Goal: Navigation & Orientation: Find specific page/section

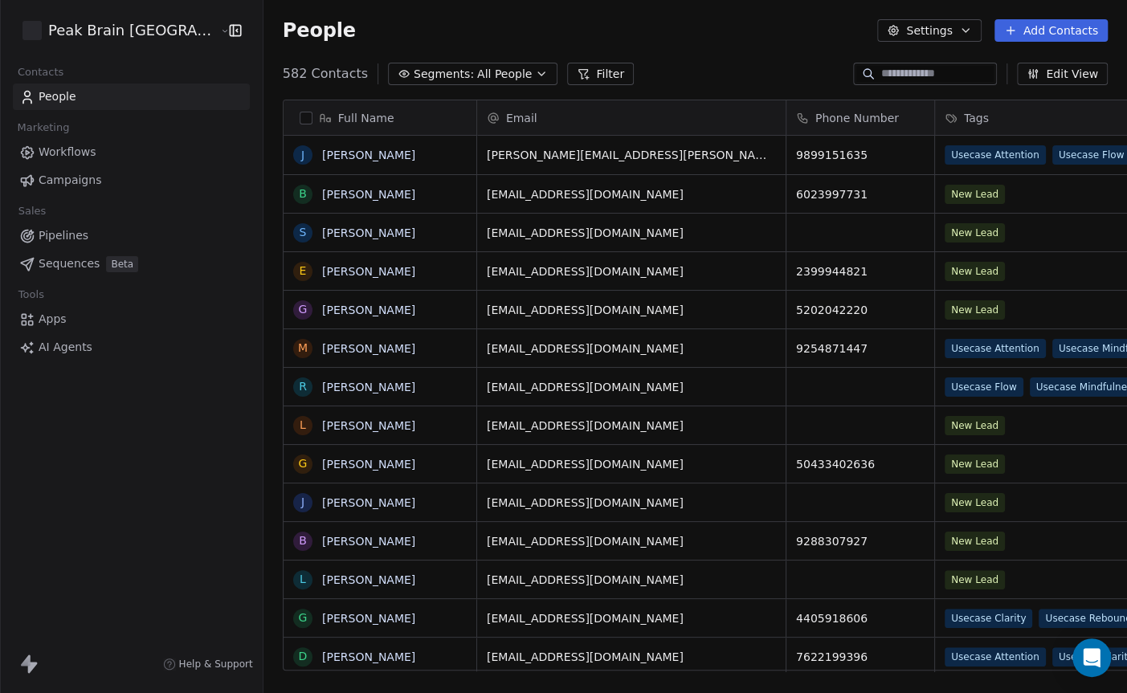
scroll to position [609, 909]
click at [86, 173] on span "Campaigns" at bounding box center [70, 180] width 63 height 17
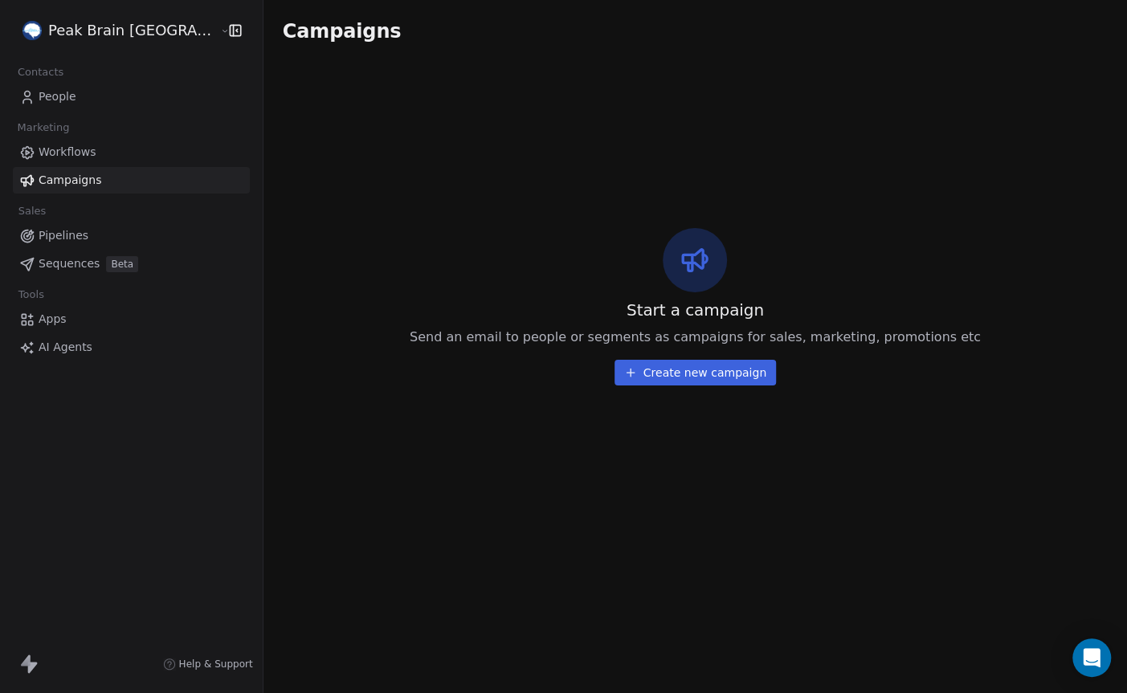
click at [97, 35] on html "Peak Brain USA Contacts People Marketing Workflows Campaigns Sales Pipelines Se…" at bounding box center [563, 346] width 1127 height 693
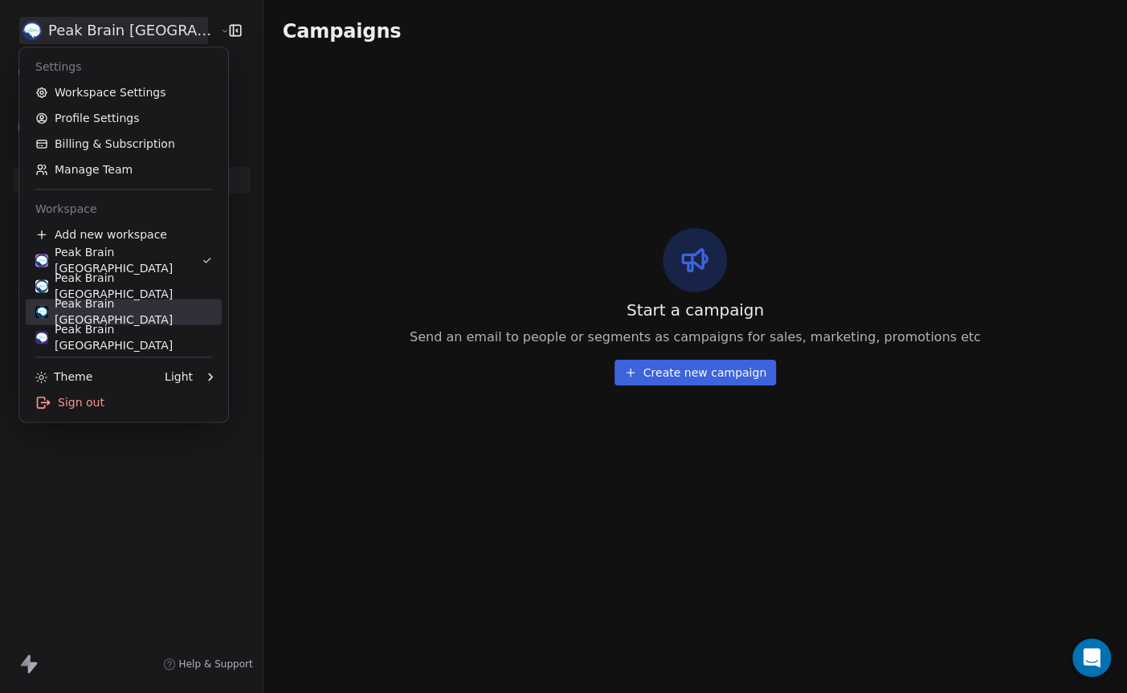
click at [91, 313] on div "Peak Brain Sweden" at bounding box center [123, 312] width 177 height 32
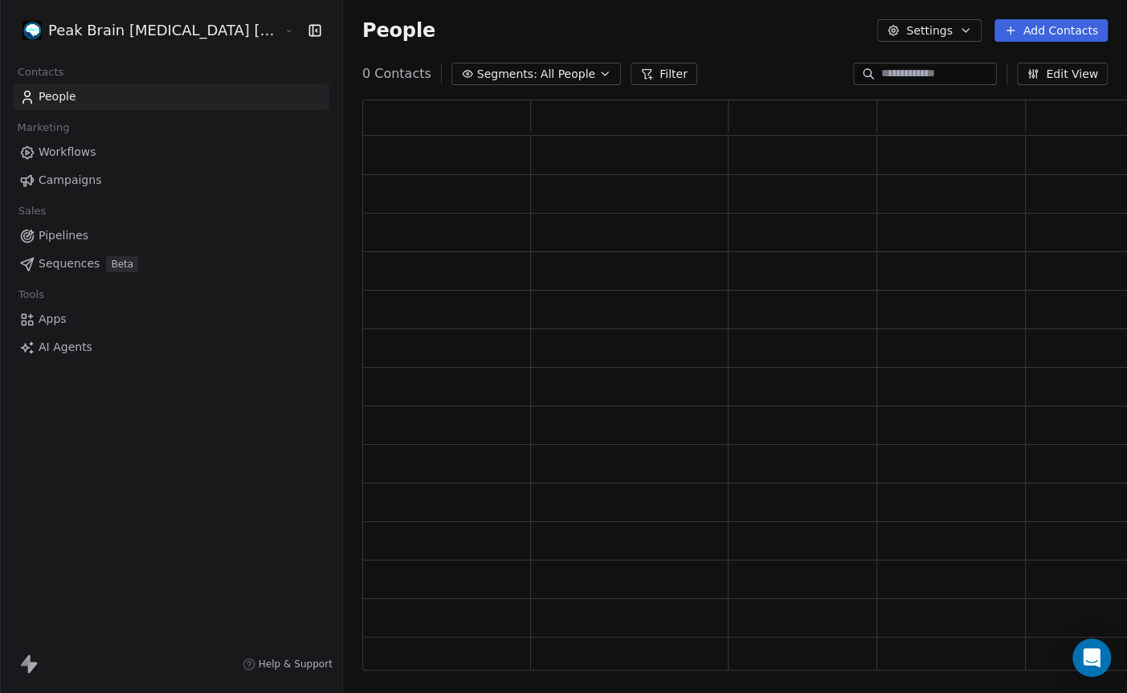
scroll to position [0, 1]
click at [74, 174] on span "Campaigns" at bounding box center [70, 180] width 63 height 17
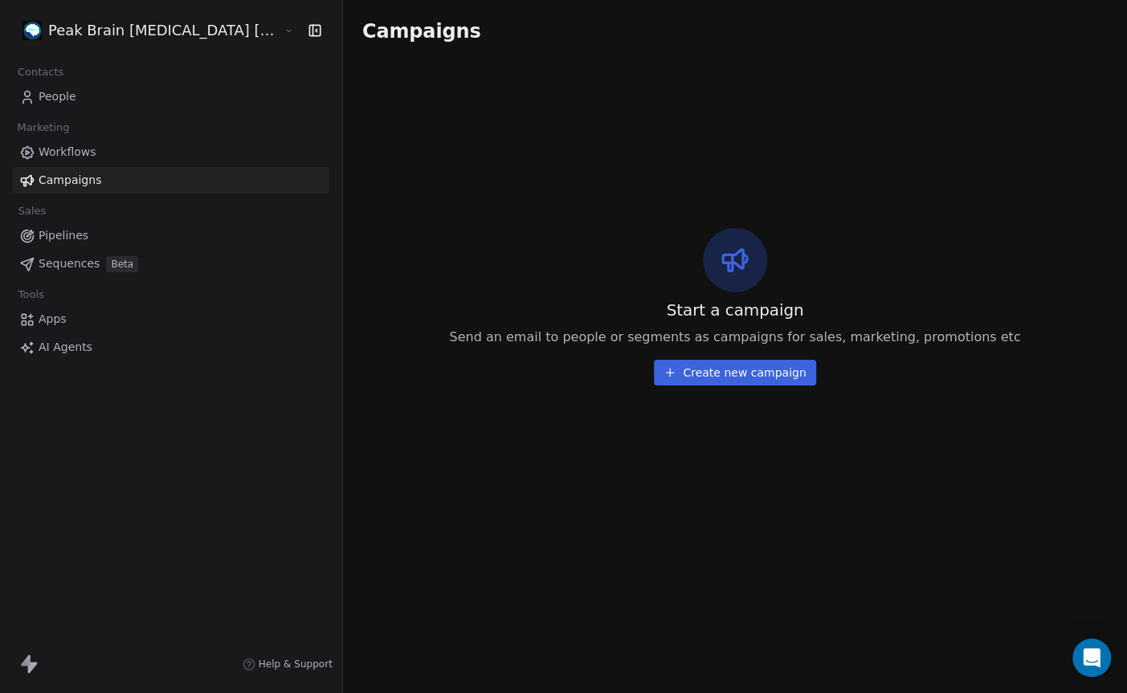
click at [95, 43] on div "Peak Brain [MEDICAL_DATA] [GEOGRAPHIC_DATA] AB" at bounding box center [171, 30] width 342 height 61
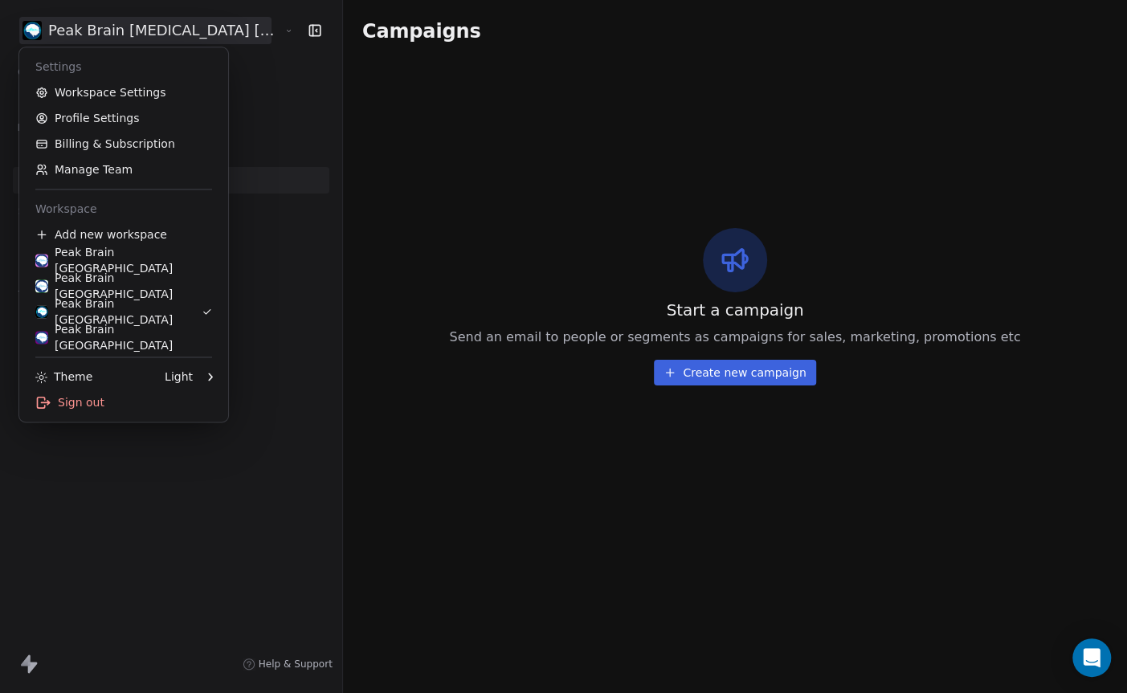
click at [173, 26] on html "Peak Brain Neurofeedback Stockholm AB Contacts People Marketing Workflows Campa…" at bounding box center [563, 346] width 1127 height 693
click at [147, 260] on div "Peak Brain [GEOGRAPHIC_DATA]" at bounding box center [123, 260] width 177 height 32
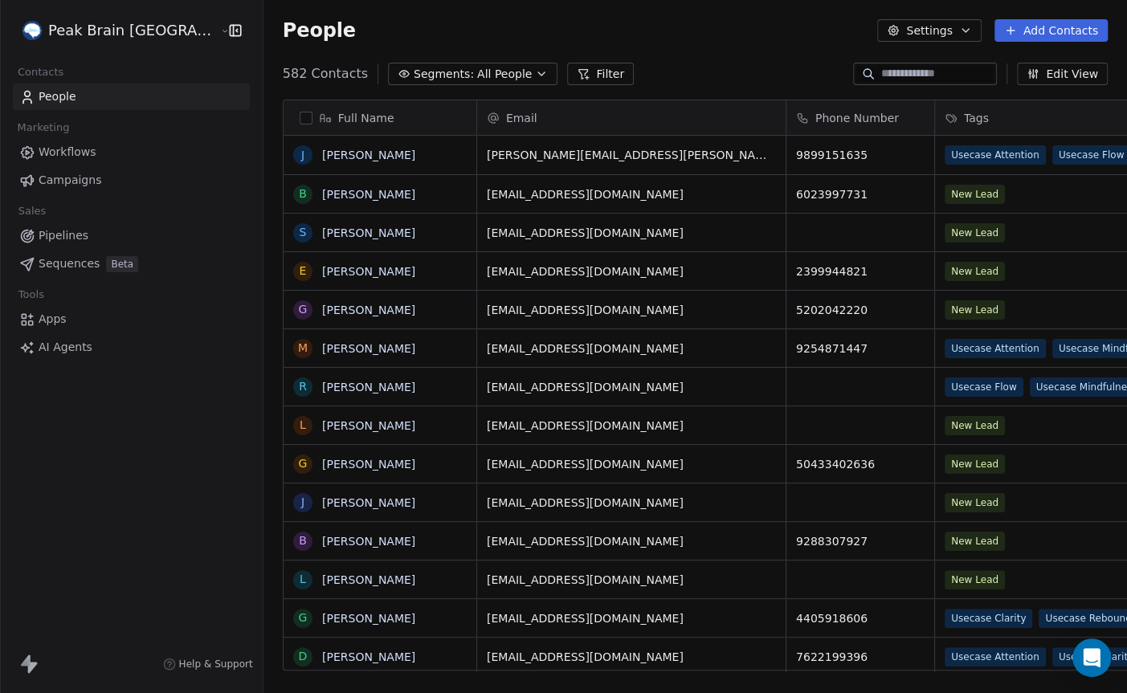
scroll to position [609, 909]
click at [69, 153] on span "Workflows" at bounding box center [68, 152] width 58 height 17
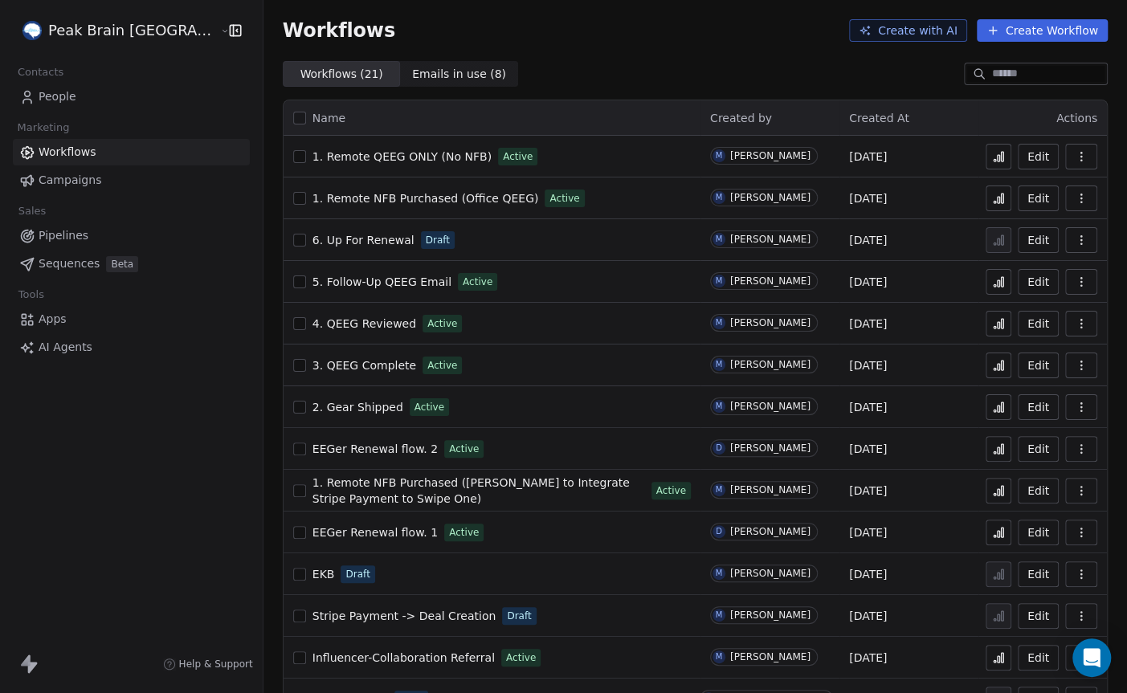
click at [338, 157] on span "1. Remote QEEG ONLY (No NFB)" at bounding box center [401, 156] width 179 height 13
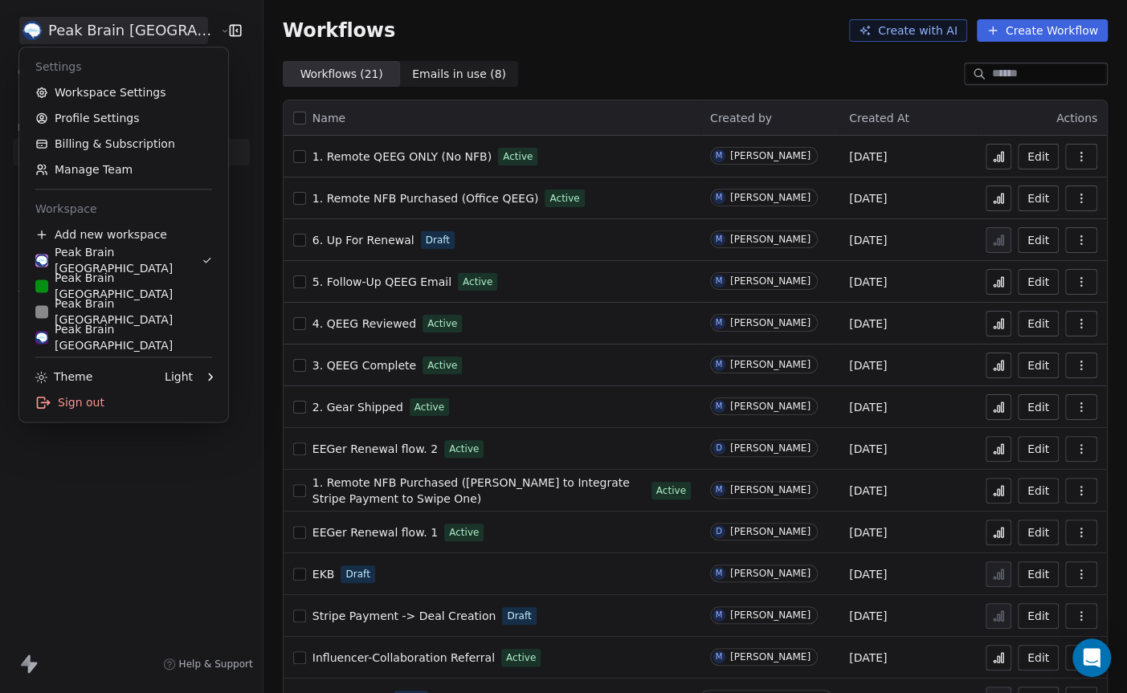
click at [146, 30] on html "Peak Brain USA Contacts People Marketing Workflows Campaigns Sales Pipelines Se…" at bounding box center [563, 346] width 1127 height 693
click at [609, 112] on html "Peak Brain [GEOGRAPHIC_DATA] Contacts People Marketing Workflows Campaigns Sale…" at bounding box center [563, 346] width 1127 height 693
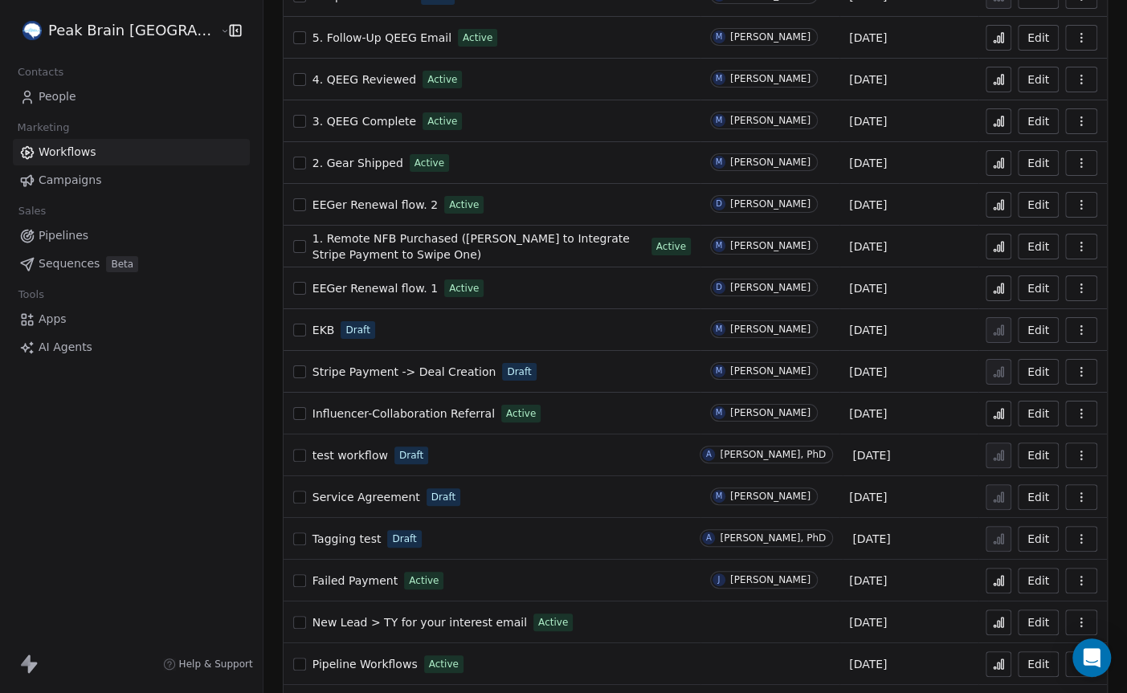
scroll to position [332, 0]
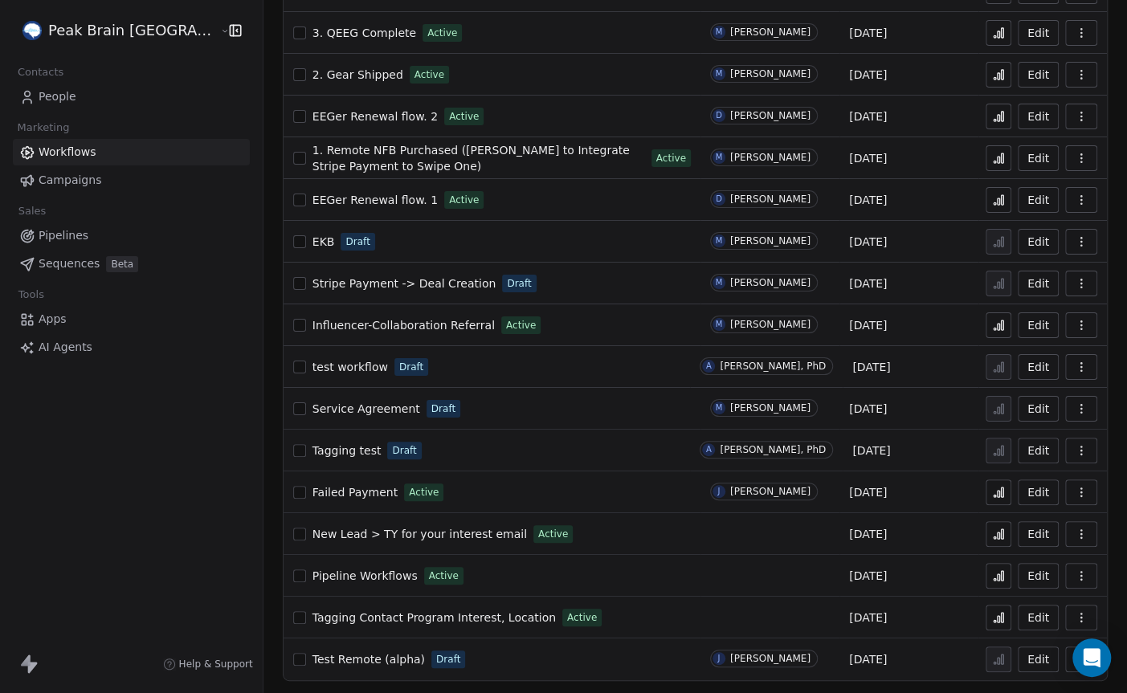
click at [74, 178] on span "Campaigns" at bounding box center [70, 180] width 63 height 17
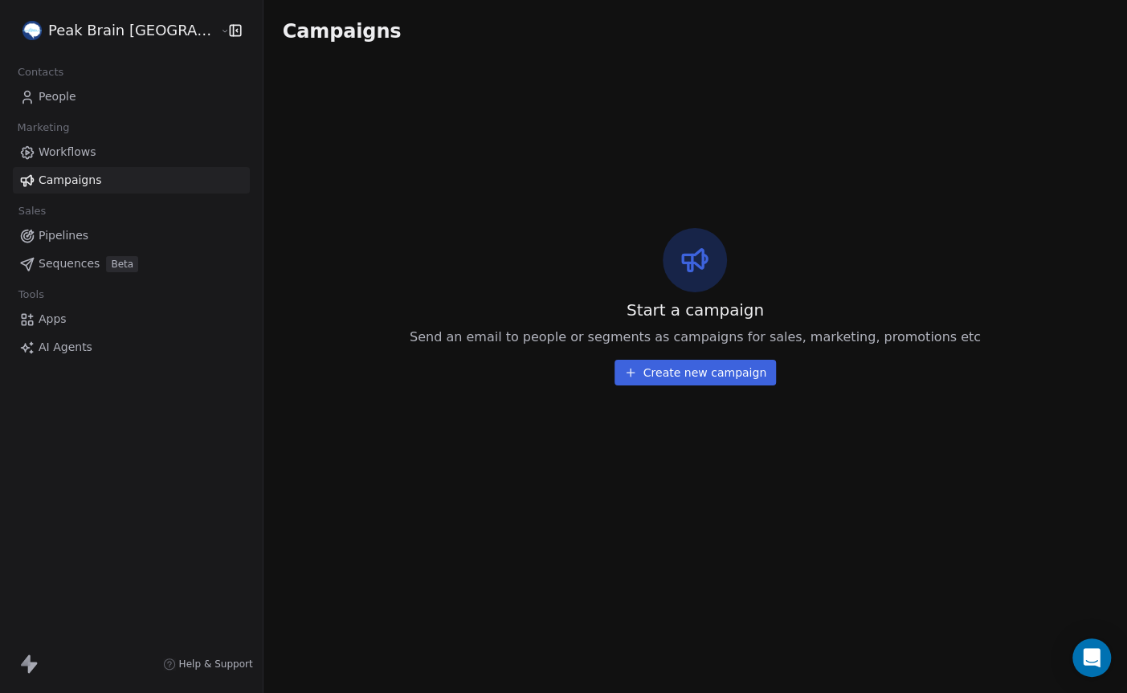
click at [69, 153] on span "Workflows" at bounding box center [68, 152] width 58 height 17
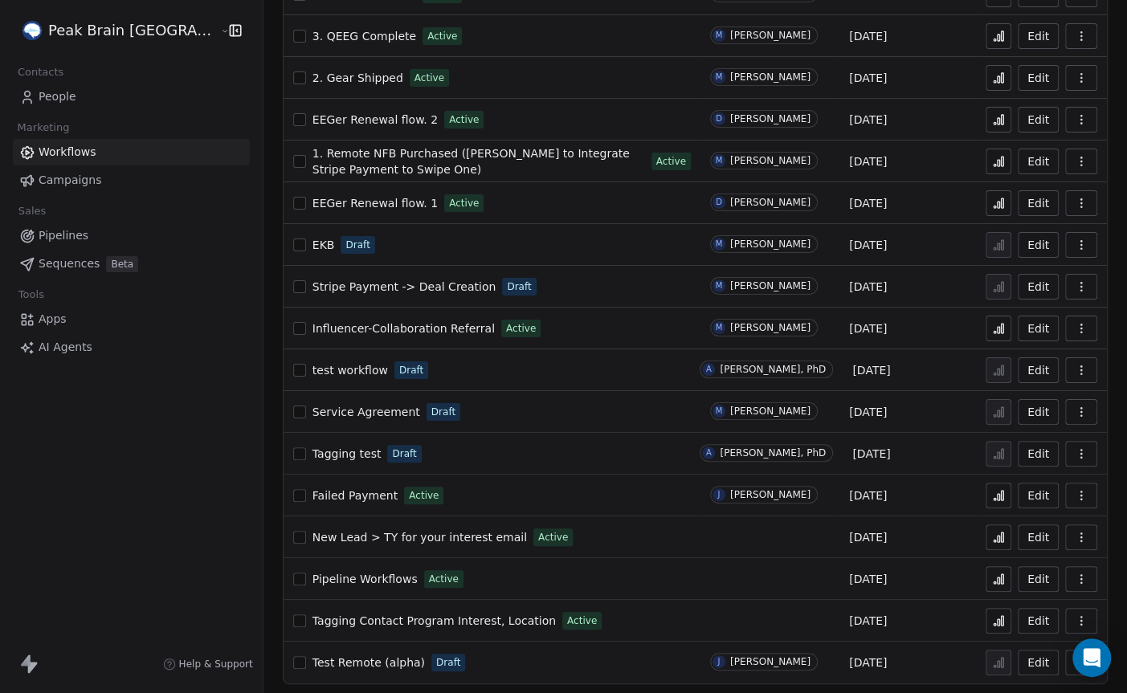
scroll to position [332, 0]
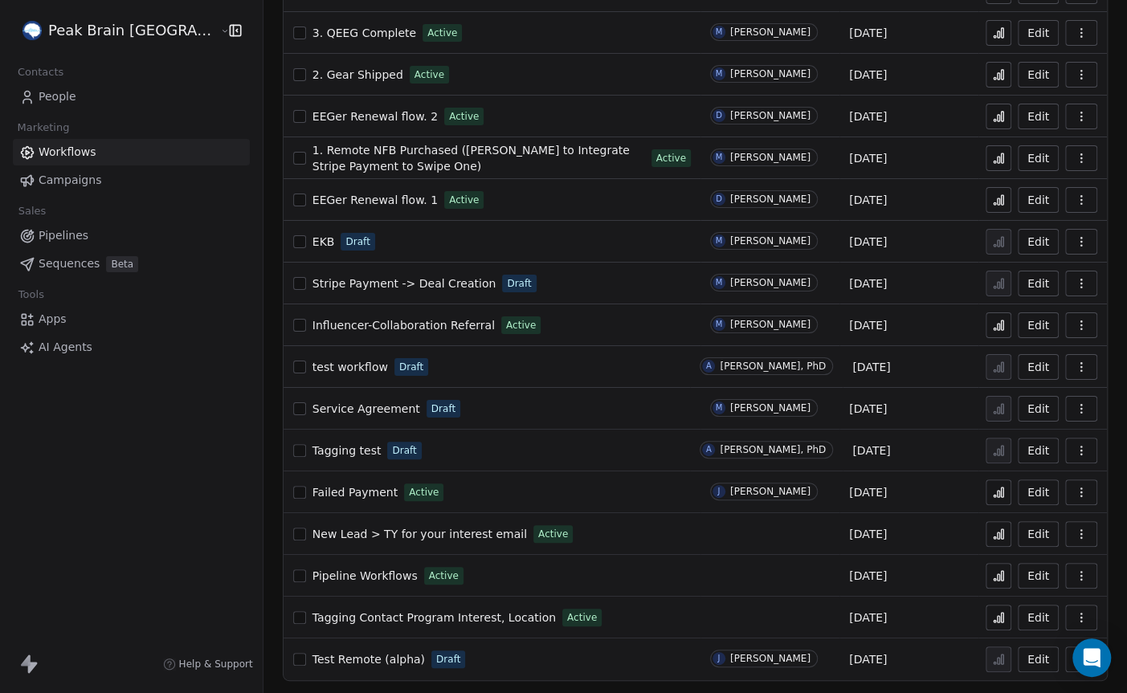
click at [353, 535] on span "New Lead > TY for your interest email" at bounding box center [419, 534] width 214 height 13
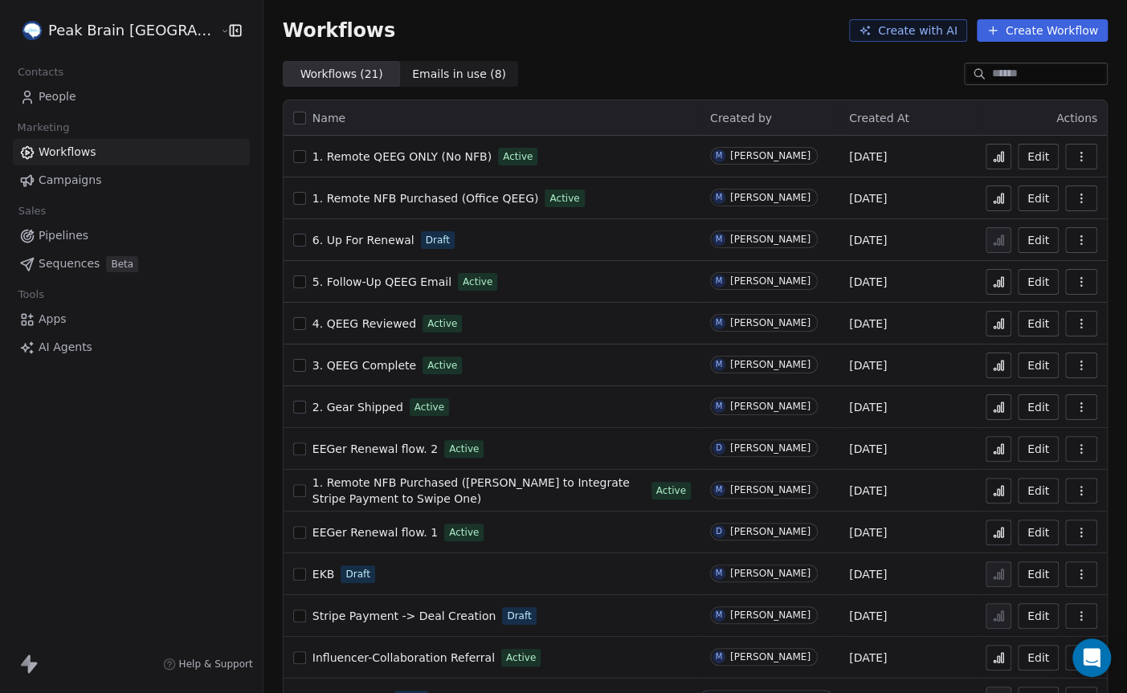
click at [52, 238] on span "Pipelines" at bounding box center [64, 235] width 50 height 17
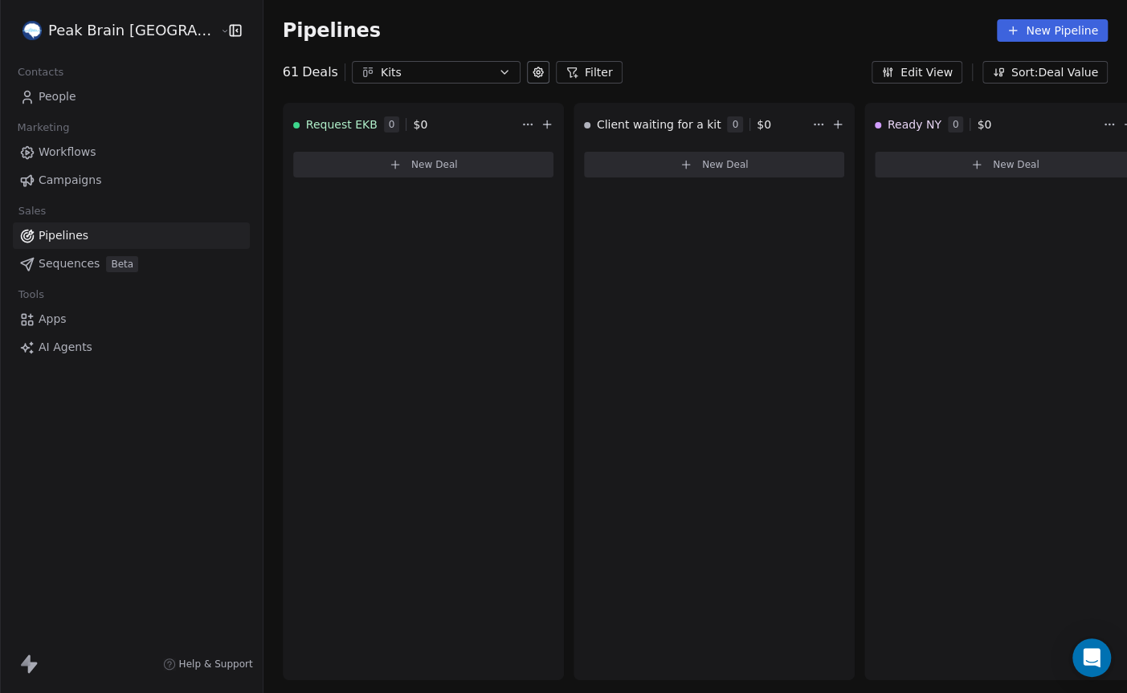
click at [446, 53] on div "Pipelines New Pipeline" at bounding box center [694, 30] width 863 height 61
click at [442, 65] on button "Kits" at bounding box center [436, 72] width 169 height 22
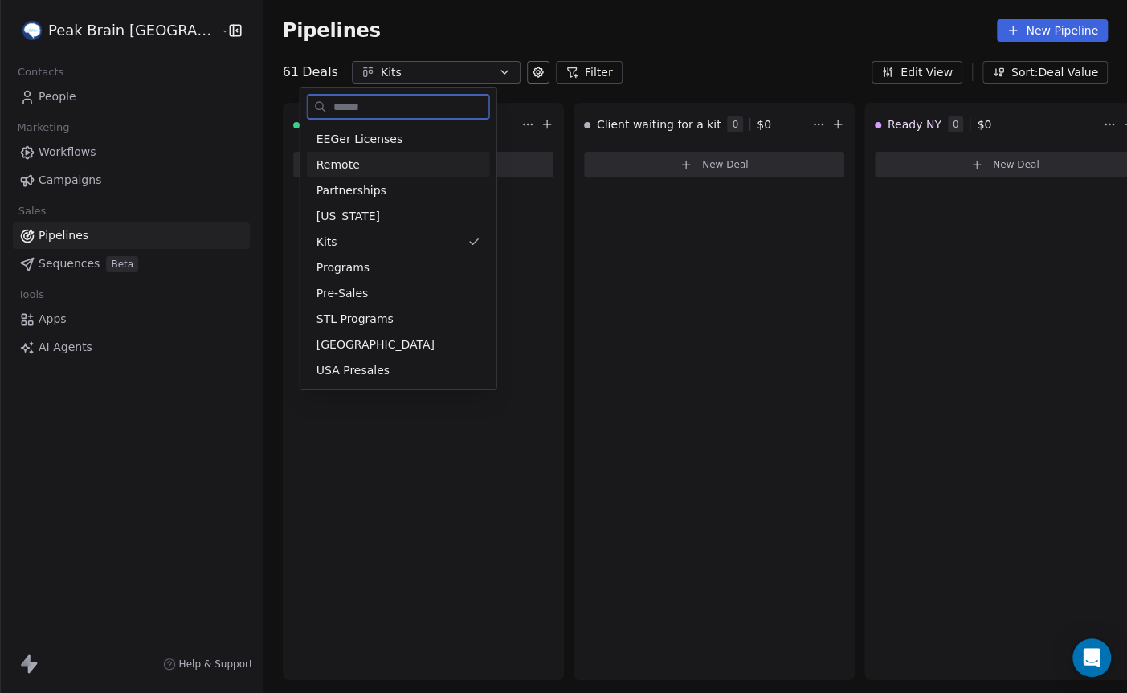
click at [422, 161] on div "Remote" at bounding box center [398, 165] width 164 height 17
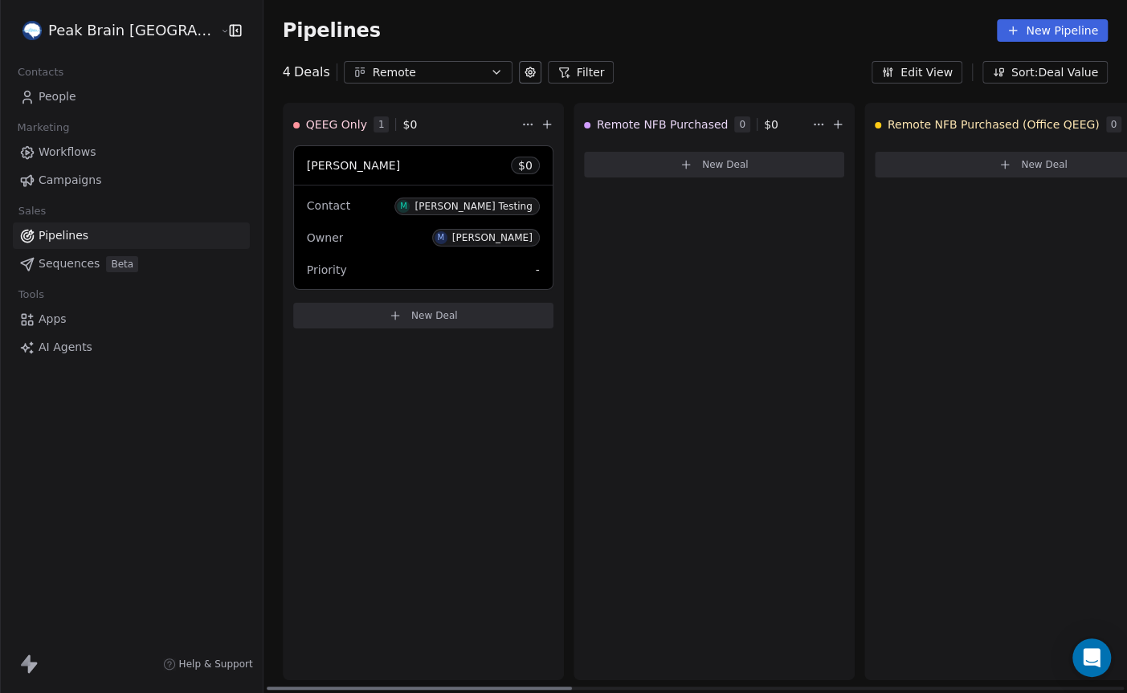
click at [320, 250] on div "Contact M Madeleine Testing Owner M Madeleine McCann Priority -" at bounding box center [423, 237] width 259 height 104
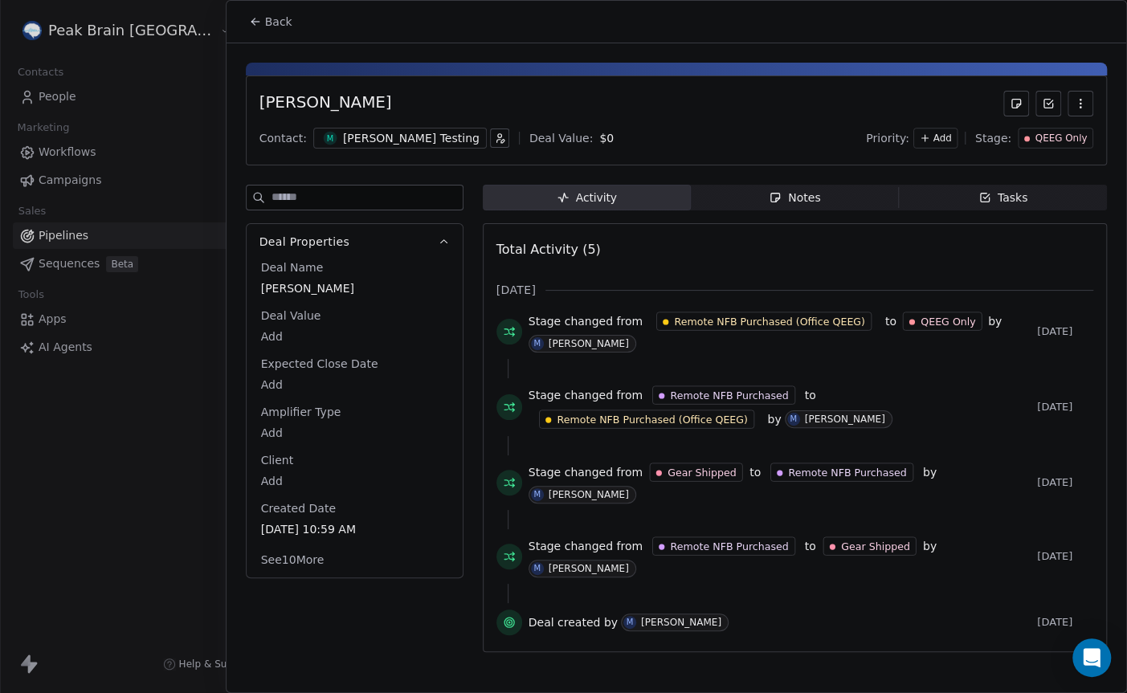
click at [999, 136] on span "Stage:" at bounding box center [993, 138] width 36 height 16
click at [71, 96] on div at bounding box center [563, 346] width 1127 height 693
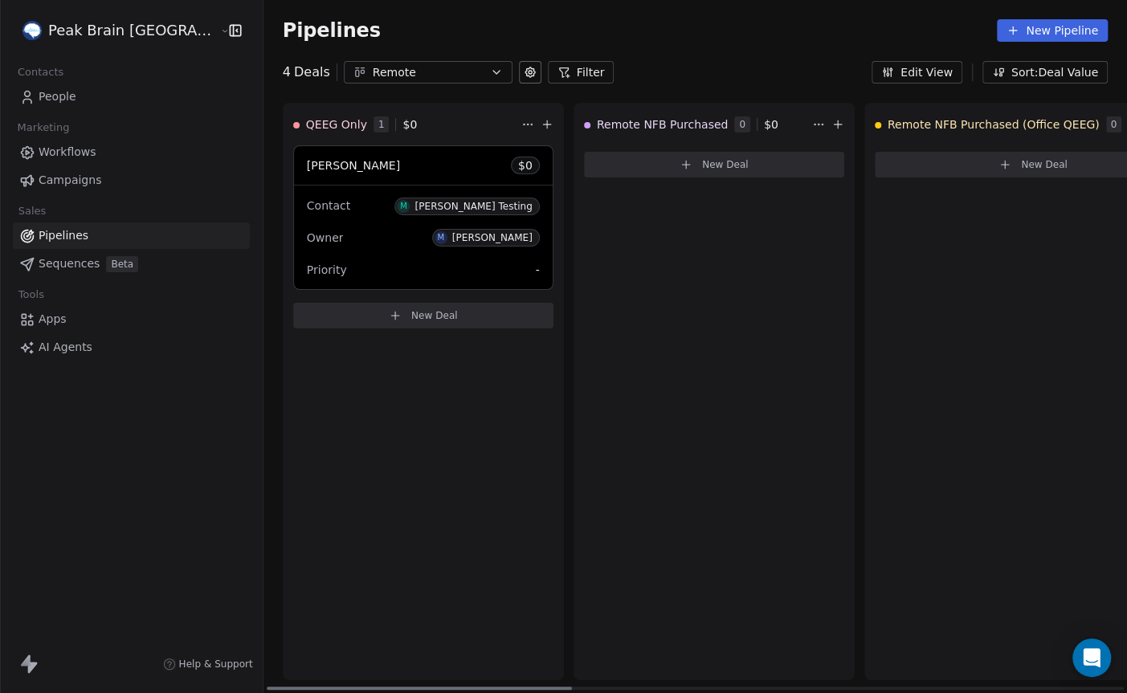
click at [410, 175] on div "Madeleine Test $ 0" at bounding box center [423, 165] width 259 height 39
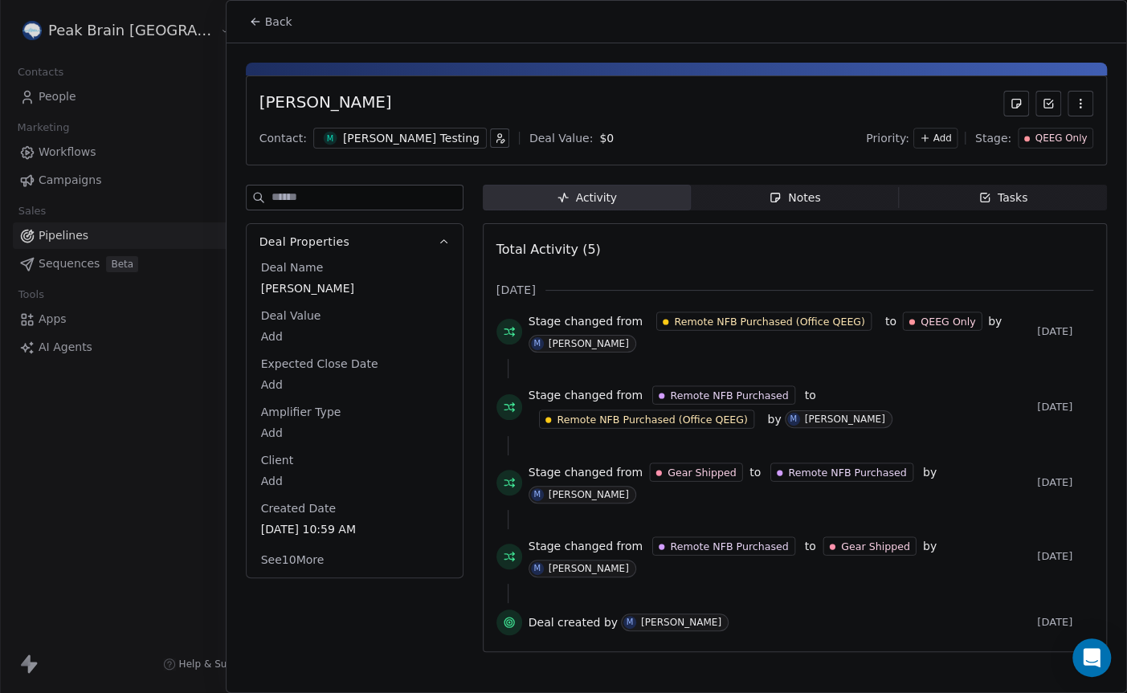
click at [774, 194] on icon "button" at bounding box center [775, 198] width 9 height 9
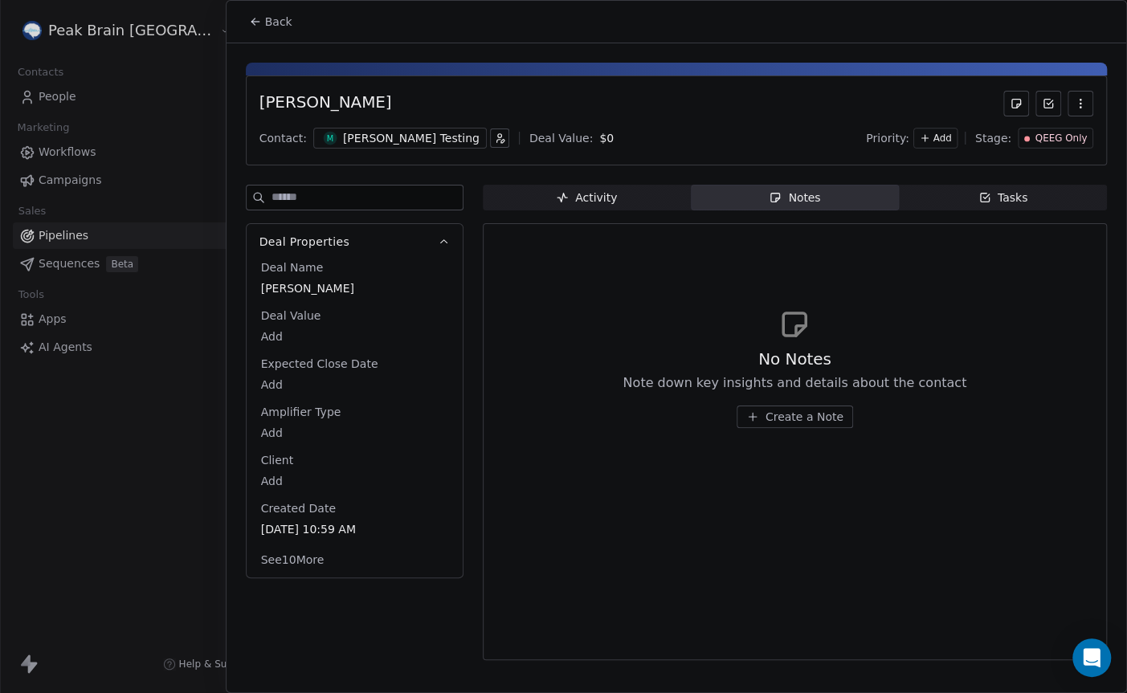
click at [1019, 193] on div "Tasks" at bounding box center [1003, 198] width 50 height 17
click at [397, 140] on div "Madeleine Testing" at bounding box center [411, 138] width 137 height 16
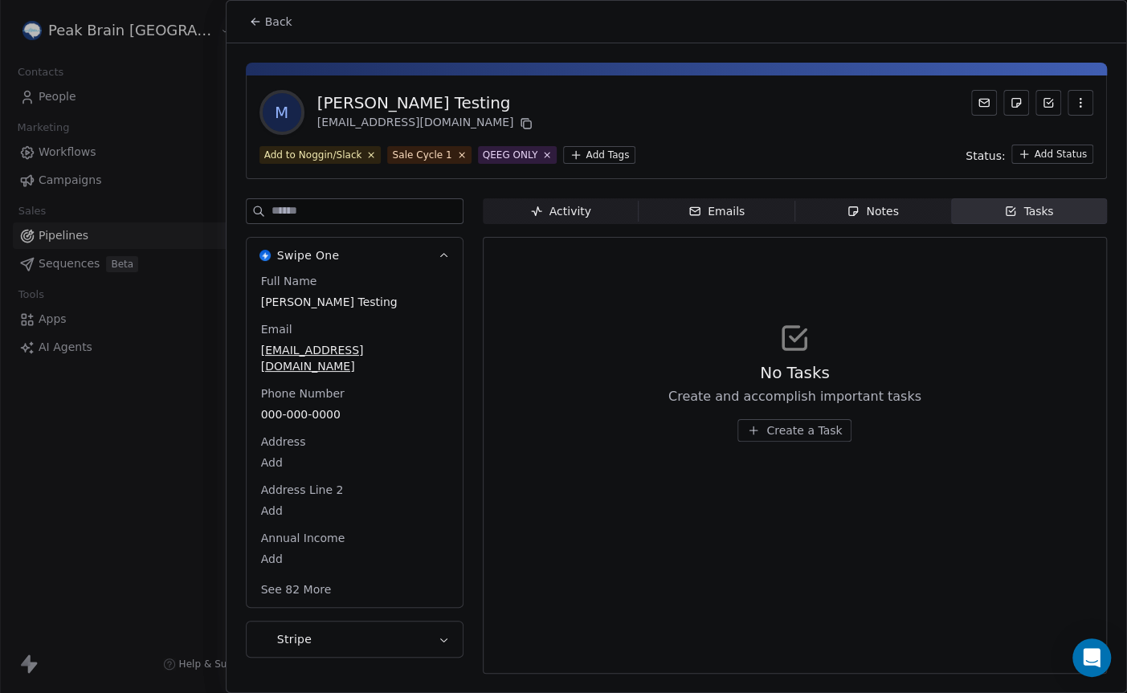
click at [54, 238] on div at bounding box center [563, 346] width 1127 height 693
click at [64, 238] on div at bounding box center [563, 346] width 1127 height 693
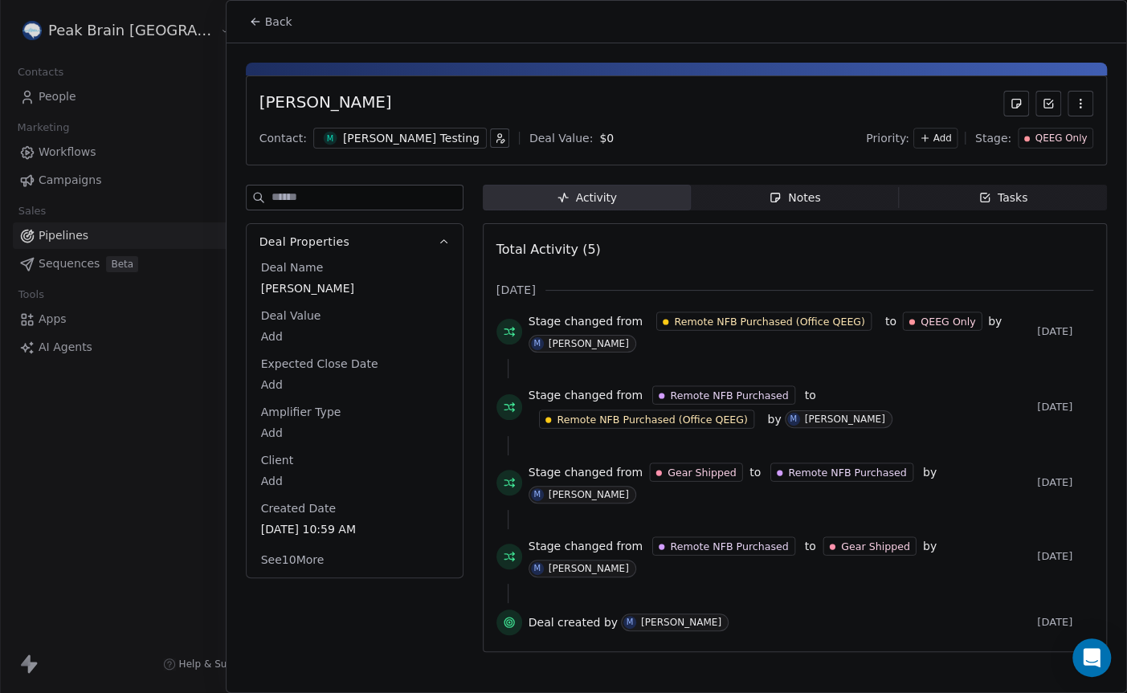
click at [64, 237] on div at bounding box center [563, 346] width 1127 height 693
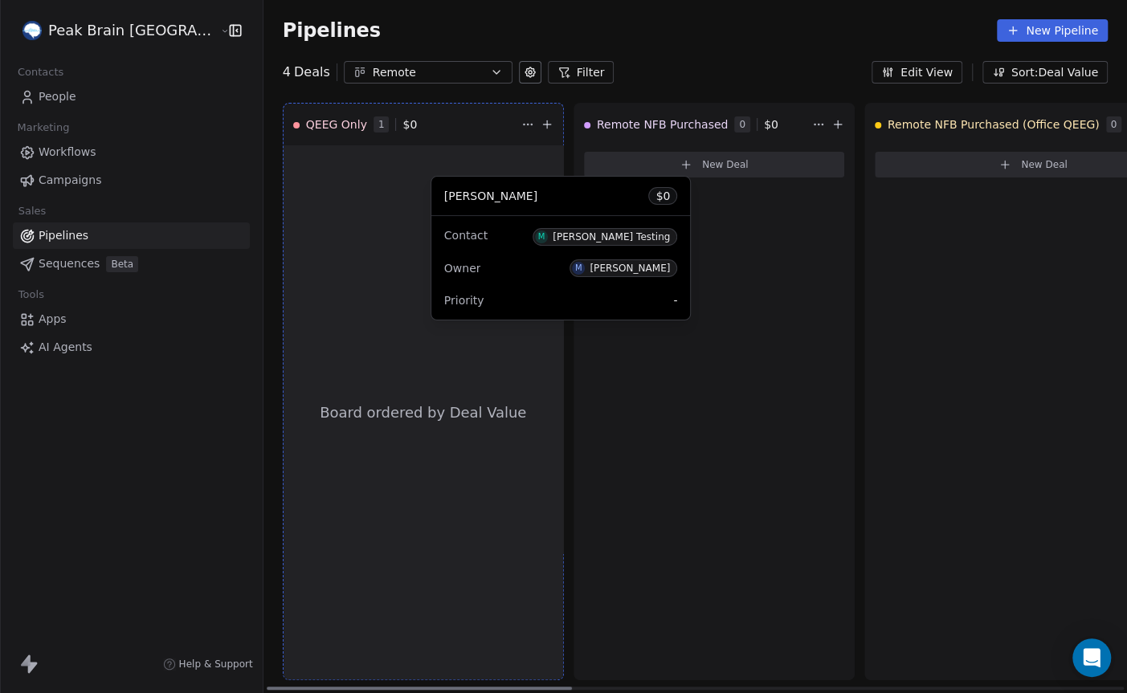
drag, startPoint x: 351, startPoint y: 183, endPoint x: 618, endPoint y: 236, distance: 271.8
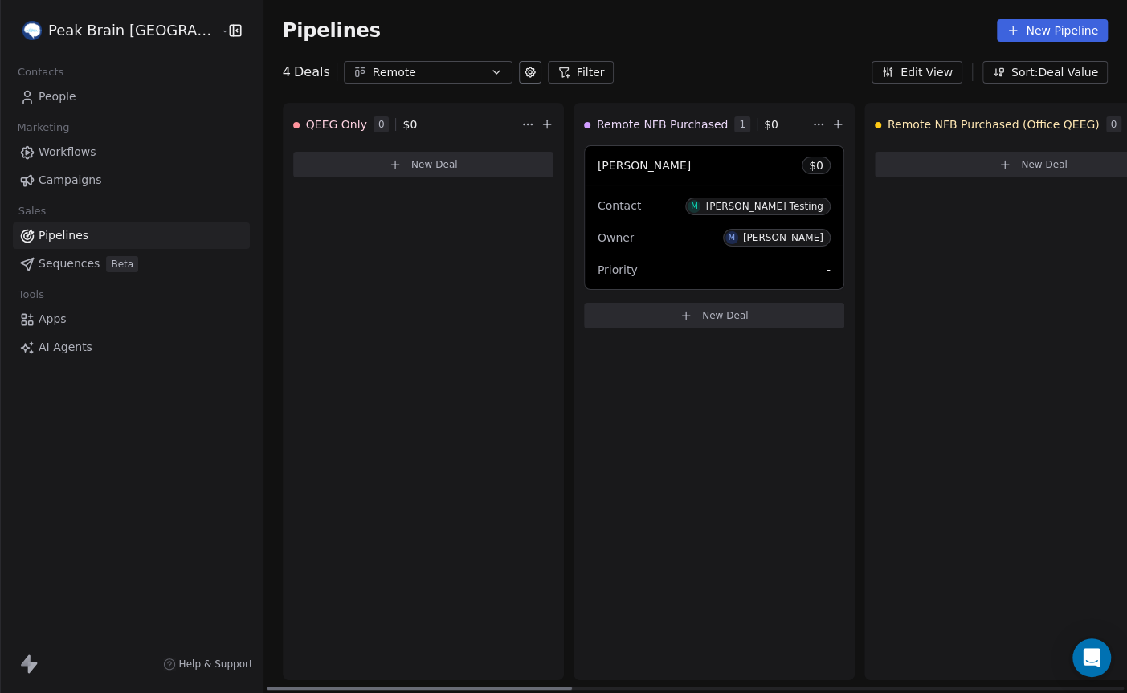
click at [597, 169] on span "[PERSON_NAME]" at bounding box center [643, 165] width 93 height 13
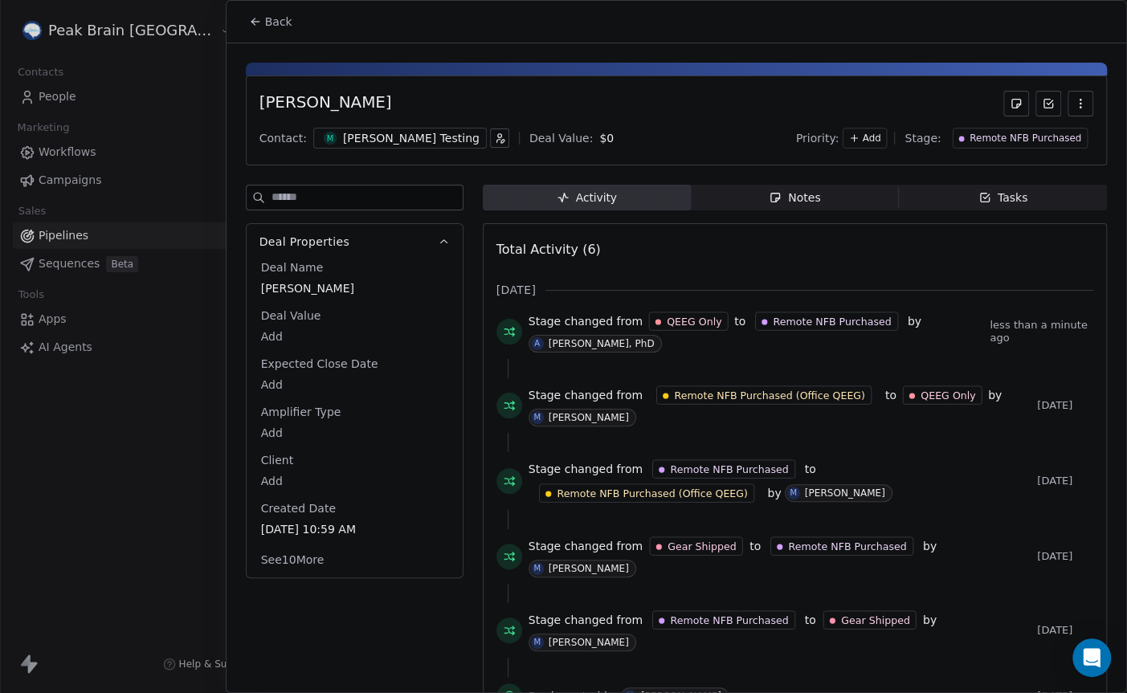
click at [829, 203] on span "Notes Notes" at bounding box center [795, 198] width 208 height 26
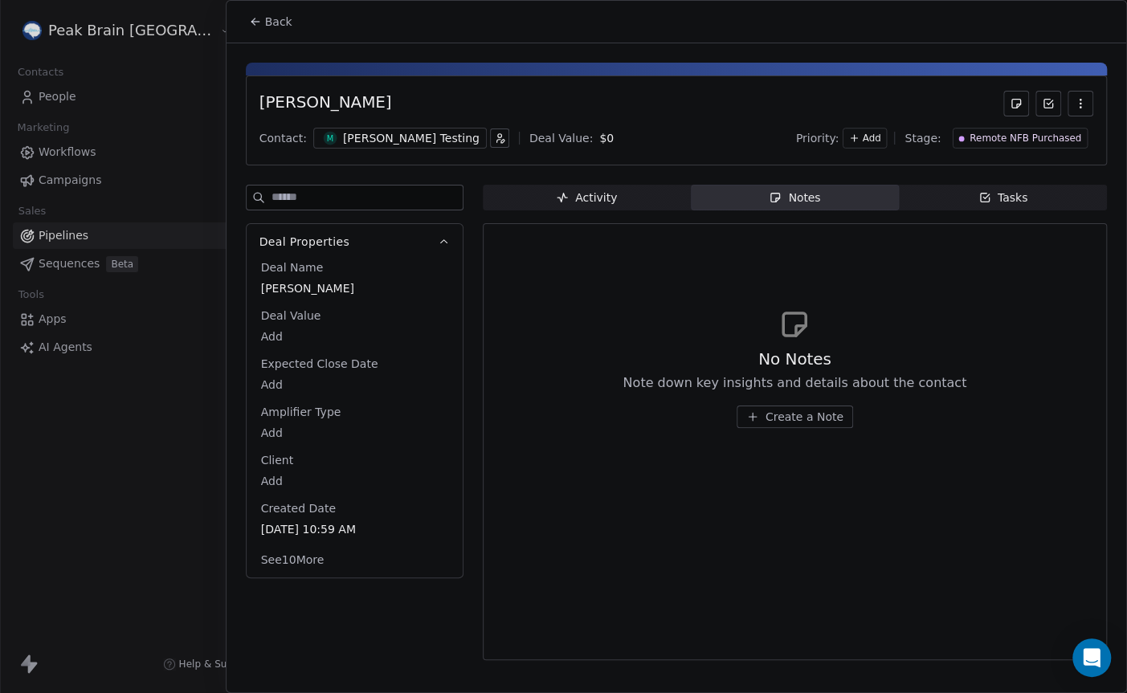
click at [1041, 191] on span "Tasks Tasks" at bounding box center [1003, 198] width 208 height 26
click at [66, 234] on div at bounding box center [563, 346] width 1127 height 693
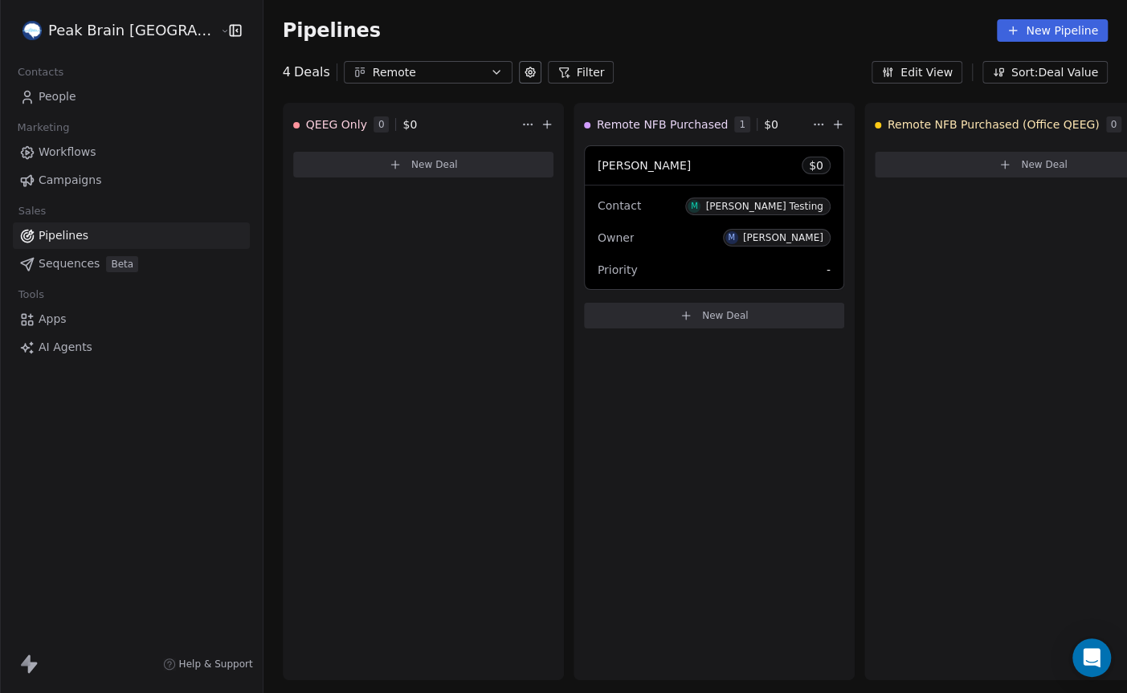
click at [66, 234] on span "Pipelines" at bounding box center [64, 235] width 50 height 17
click at [597, 161] on span "[PERSON_NAME]" at bounding box center [643, 165] width 93 height 13
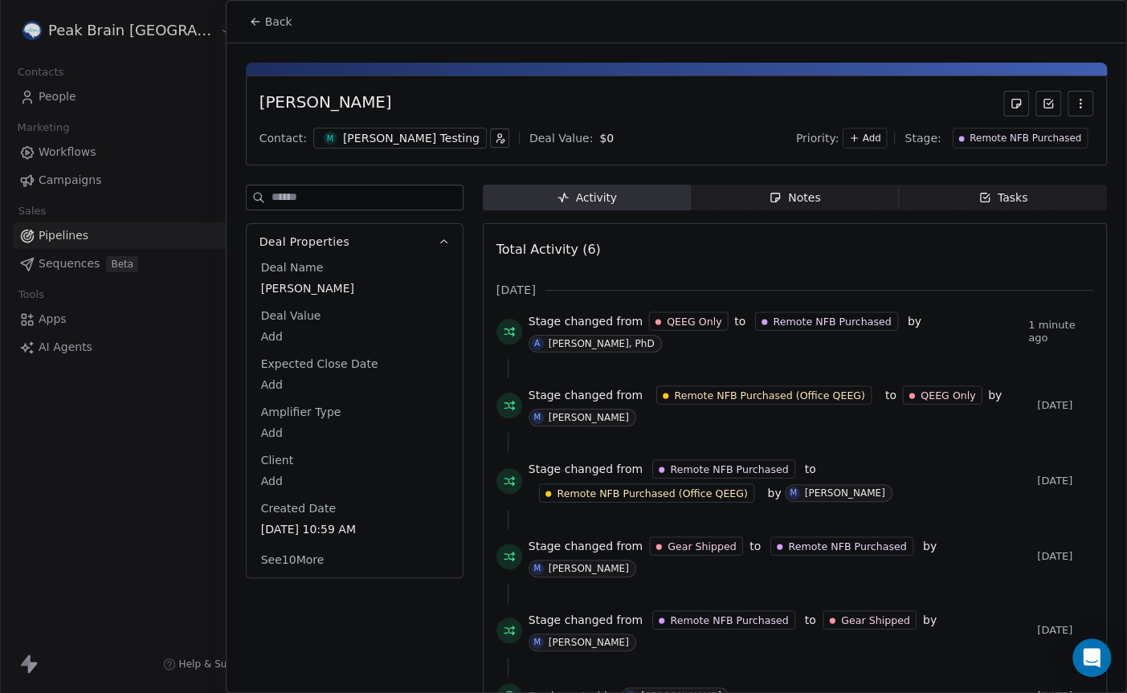
click at [370, 140] on div "[PERSON_NAME] Testing" at bounding box center [411, 138] width 137 height 16
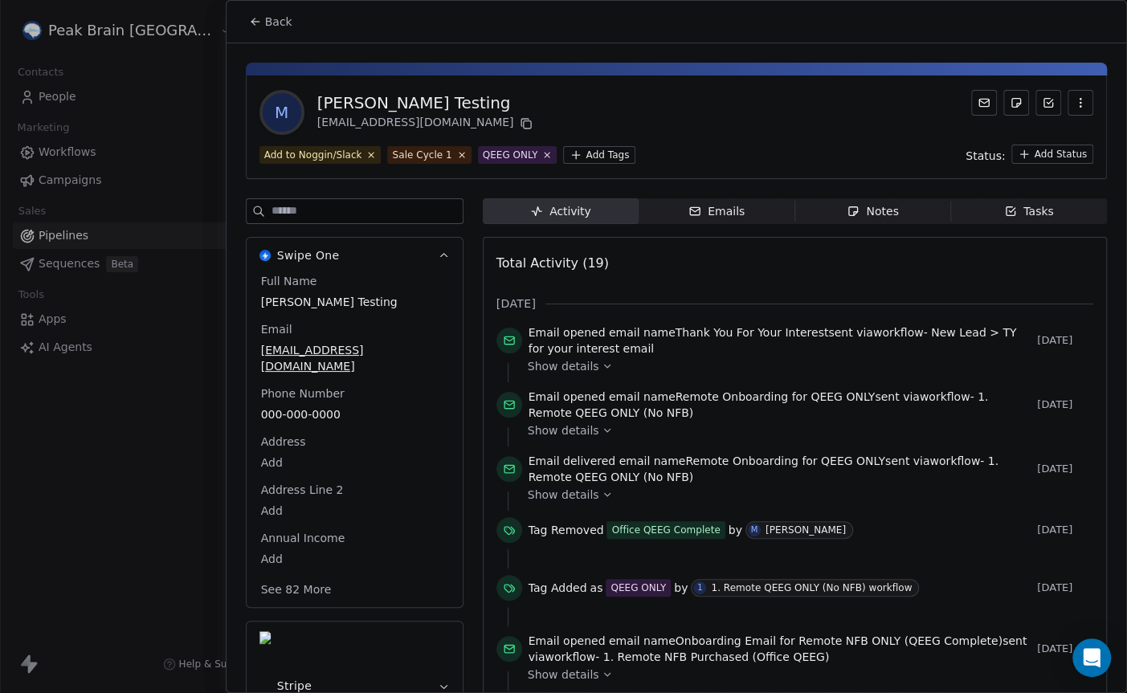
click at [81, 235] on div at bounding box center [563, 346] width 1127 height 693
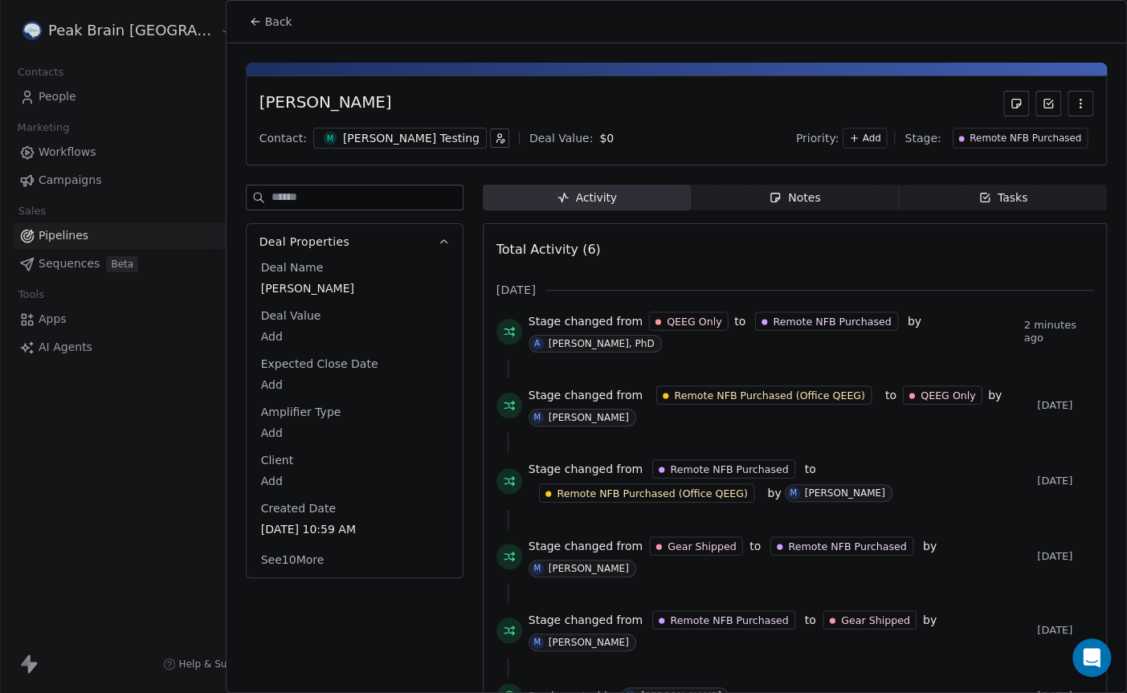
click at [58, 182] on div at bounding box center [563, 346] width 1127 height 693
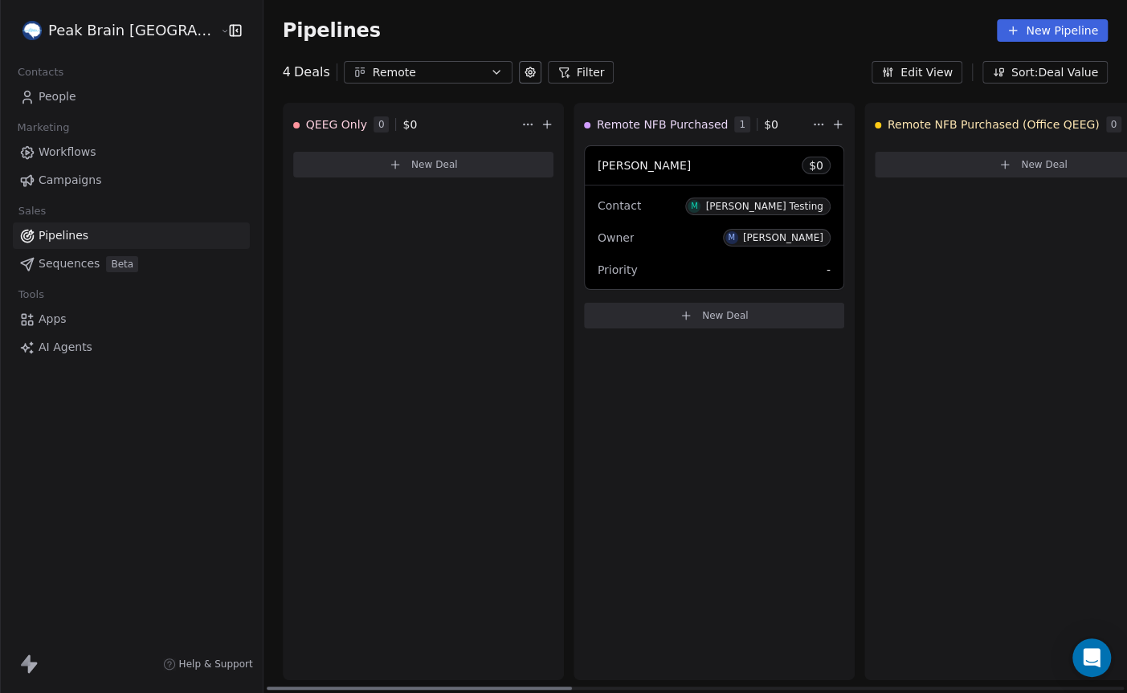
click at [666, 155] on div "[PERSON_NAME] Test $ 0" at bounding box center [714, 165] width 259 height 39
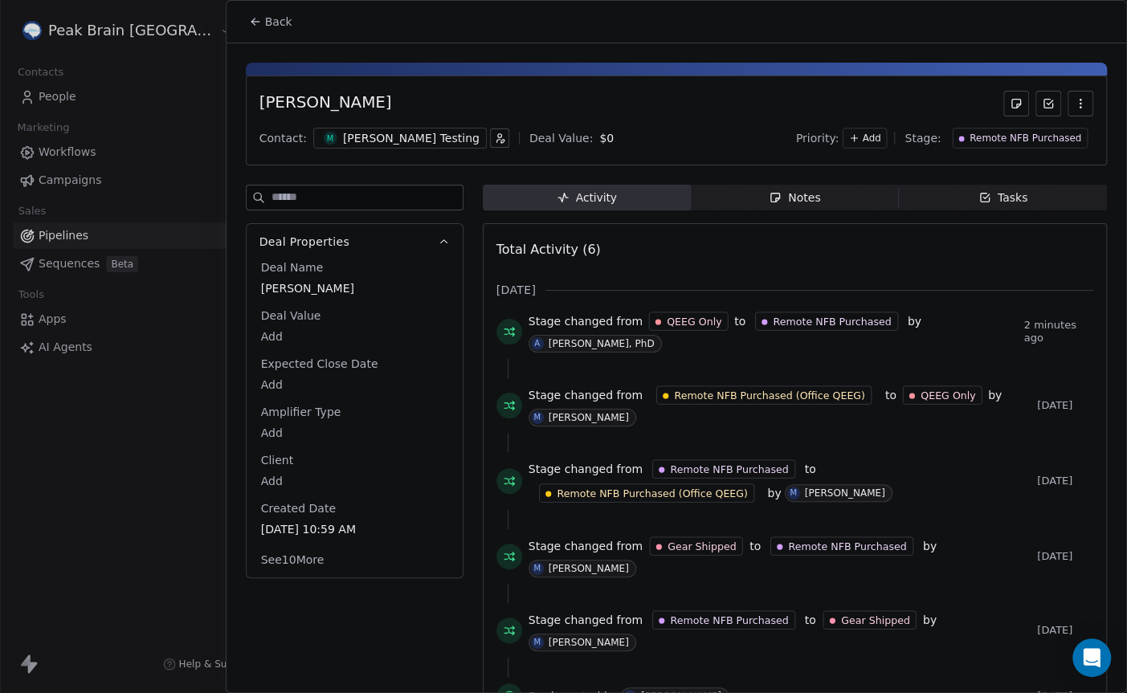
click at [374, 137] on div "[PERSON_NAME] Testing" at bounding box center [411, 138] width 137 height 16
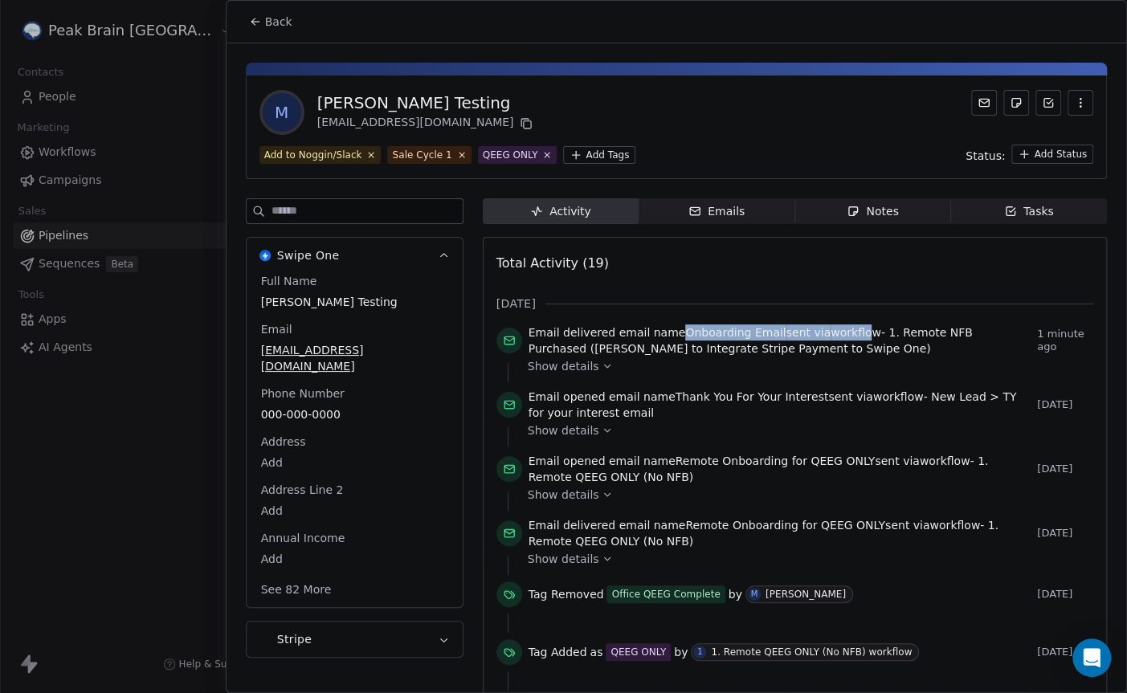
drag, startPoint x: 675, startPoint y: 337, endPoint x: 854, endPoint y: 334, distance: 179.9
click at [854, 334] on span "Email delivered email name Onboarding Email sent via workflow - 1. Remote NFB P…" at bounding box center [779, 340] width 502 height 32
click at [56, 145] on div at bounding box center [563, 346] width 1127 height 693
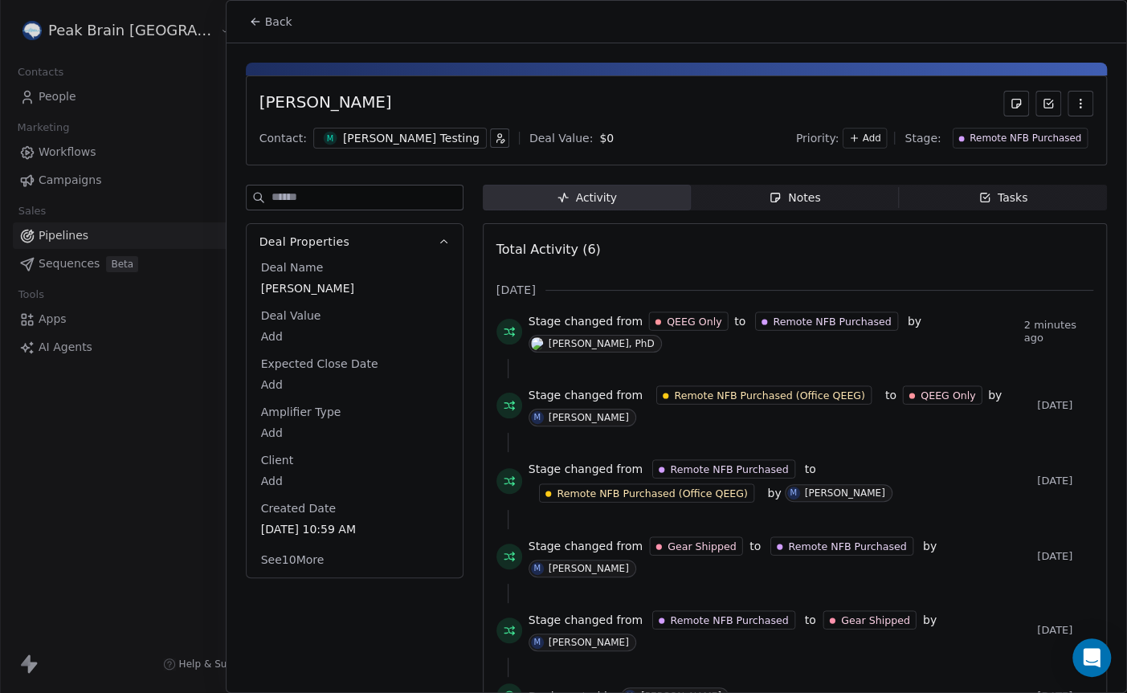
click at [57, 153] on div at bounding box center [563, 346] width 1127 height 693
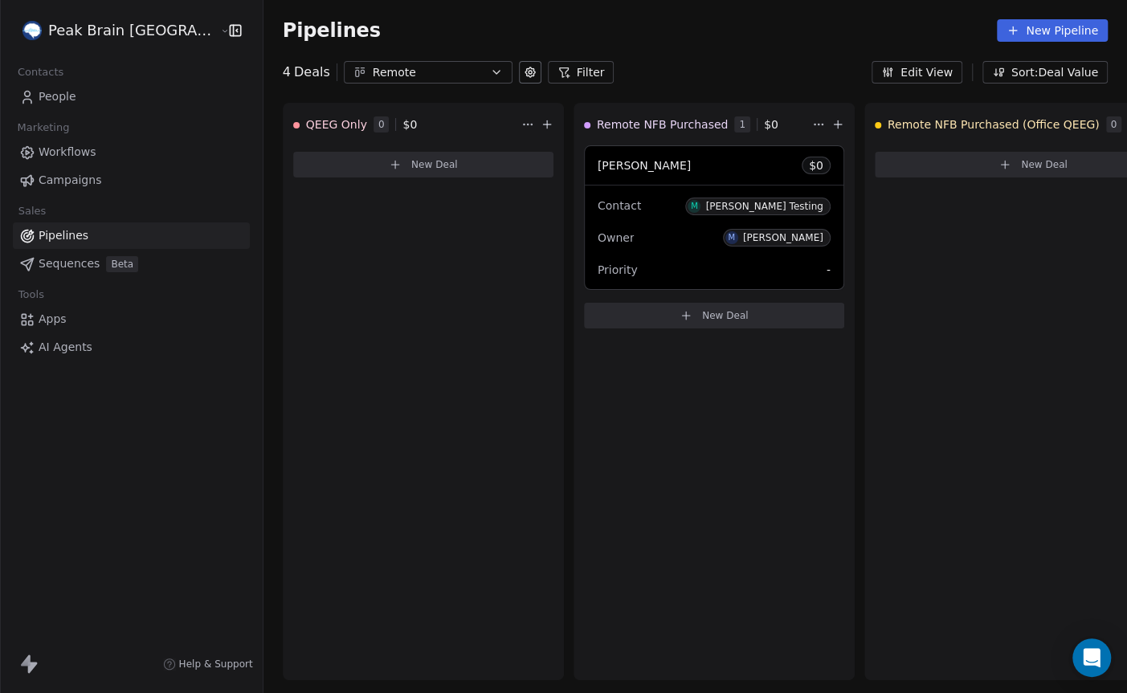
click at [57, 153] on span "Workflows" at bounding box center [68, 152] width 58 height 17
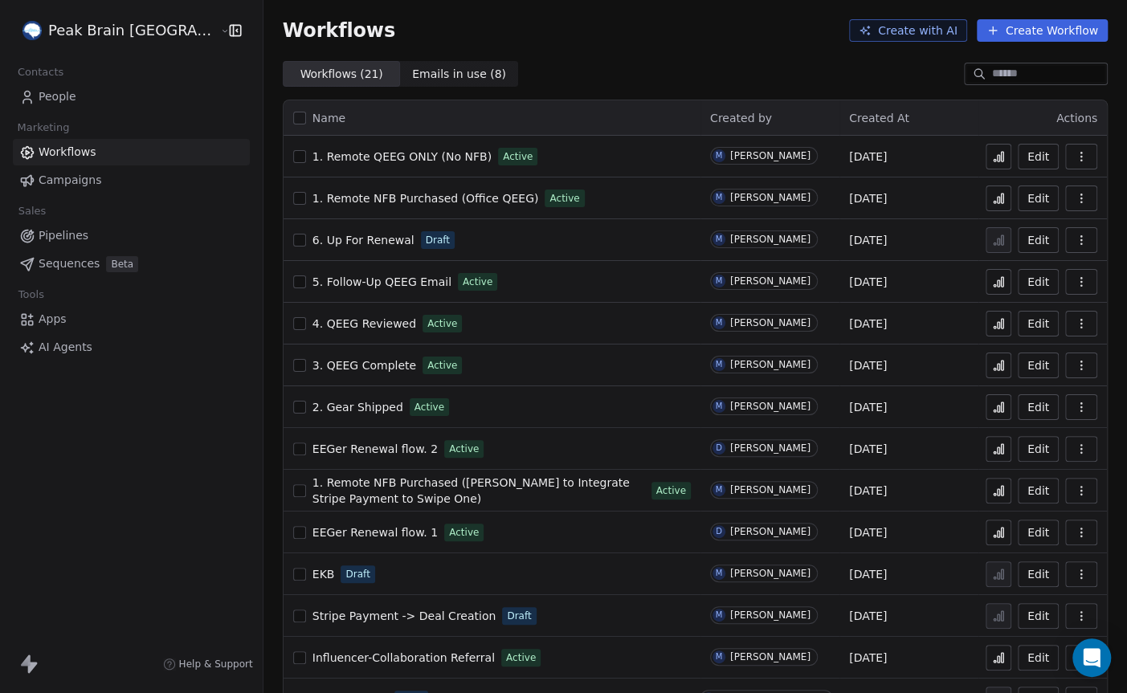
click at [369, 198] on span "1. Remote NFB Purchased (Office QEEG)" at bounding box center [425, 198] width 226 height 13
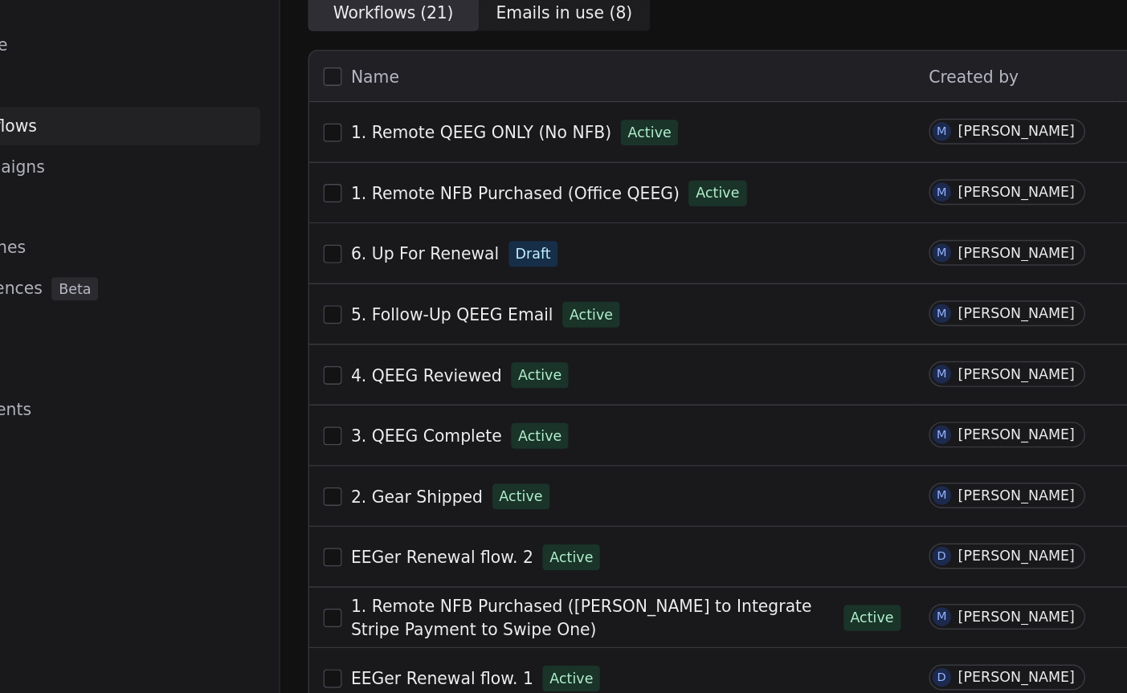
click at [342, 197] on span "1. Remote NFB Purchased (Office QEEG)" at bounding box center [425, 198] width 226 height 13
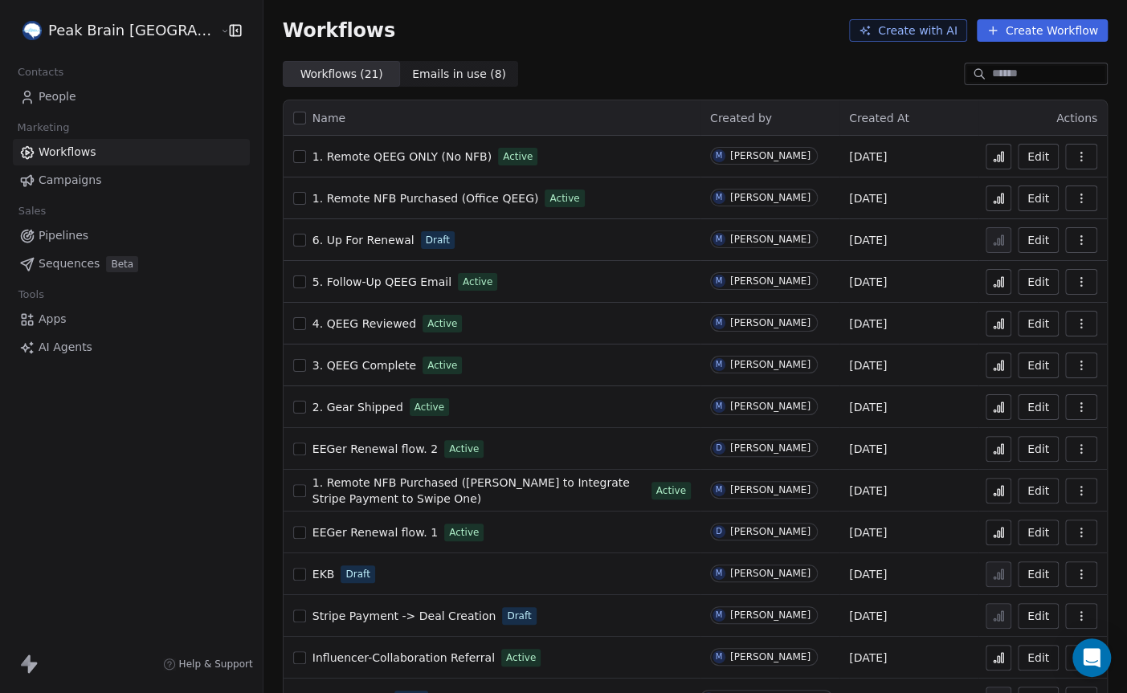
click at [37, 646] on div "Help & Support" at bounding box center [131, 664] width 263 height 58
click at [31, 655] on icon at bounding box center [28, 663] width 19 height 19
click at [29, 662] on icon at bounding box center [26, 659] width 10 height 11
click at [63, 508] on div "Peak Brain [GEOGRAPHIC_DATA] Contacts People Marketing Workflows Campaigns Sale…" at bounding box center [131, 346] width 263 height 693
click at [71, 238] on span "Pipelines" at bounding box center [64, 235] width 50 height 17
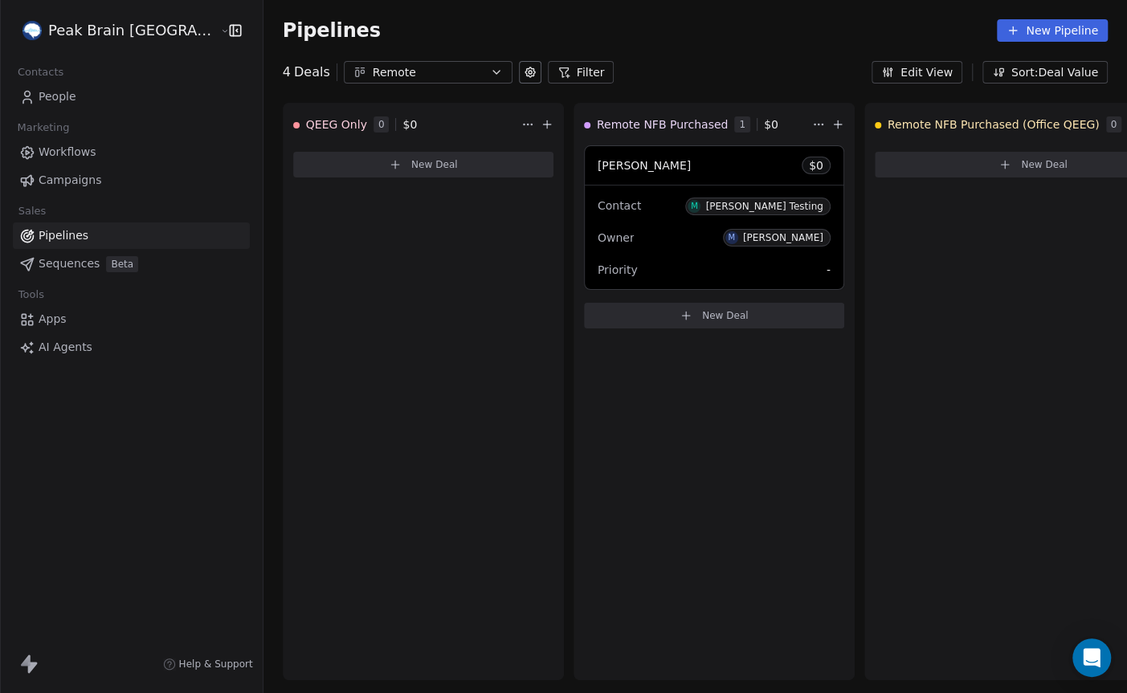
click at [373, 74] on div "Remote" at bounding box center [428, 72] width 111 height 17
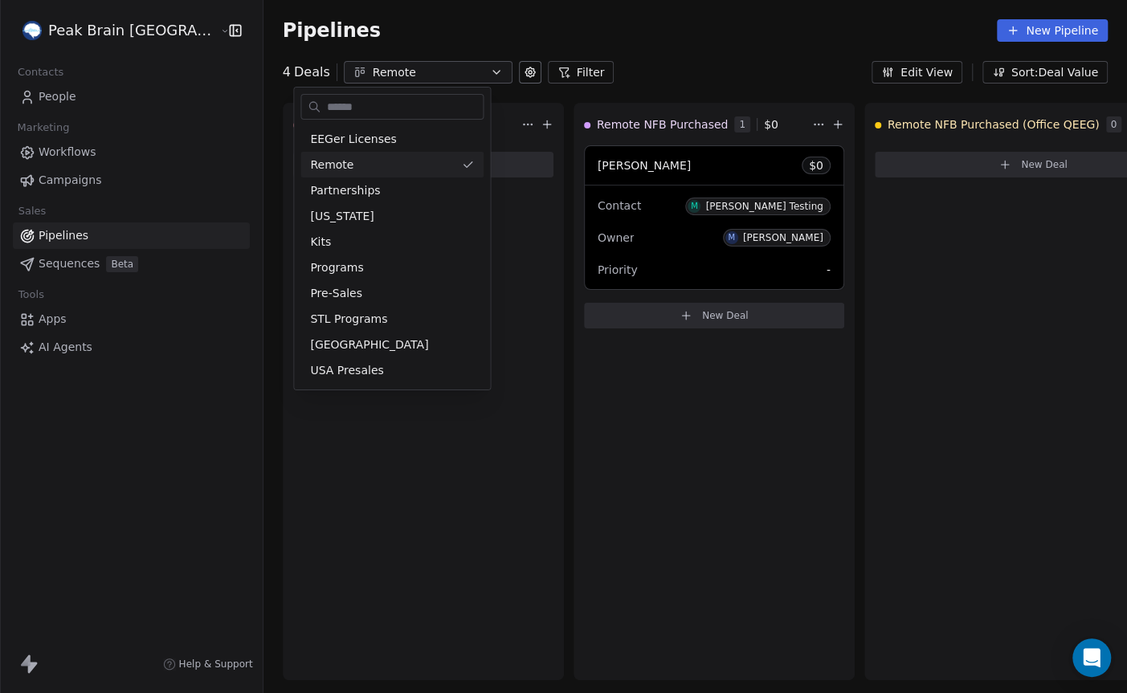
click at [224, 145] on html "Peak Brain [GEOGRAPHIC_DATA] Contacts People Marketing Workflows Campaigns Sale…" at bounding box center [563, 346] width 1127 height 693
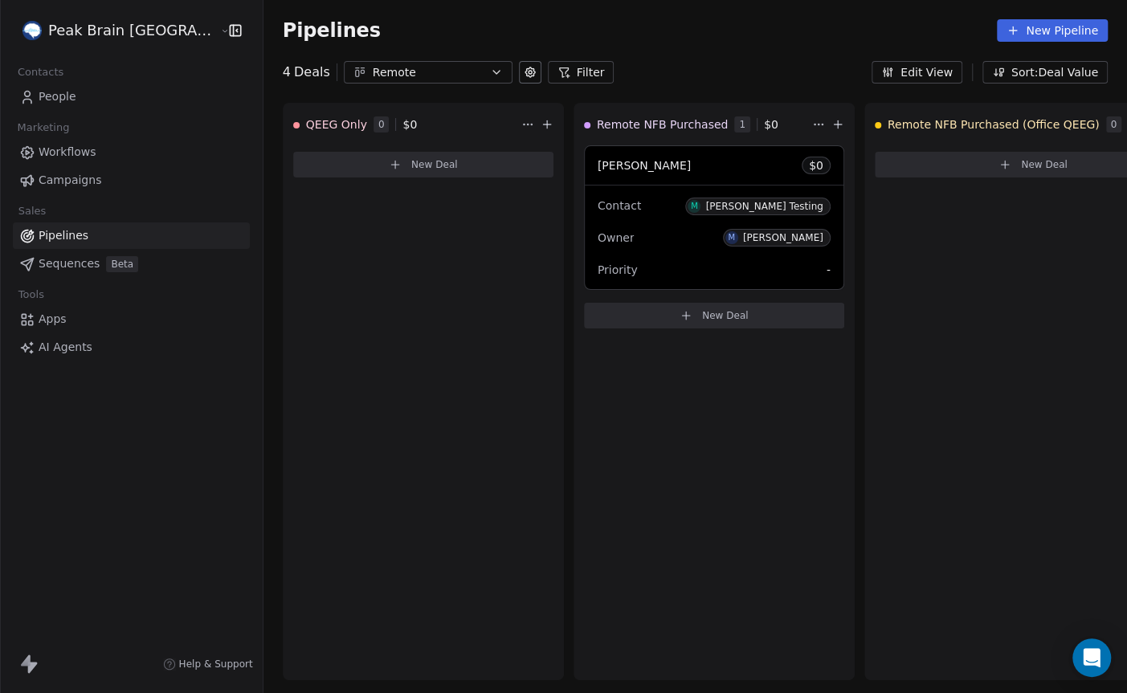
click at [132, 26] on html "Peak Brain [GEOGRAPHIC_DATA] Contacts People Marketing Workflows Campaigns Sale…" at bounding box center [563, 346] width 1127 height 693
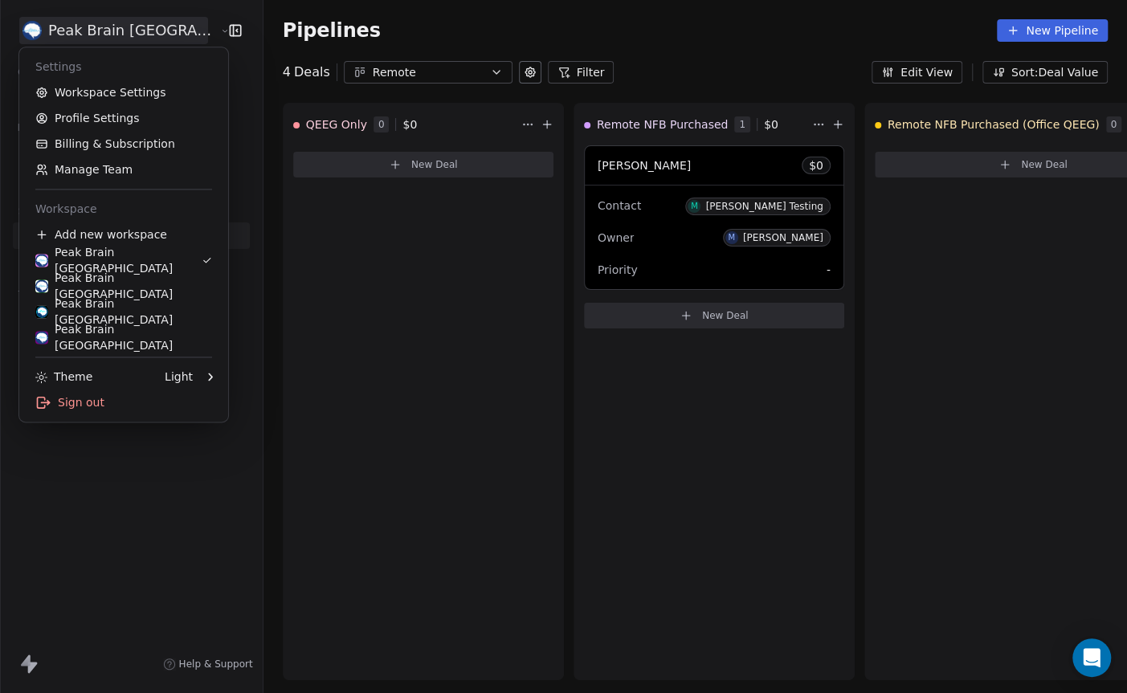
click at [133, 26] on html "Peak Brain USA Contacts People Marketing Workflows Campaigns Sales Pipelines Se…" at bounding box center [563, 346] width 1127 height 693
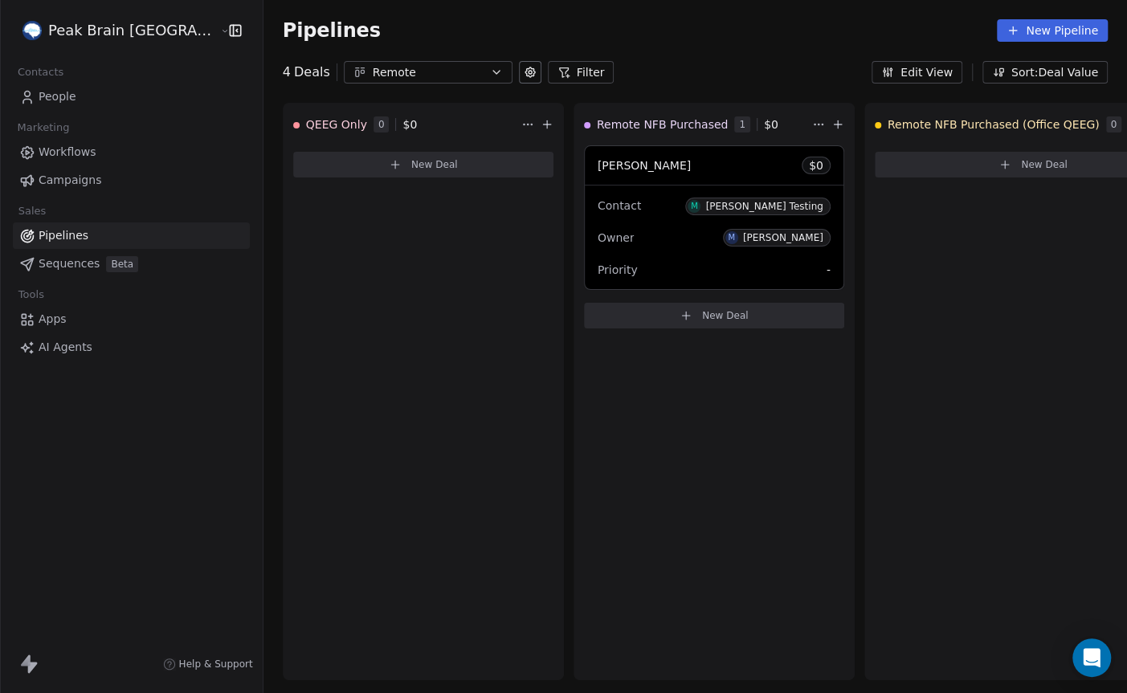
click at [373, 75] on div "Remote" at bounding box center [428, 72] width 111 height 17
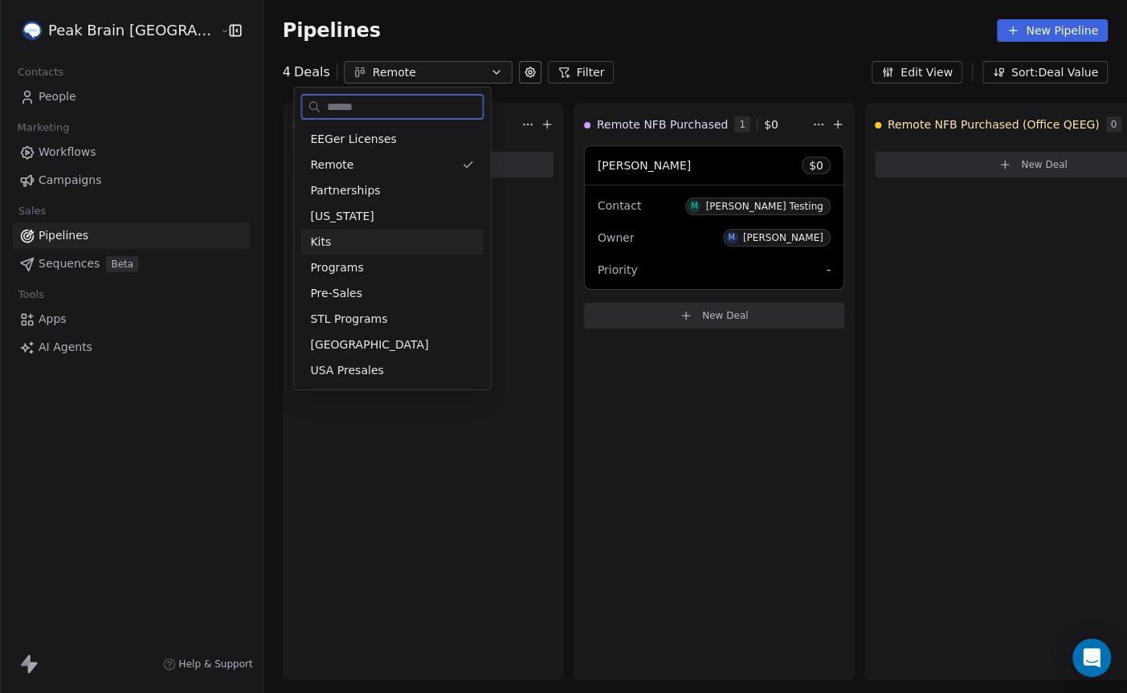
click at [329, 235] on div "Kits" at bounding box center [392, 242] width 164 height 17
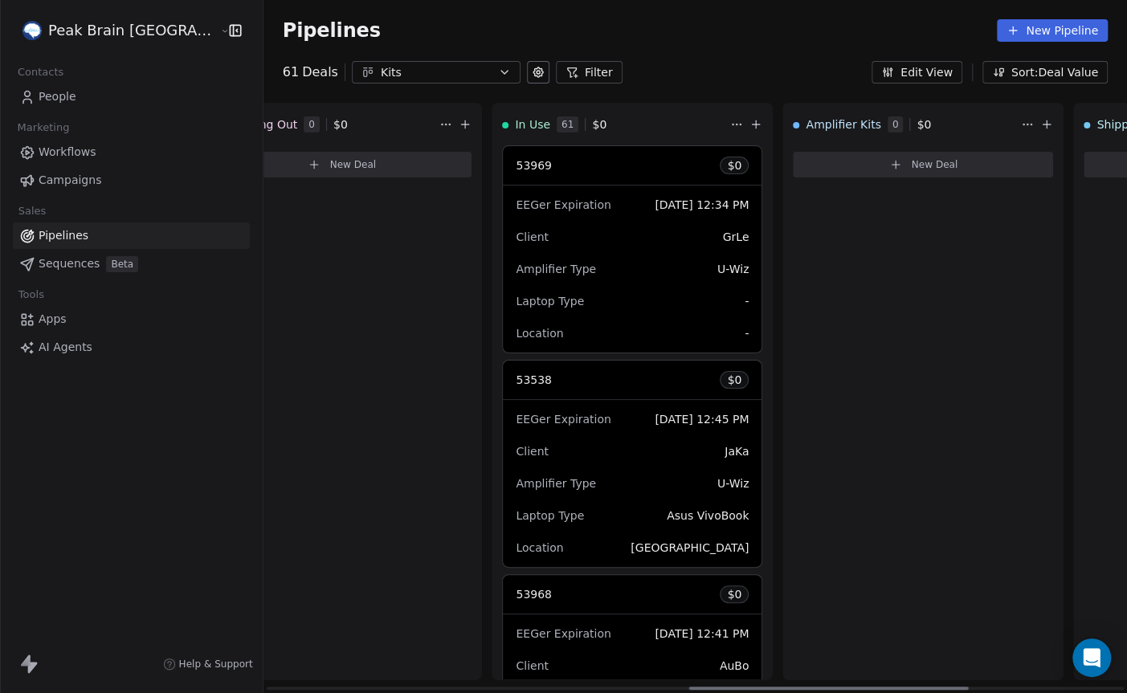
scroll to position [0, 1239]
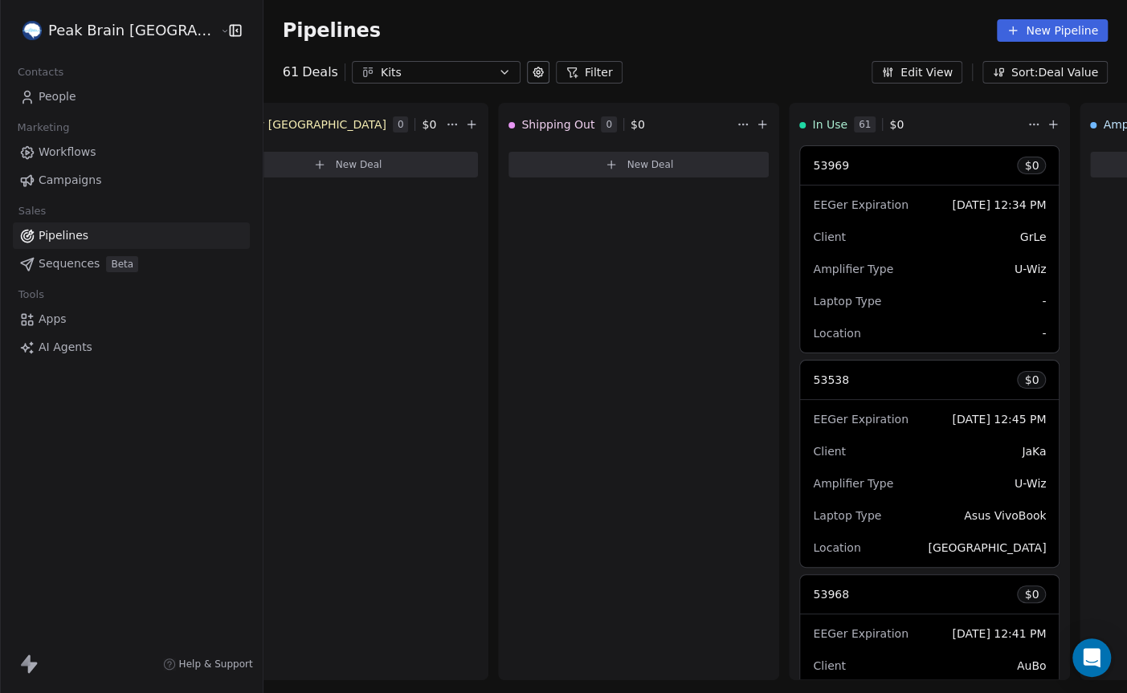
click at [404, 71] on div "Kits" at bounding box center [436, 72] width 111 height 17
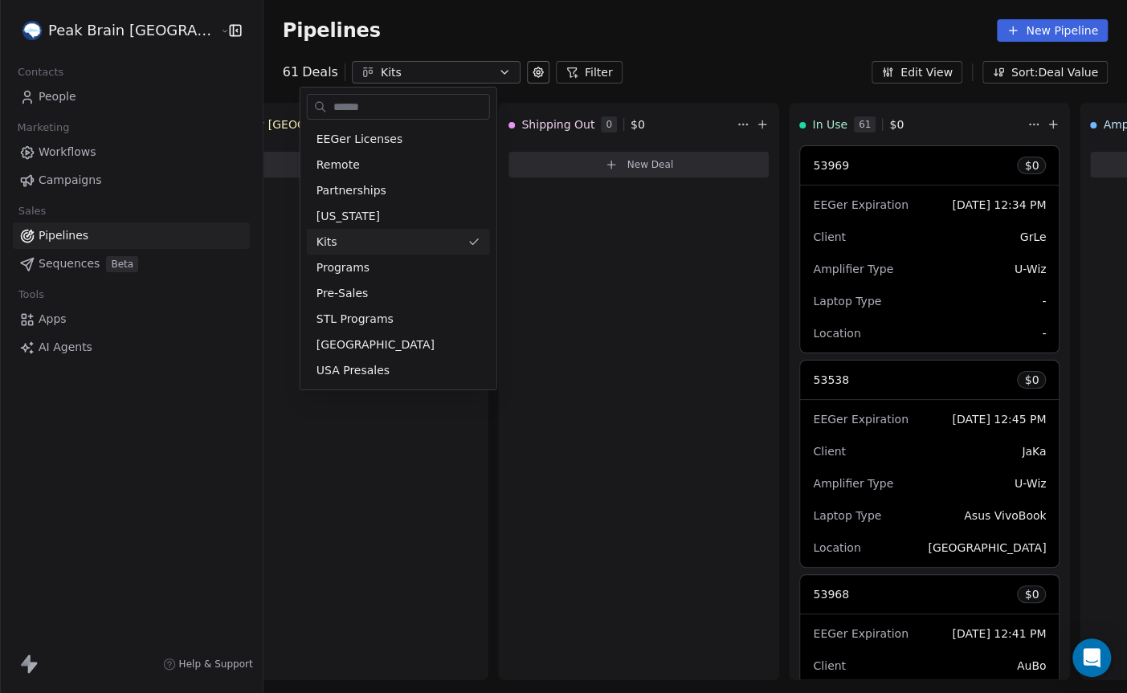
click at [198, 261] on html "Peak Brain USA Contacts People Marketing Workflows Campaigns Sales Pipelines Se…" at bounding box center [563, 346] width 1127 height 693
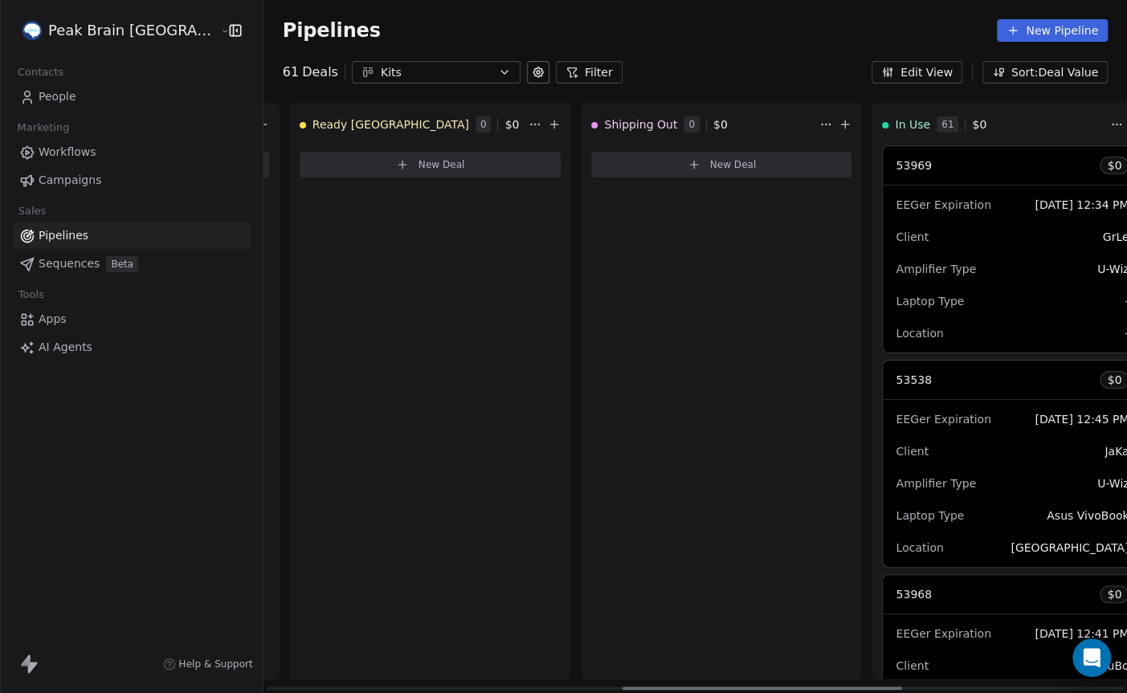
scroll to position [0, 1155]
click at [381, 75] on div "Kits" at bounding box center [436, 72] width 111 height 17
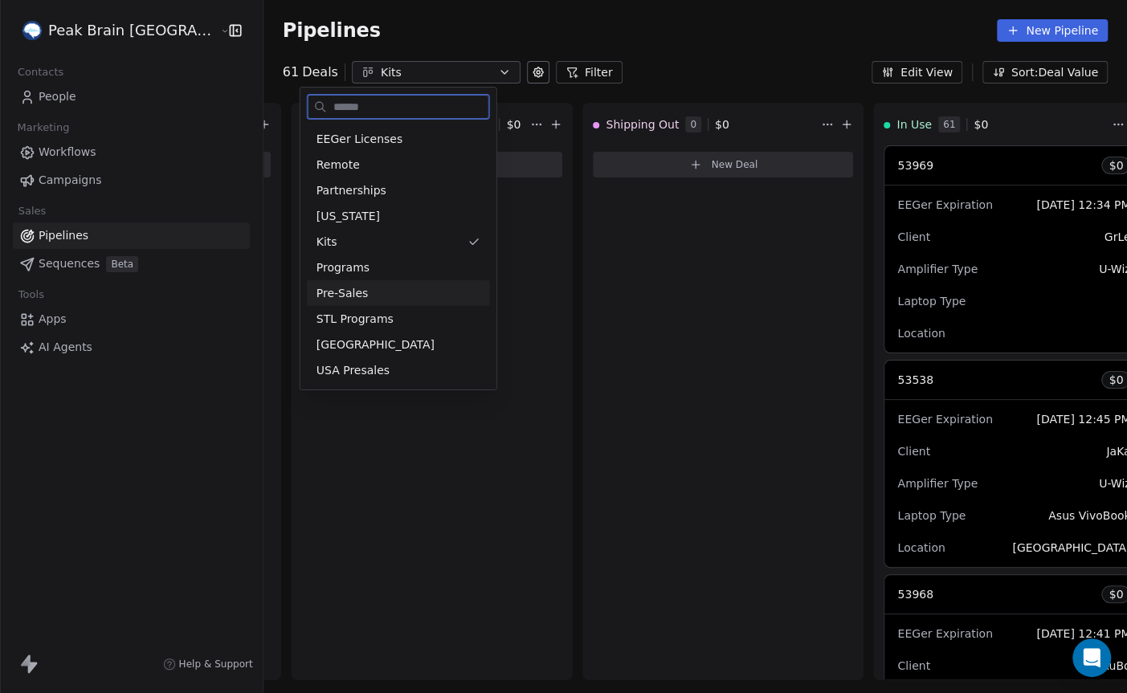
click at [327, 294] on span "Pre-Sales" at bounding box center [342, 293] width 52 height 17
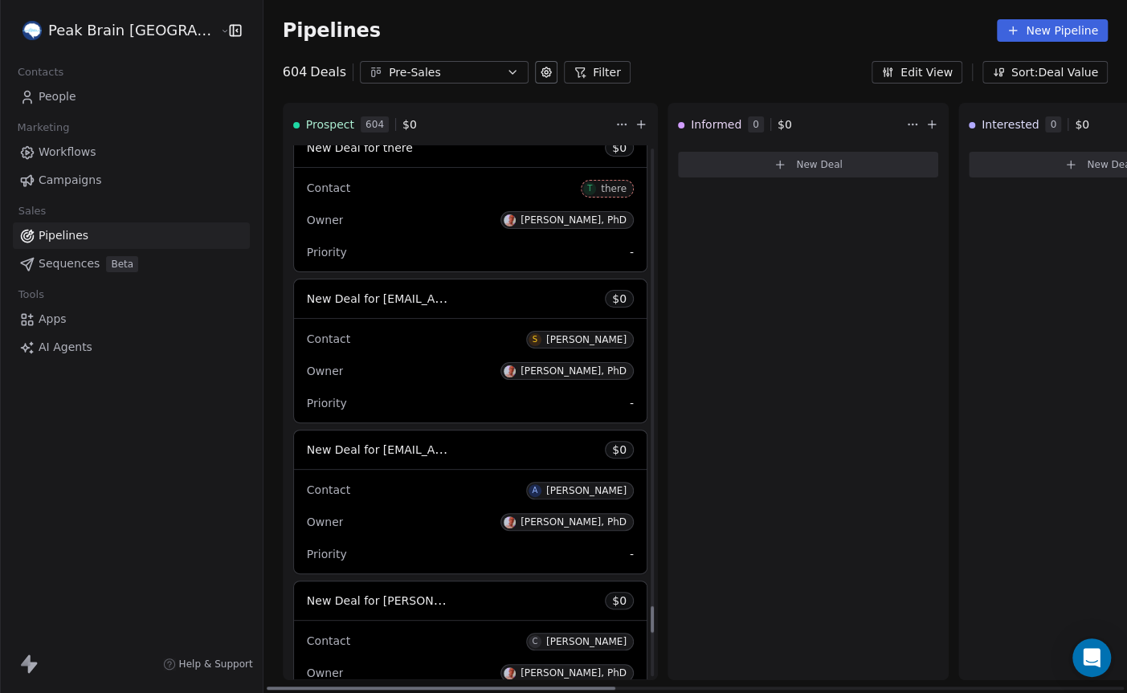
scroll to position [9850, 0]
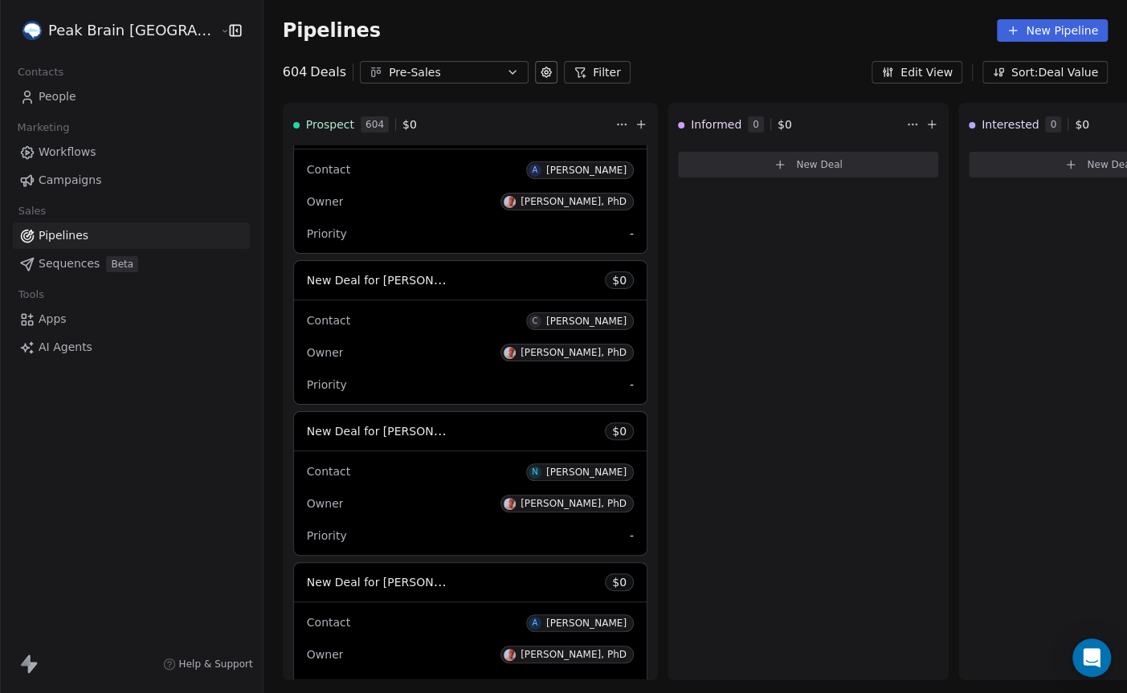
click at [84, 150] on span "Workflows" at bounding box center [68, 152] width 58 height 17
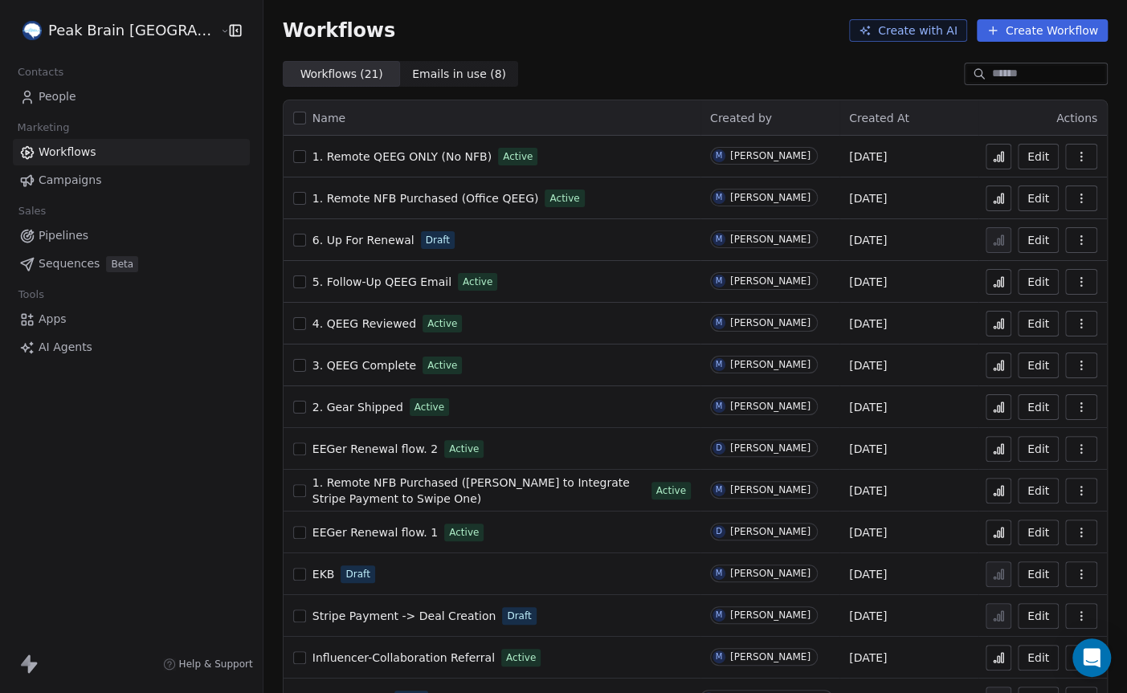
click at [92, 23] on html "Peak Brain [GEOGRAPHIC_DATA] Contacts People Marketing Workflows Campaigns Sale…" at bounding box center [563, 346] width 1127 height 693
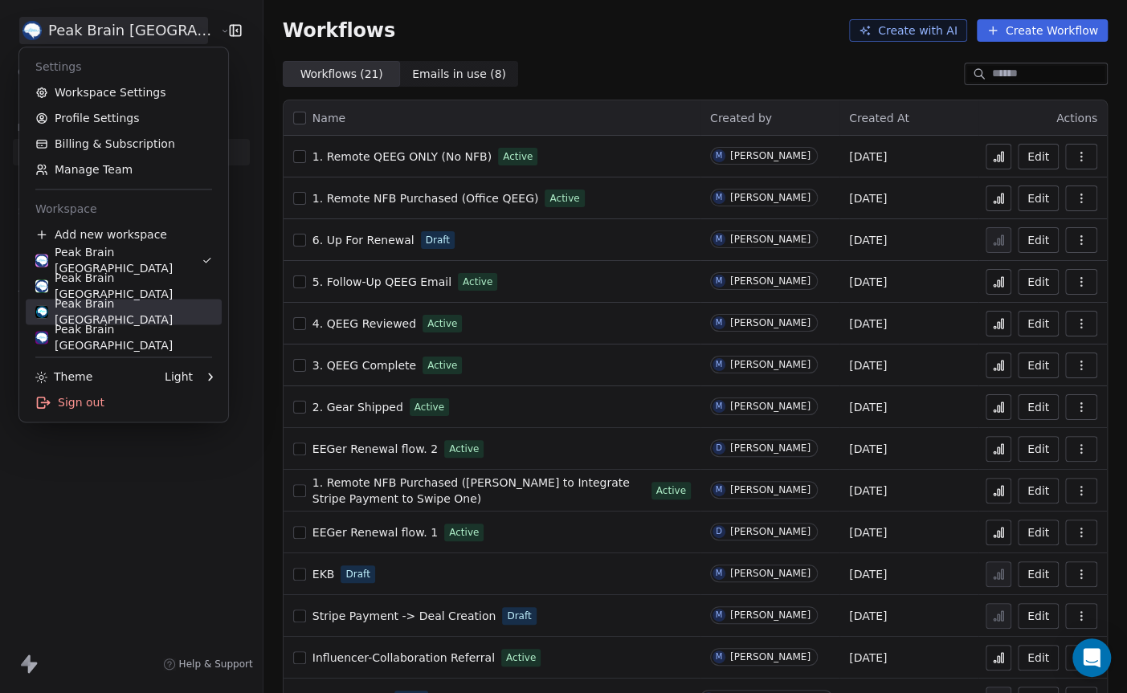
click at [90, 316] on div "Peak Brain [GEOGRAPHIC_DATA]" at bounding box center [123, 312] width 177 height 32
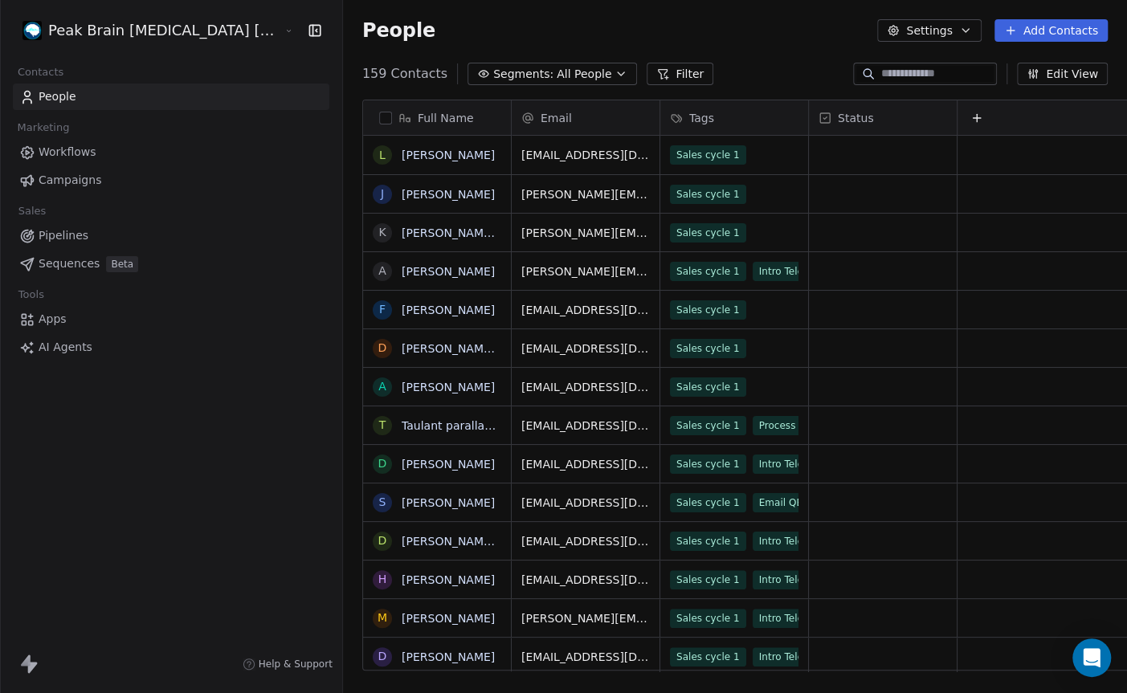
click at [55, 150] on span "Workflows" at bounding box center [68, 152] width 58 height 17
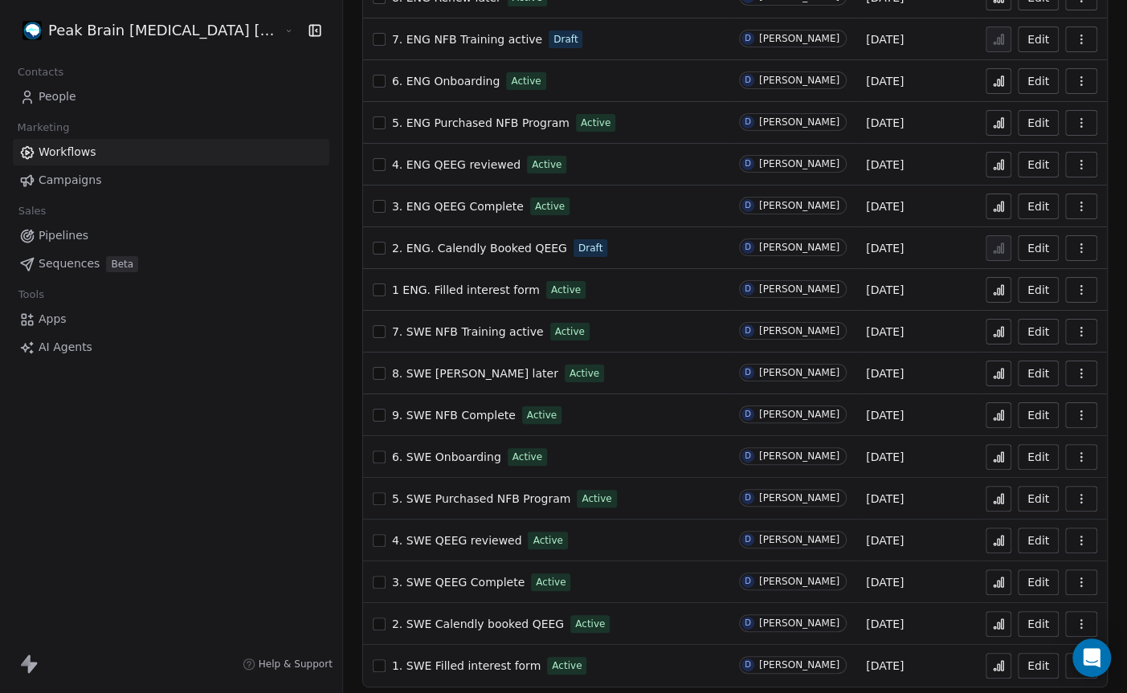
scroll to position [207, 0]
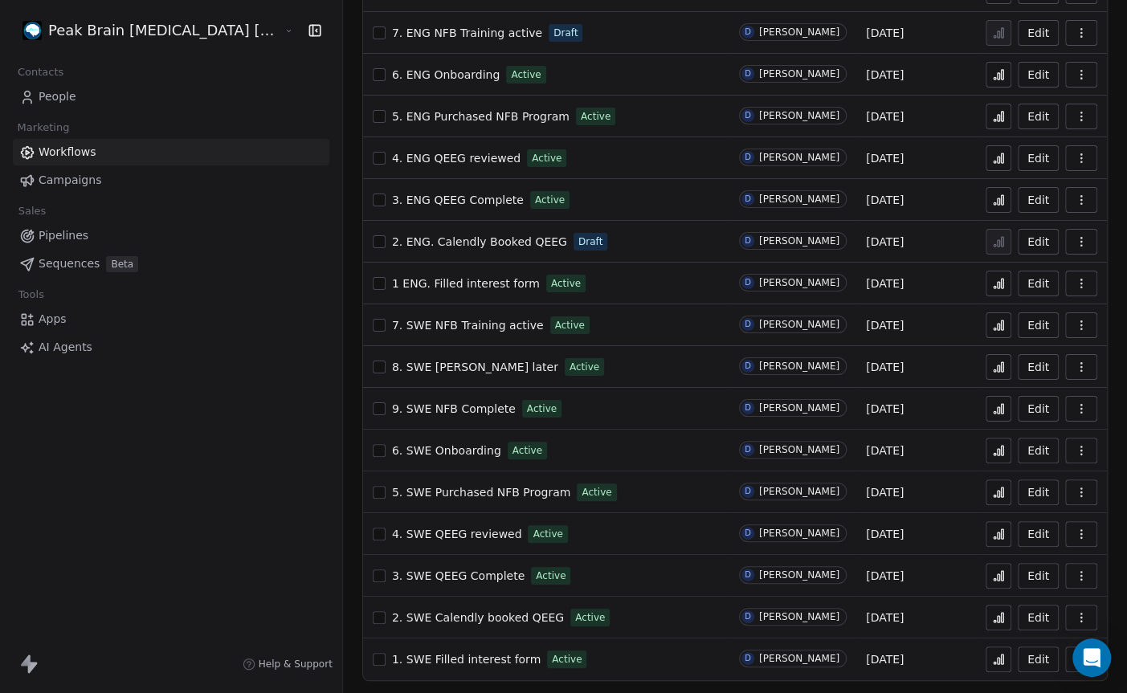
click at [401, 282] on span "1 ENG. Filled interest form" at bounding box center [466, 283] width 148 height 13
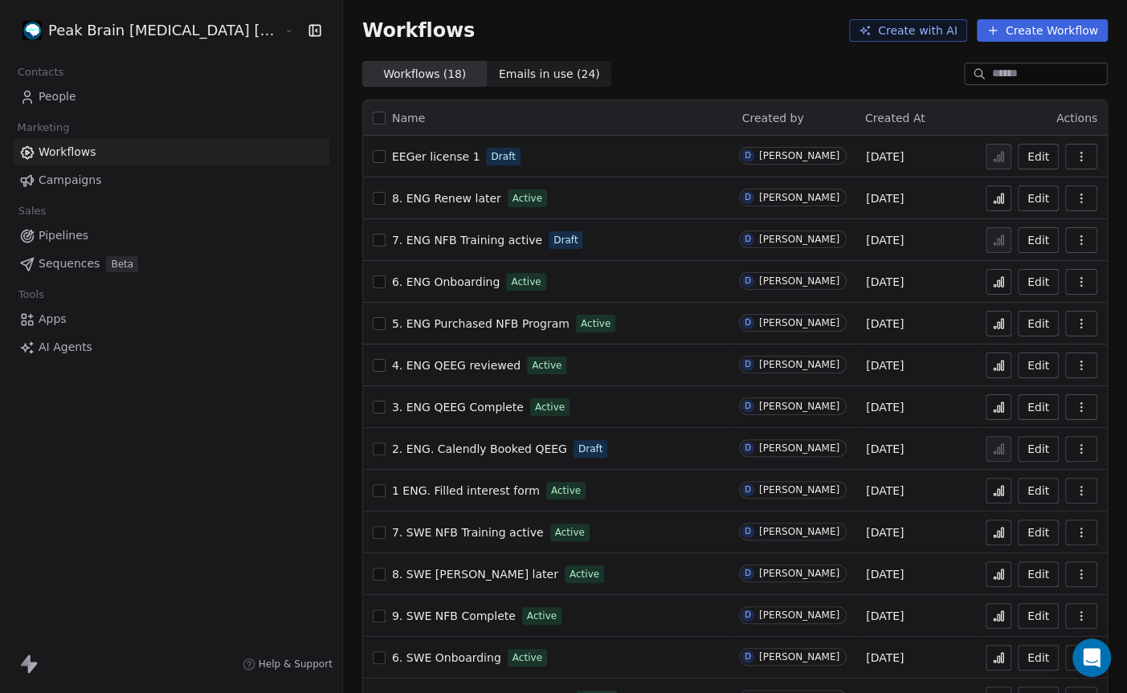
click at [109, 235] on link "Pipelines" at bounding box center [171, 235] width 316 height 26
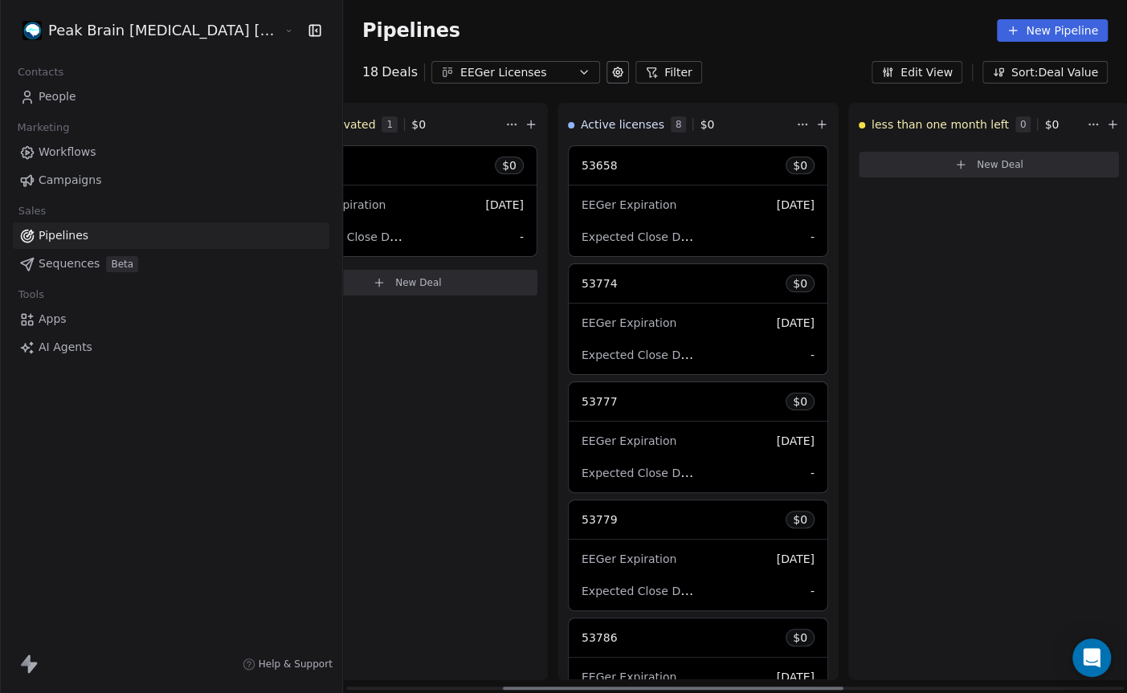
scroll to position [0, 387]
click at [1035, 78] on button "Sort: Deal Value" at bounding box center [1044, 72] width 125 height 22
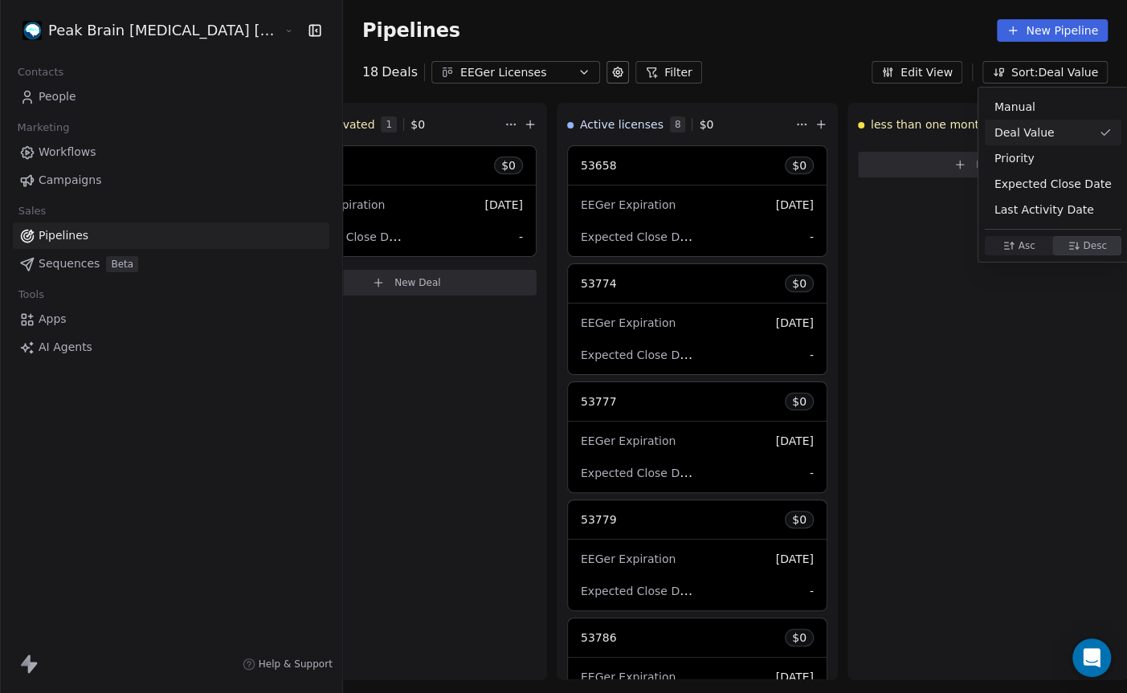
click at [826, 50] on html "Peak Brain Neurofeedback Stockholm AB Contacts People Marketing Workflows Campa…" at bounding box center [563, 346] width 1127 height 693
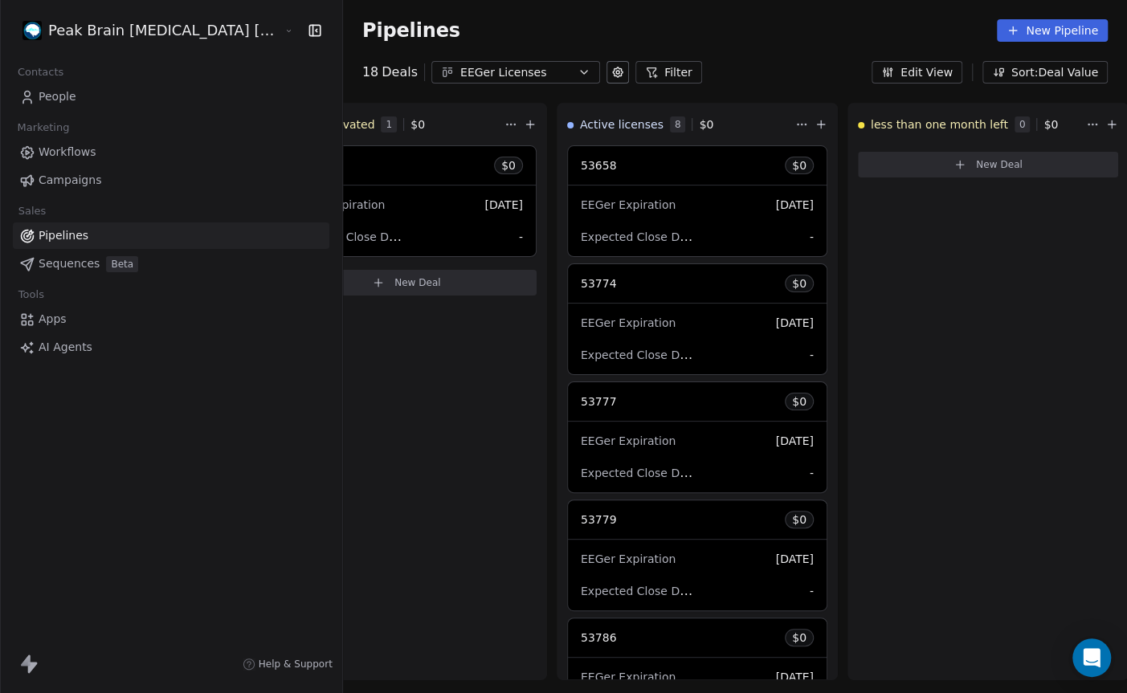
click at [309, 32] on icon "button" at bounding box center [314, 30] width 10 height 10
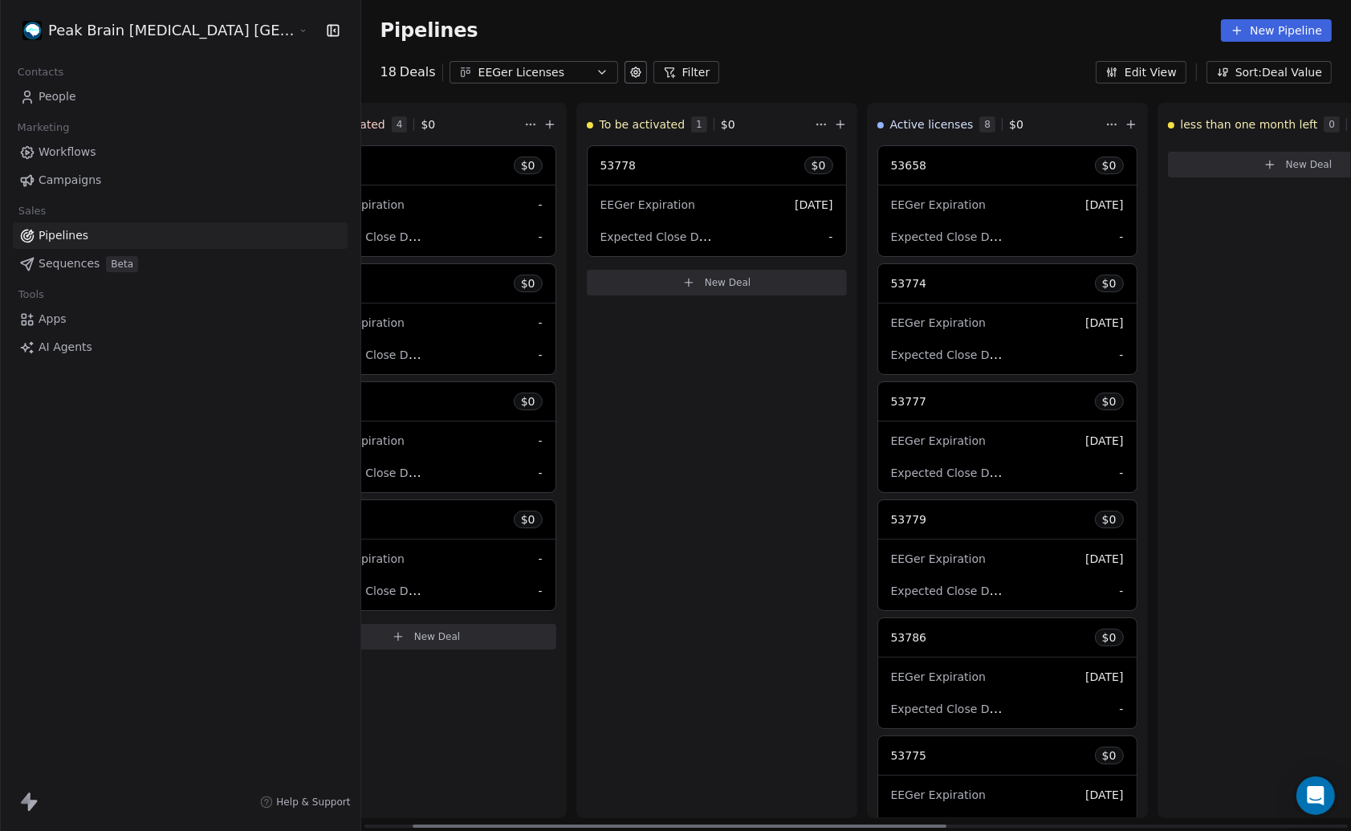
scroll to position [0, 0]
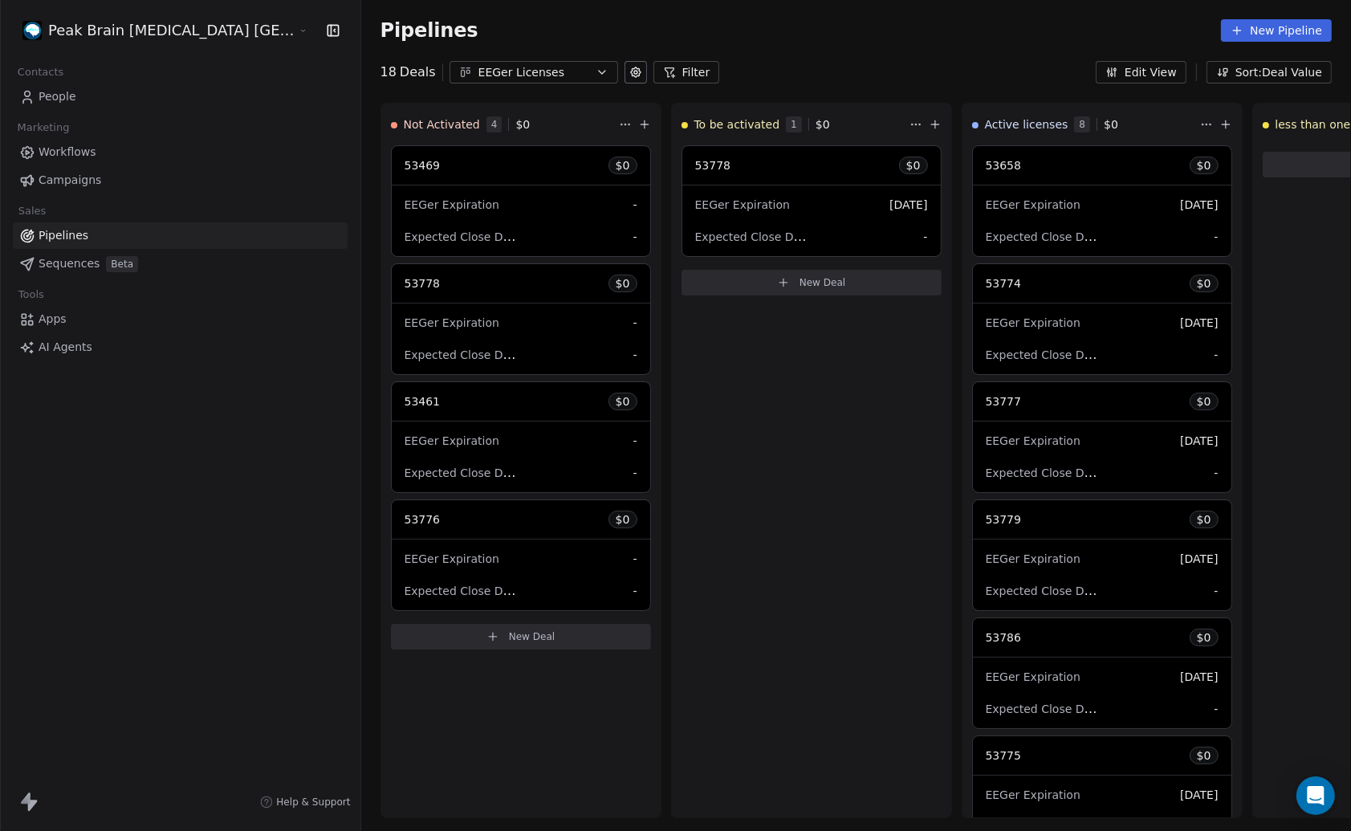
click at [51, 260] on span "Sequences" at bounding box center [69, 263] width 61 height 17
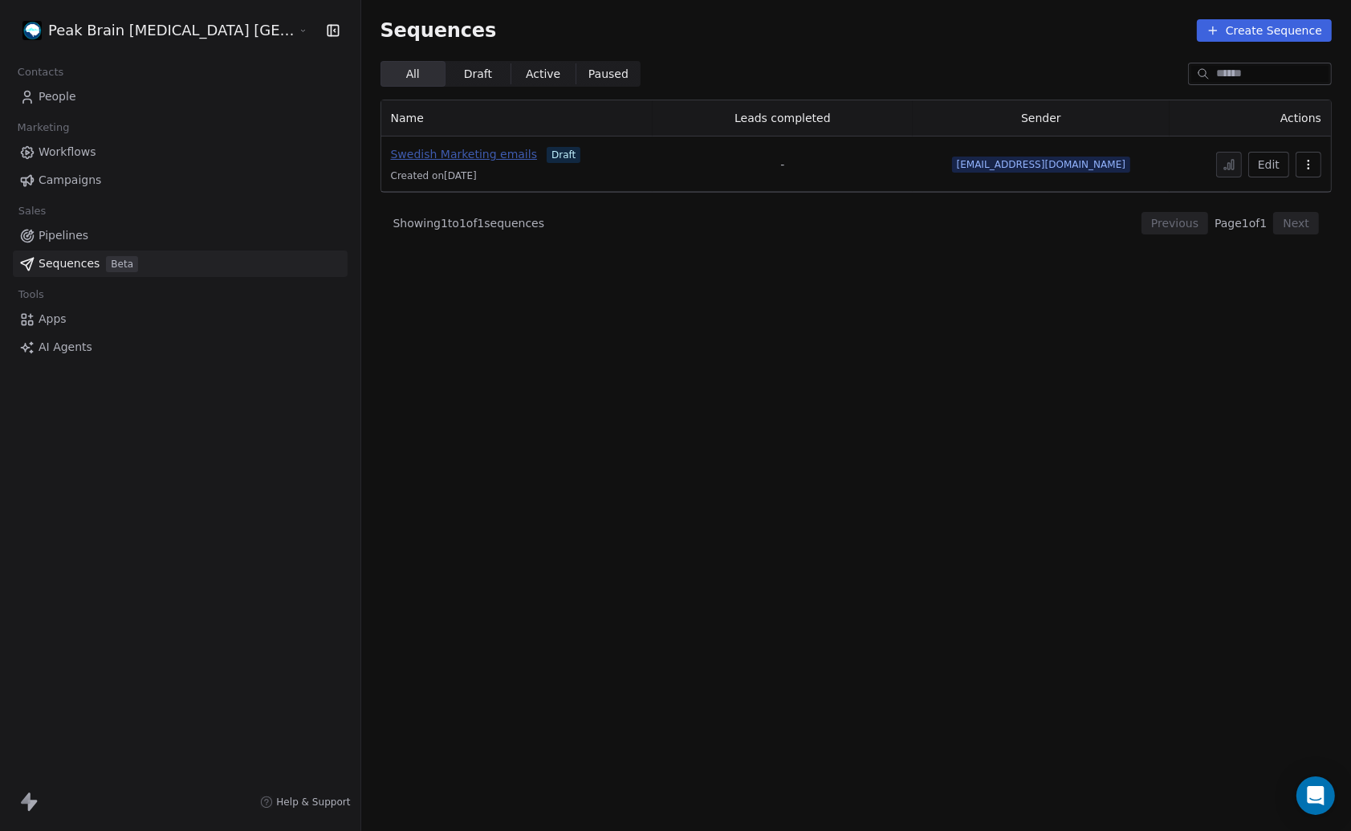
click at [391, 157] on span "Swedish Marketing emails" at bounding box center [464, 154] width 146 height 13
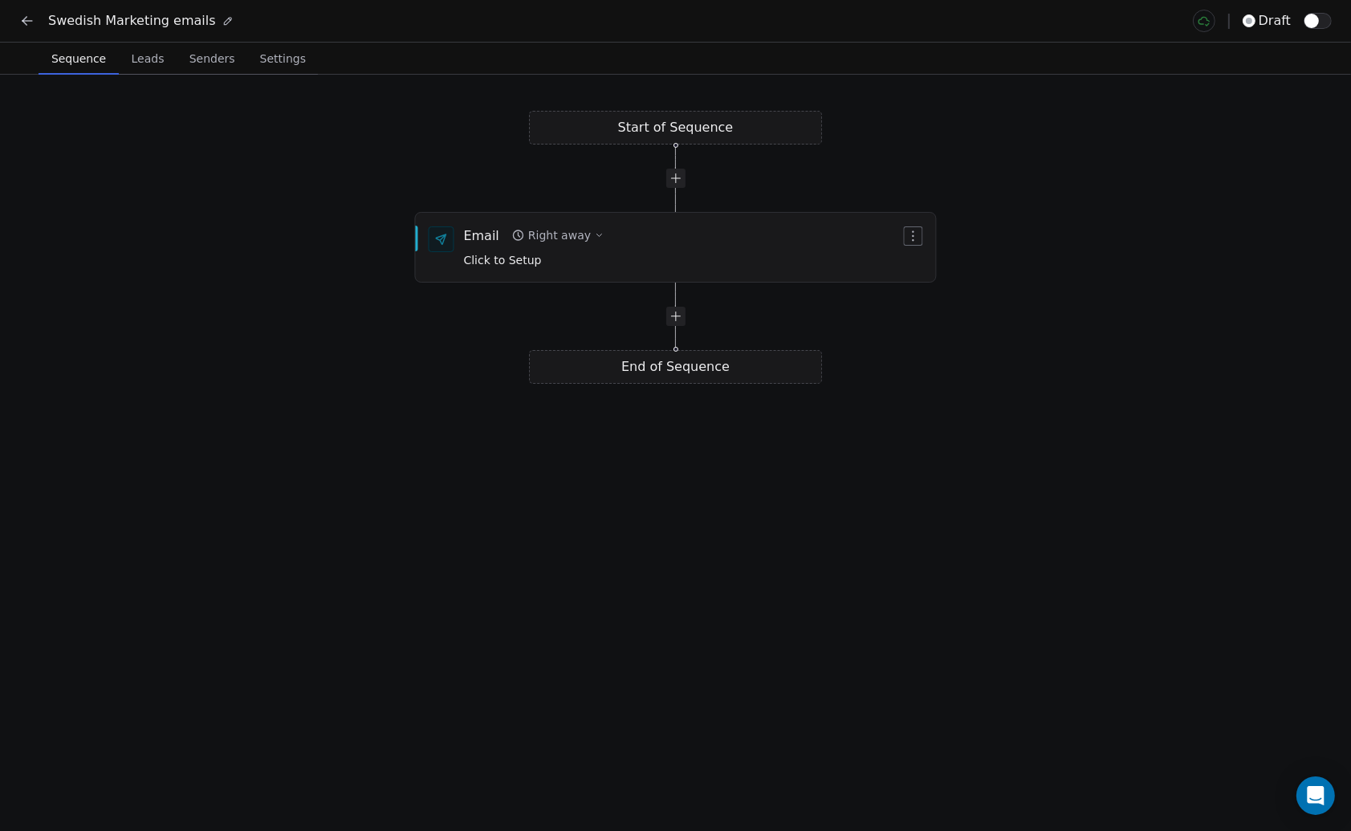
click at [30, 22] on icon at bounding box center [27, 21] width 16 height 16
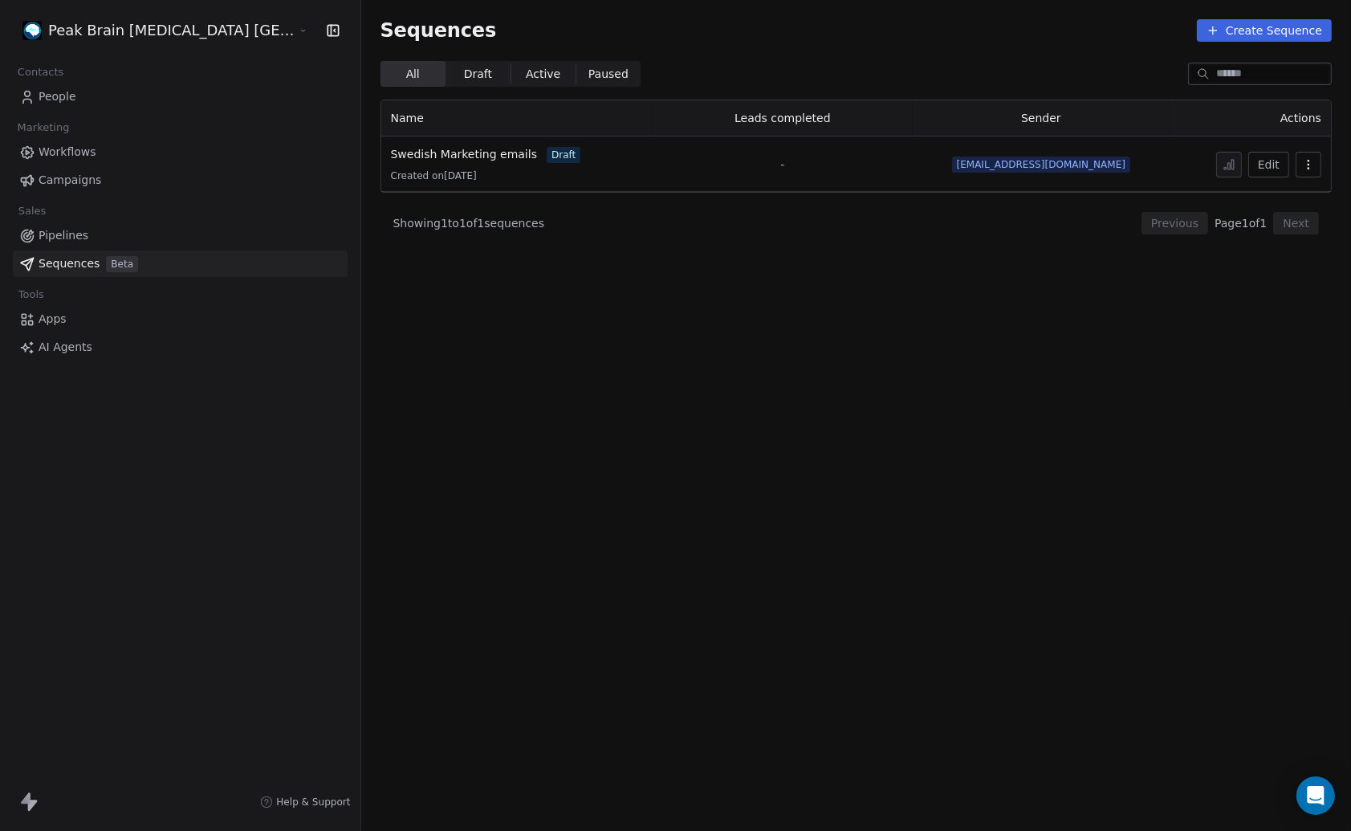
click at [54, 320] on span "Apps" at bounding box center [53, 319] width 28 height 17
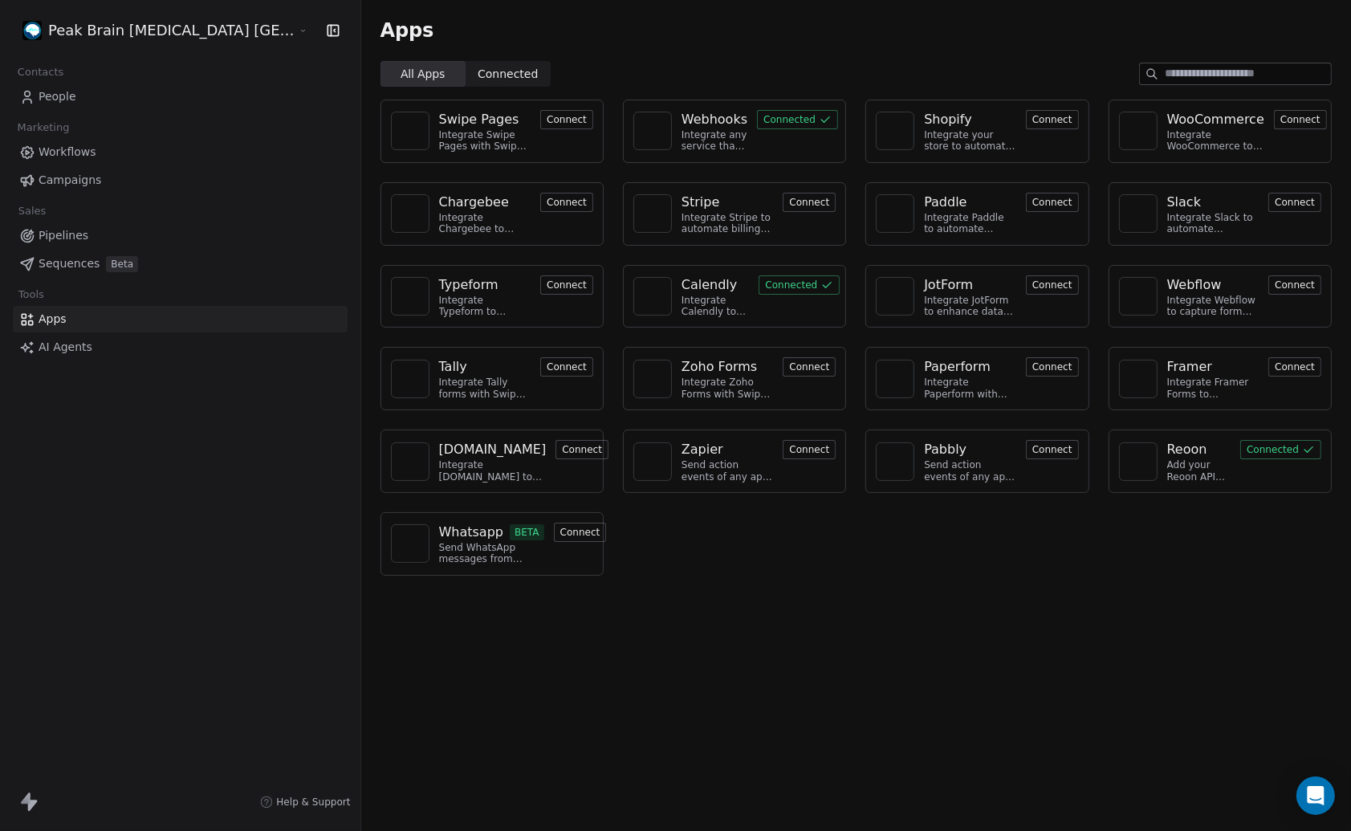
click at [478, 70] on span "Connected" at bounding box center [508, 74] width 60 height 17
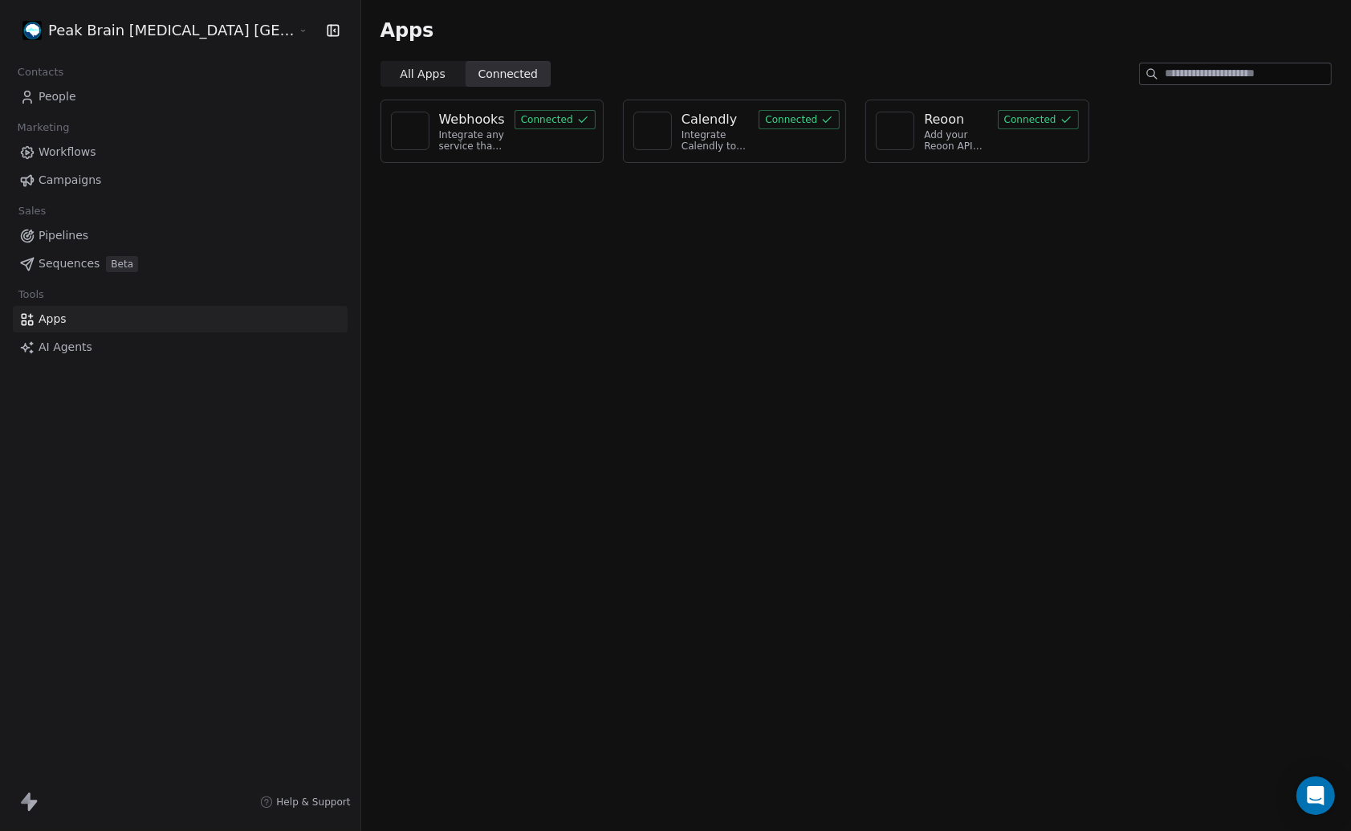
click at [400, 68] on span "All Apps" at bounding box center [422, 74] width 45 height 17
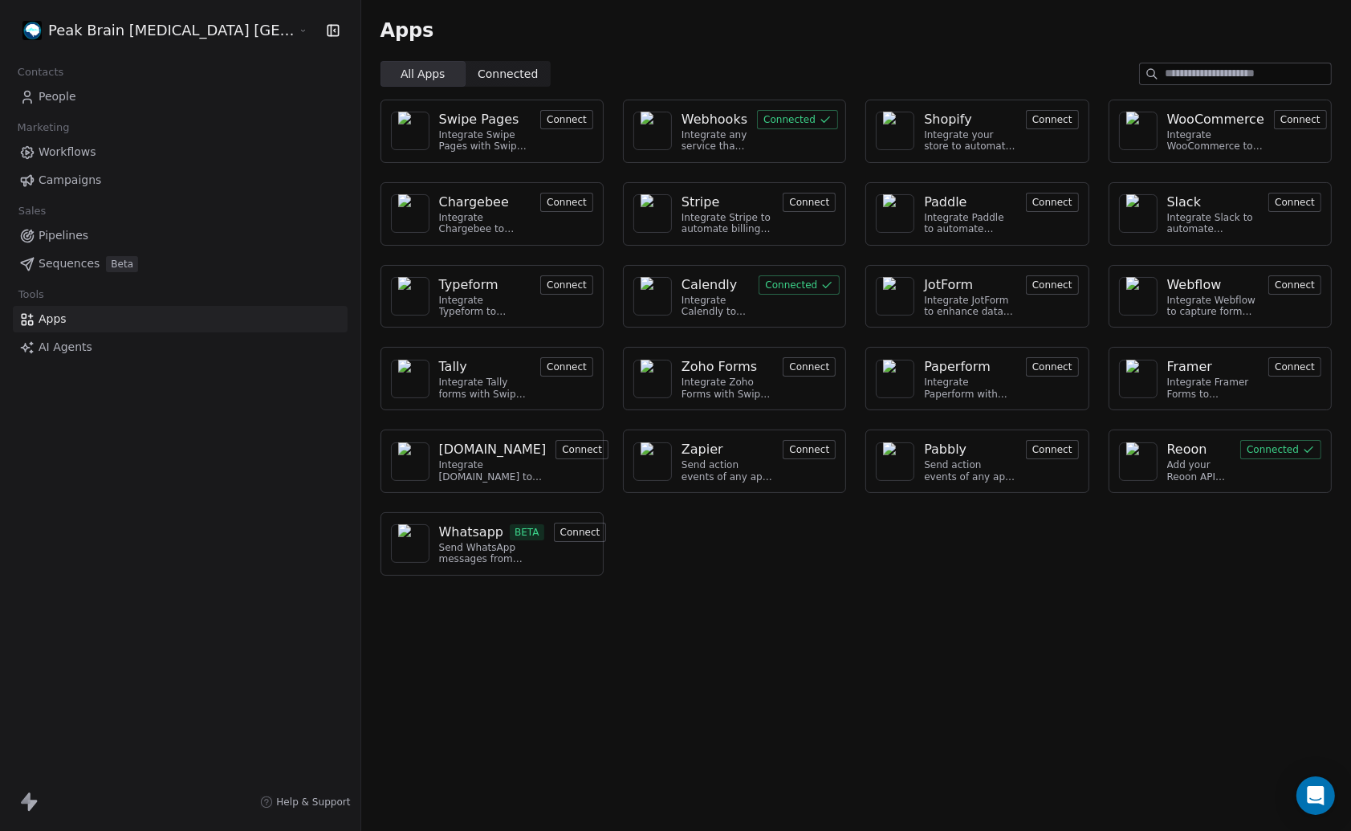
click at [67, 230] on span "Pipelines" at bounding box center [64, 235] width 50 height 17
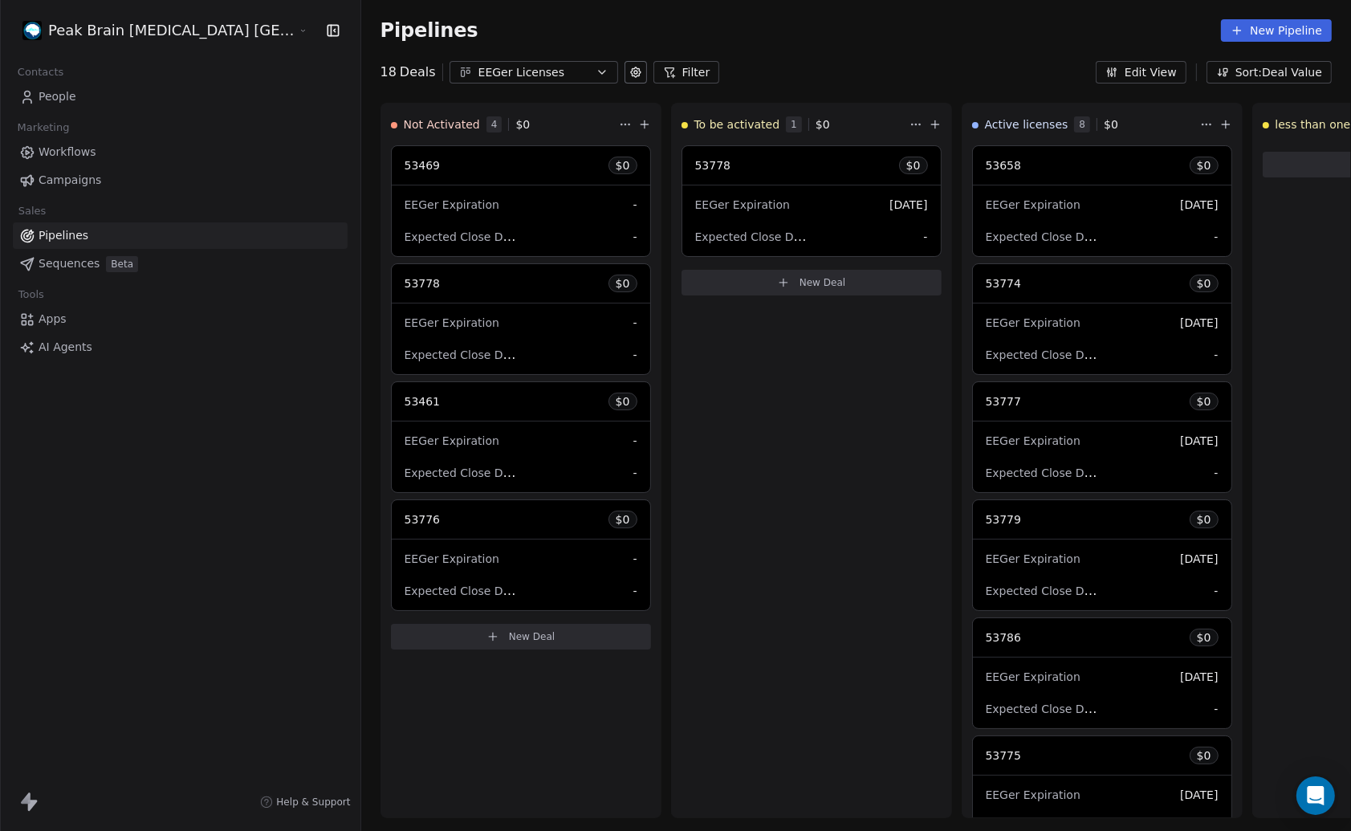
click at [65, 149] on span "Workflows" at bounding box center [68, 152] width 58 height 17
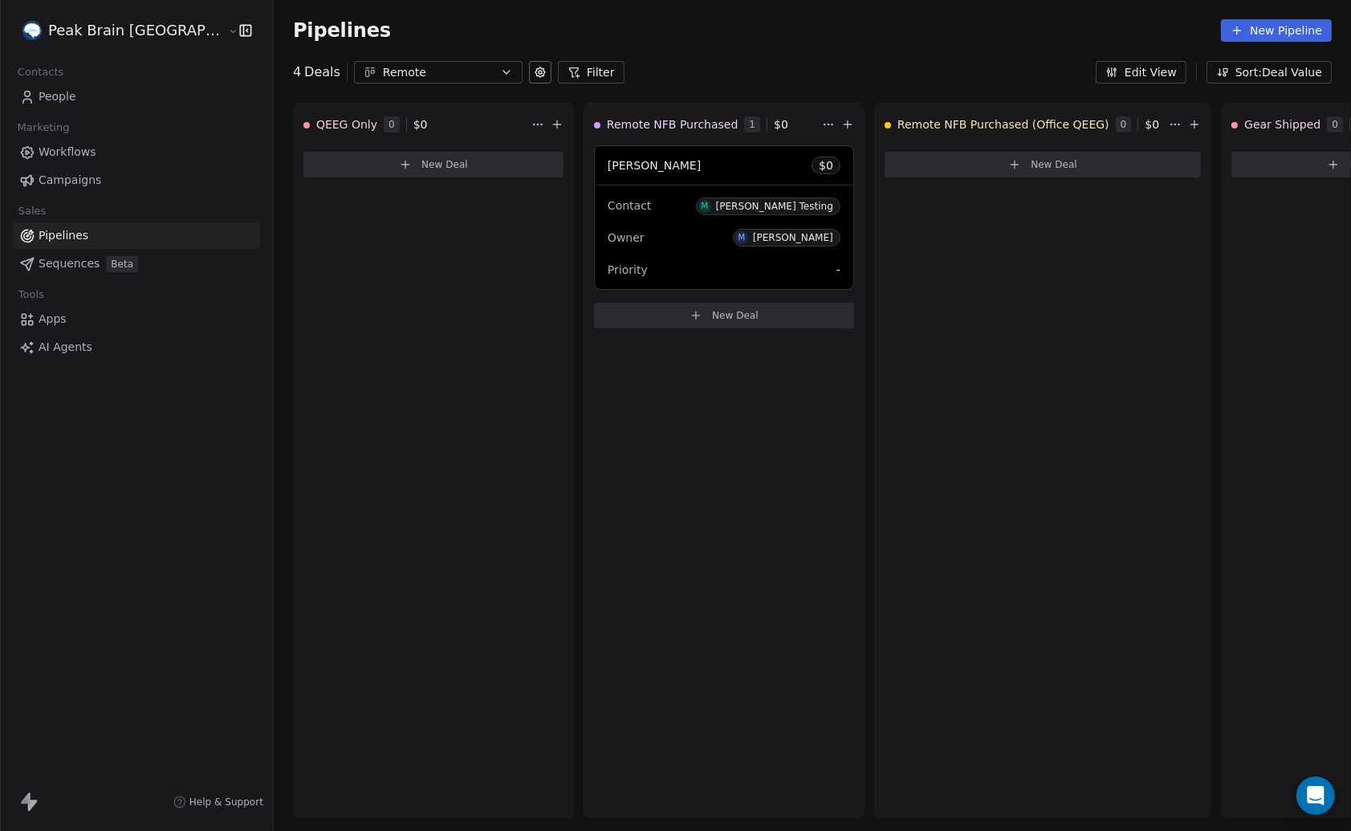
click at [76, 152] on span "Workflows" at bounding box center [68, 152] width 58 height 17
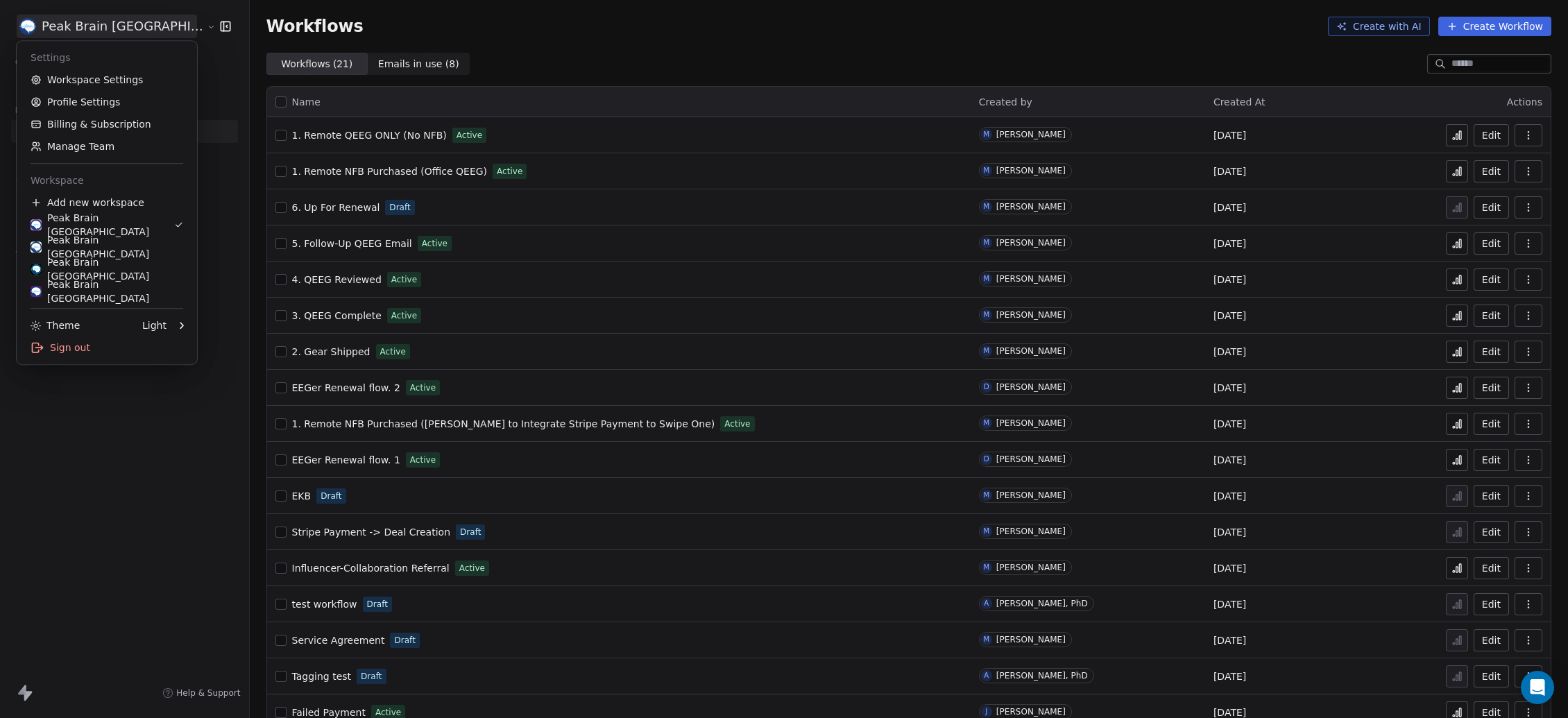
click at [122, 21] on html "Peak Brain [GEOGRAPHIC_DATA] Contacts People Marketing Workflows Campaigns Sale…" at bounding box center [784, 359] width 1568 height 718
click at [90, 224] on div "Peak Brain [GEOGRAPHIC_DATA]" at bounding box center [102, 225] width 143 height 28
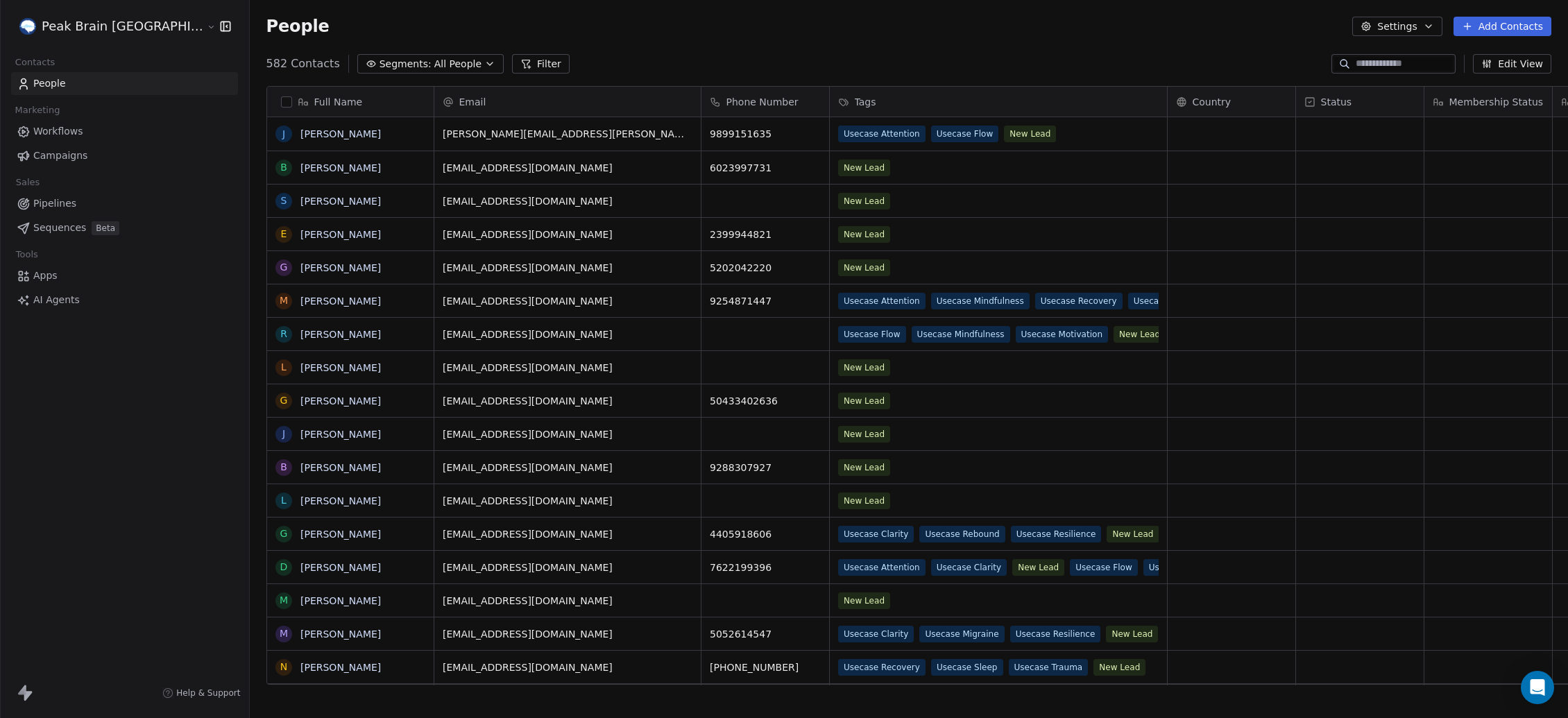
scroll to position [632, 1380]
click at [301, 137] on link "[PERSON_NAME]" at bounding box center [340, 134] width 80 height 11
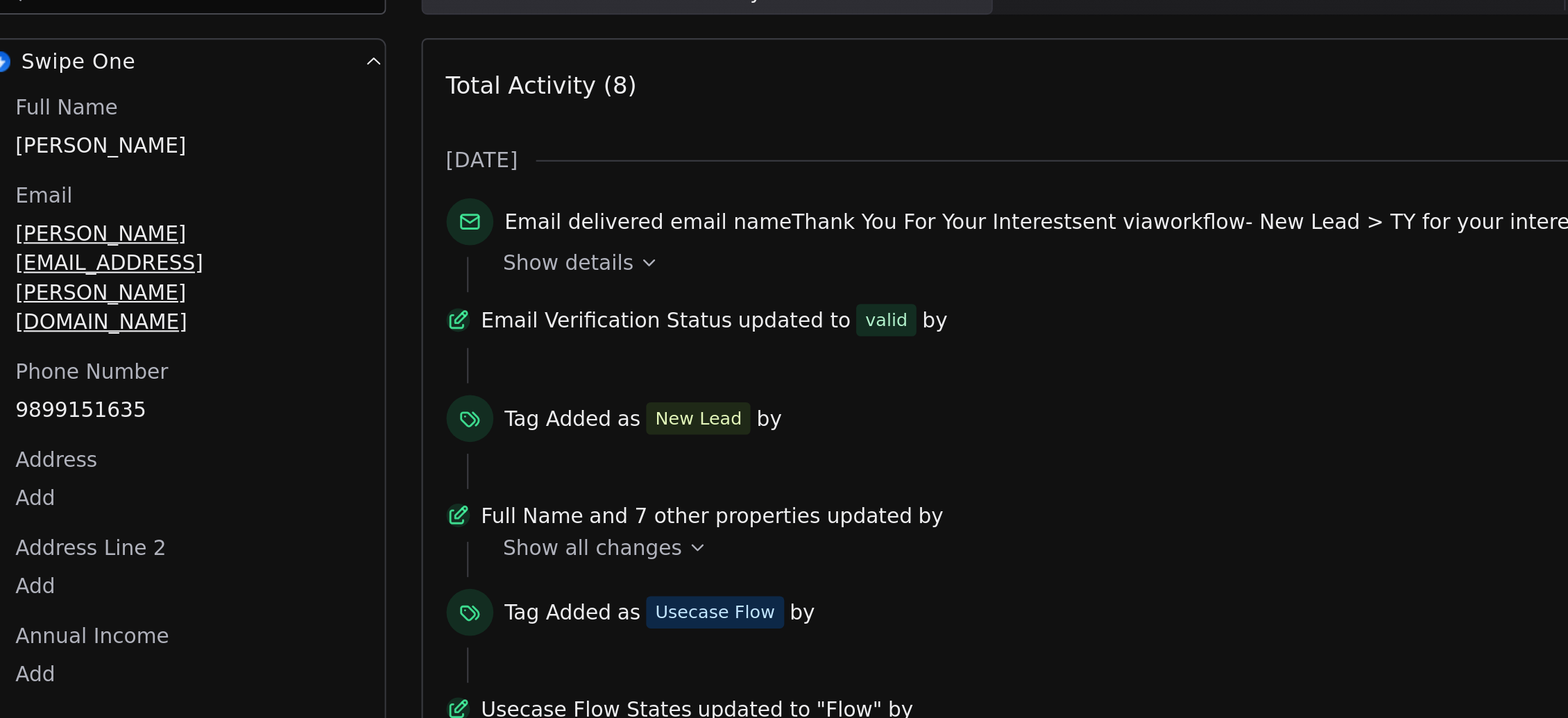
click at [574, 310] on icon at bounding box center [578, 309] width 10 height 10
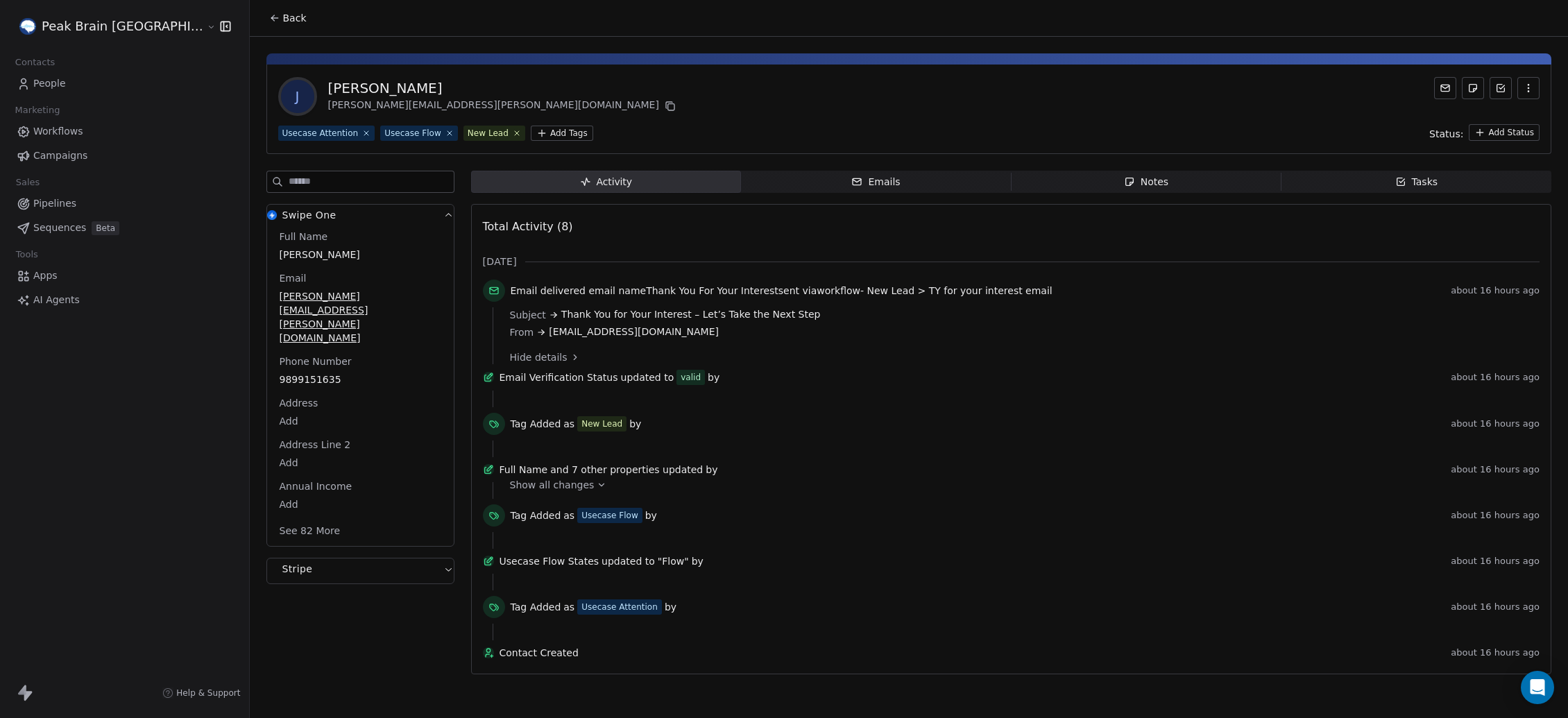
click at [48, 127] on span "Workflows" at bounding box center [59, 131] width 50 height 15
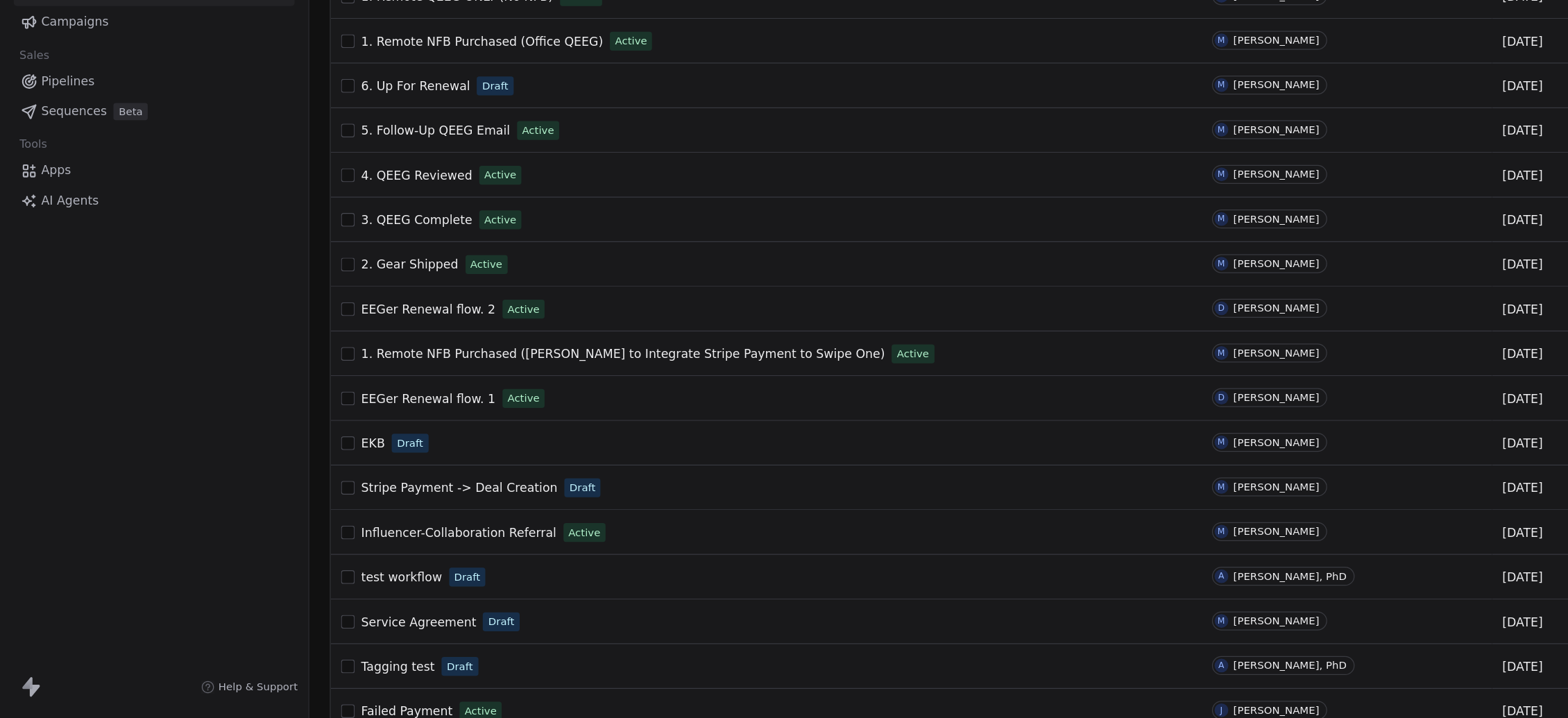
click at [64, 206] on span "Pipelines" at bounding box center [55, 203] width 43 height 15
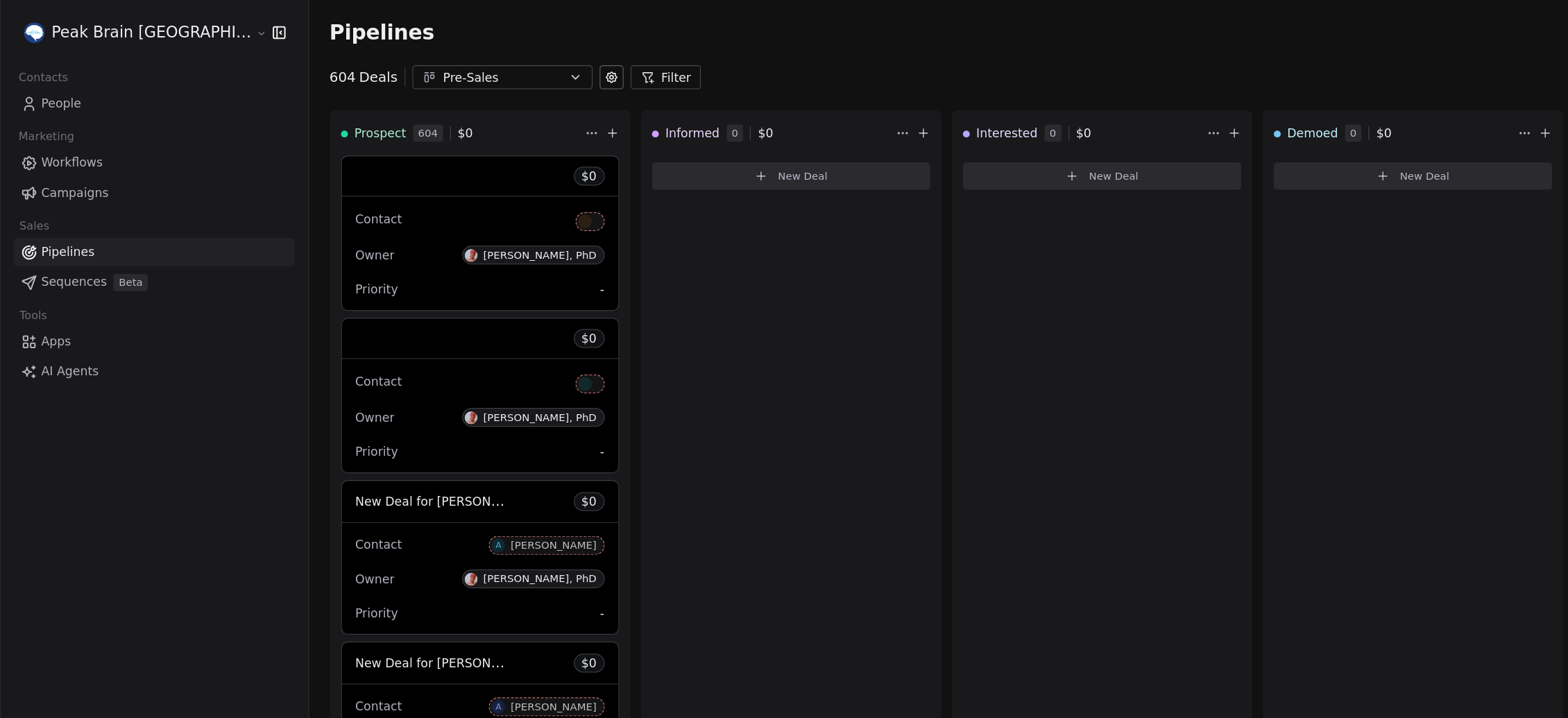
click at [358, 58] on div "Pre-Sales" at bounding box center [405, 62] width 96 height 15
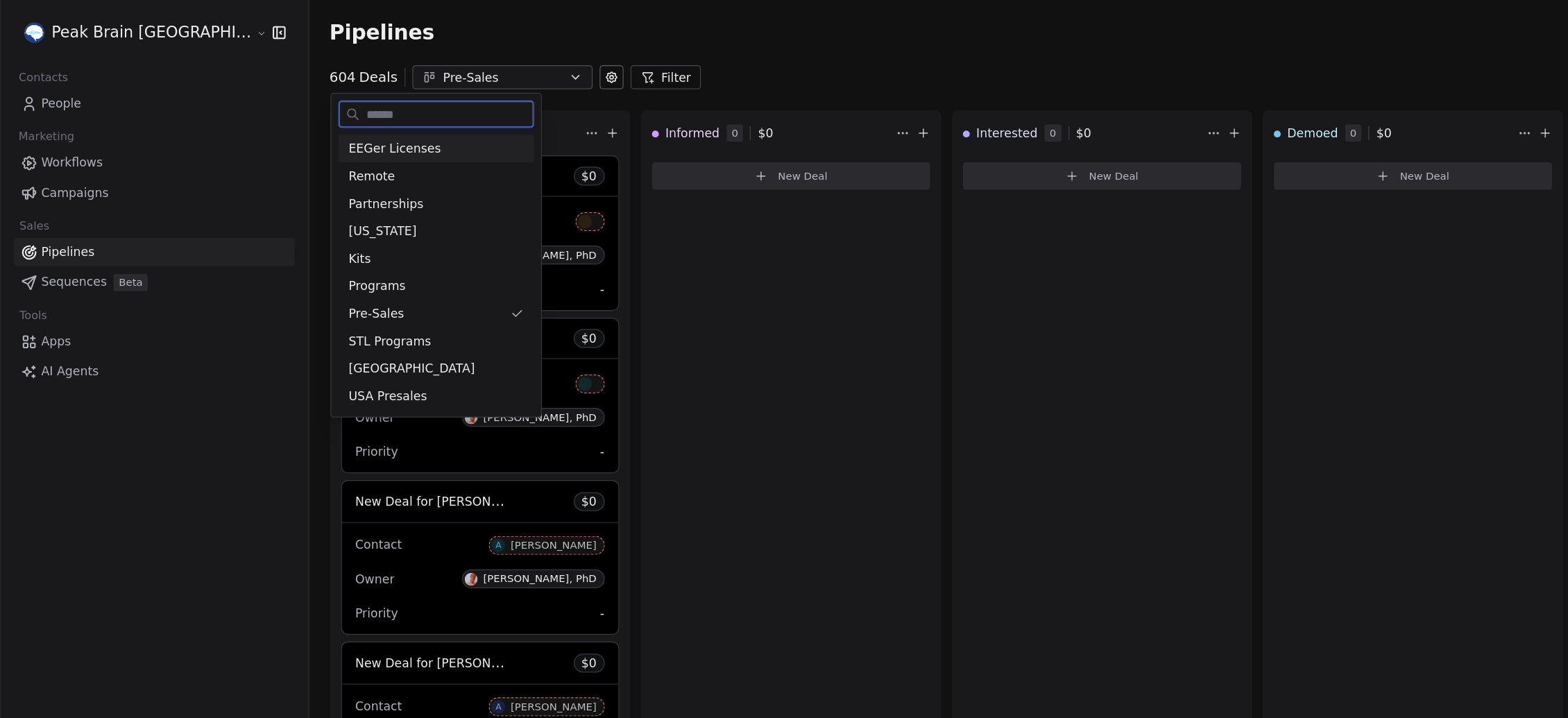
click at [308, 122] on span "EEGer Licenses" at bounding box center [319, 120] width 74 height 15
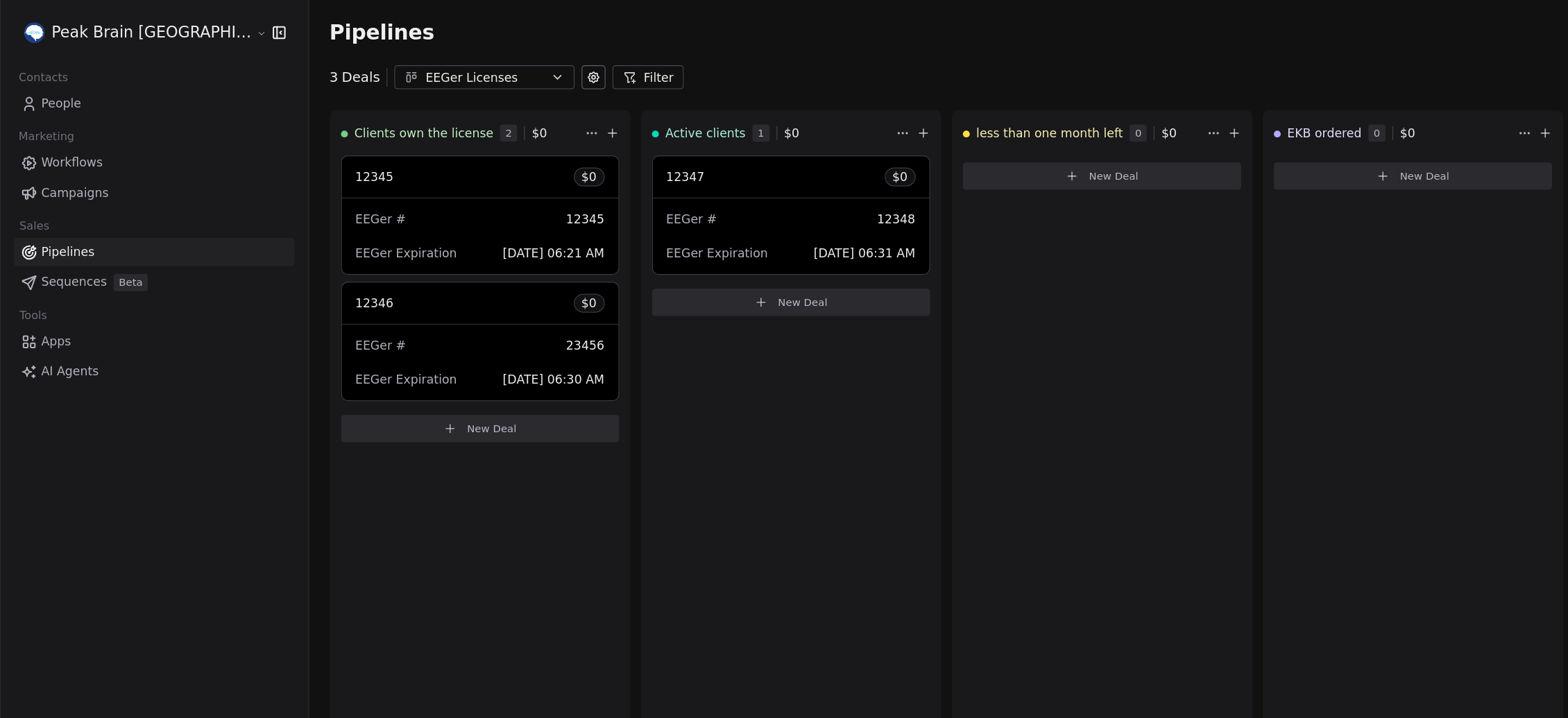
click at [343, 64] on div "EEGer Licenses" at bounding box center [390, 62] width 96 height 15
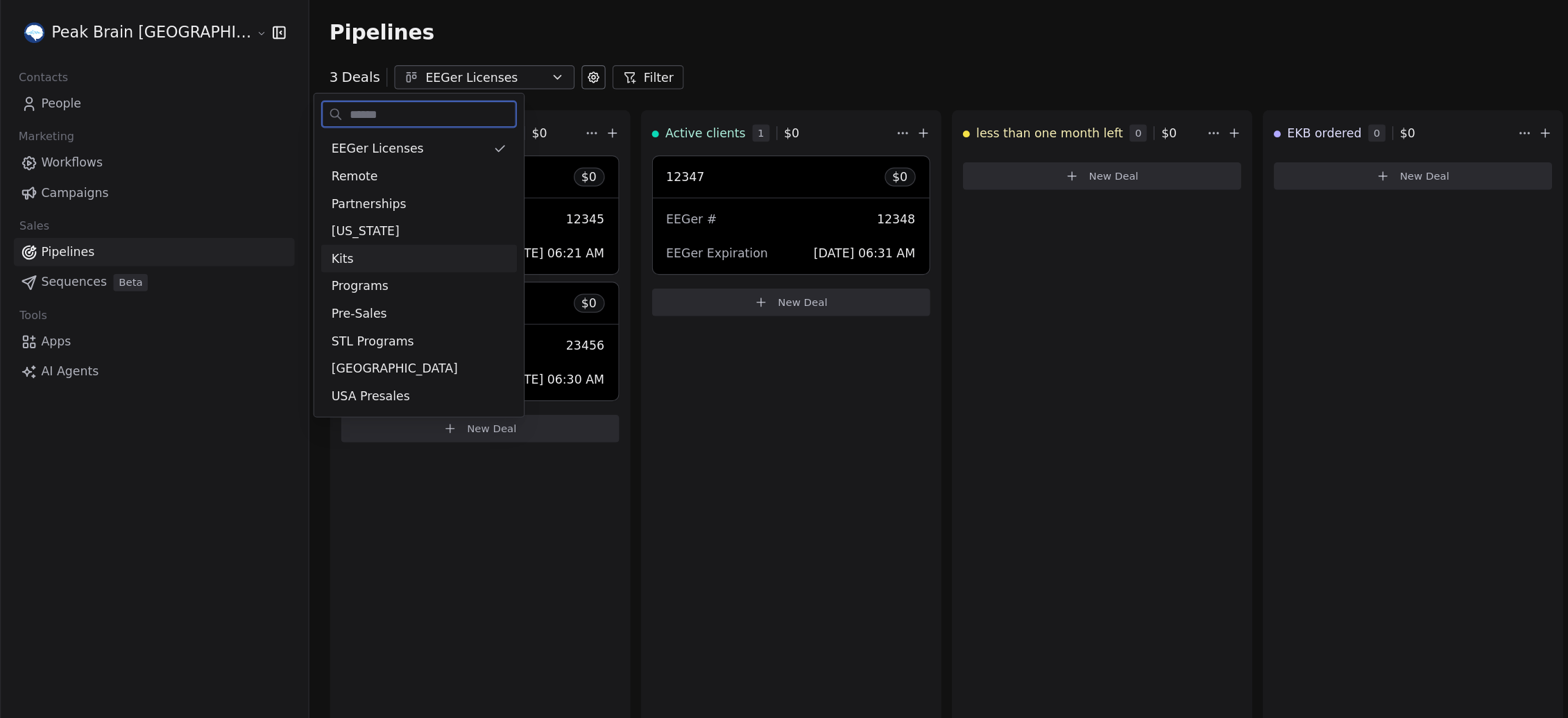
click at [280, 207] on span "Kits" at bounding box center [276, 209] width 18 height 15
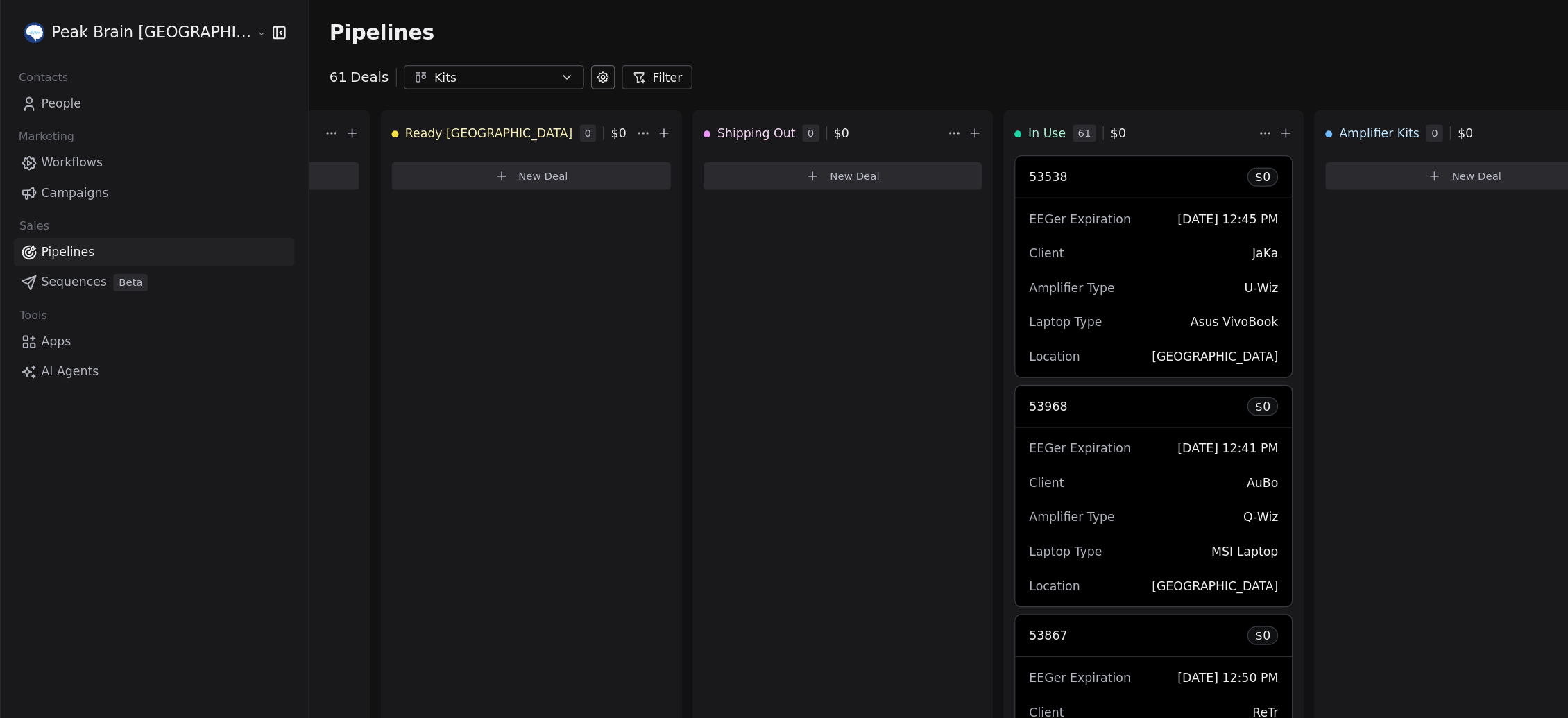
scroll to position [0, 1153]
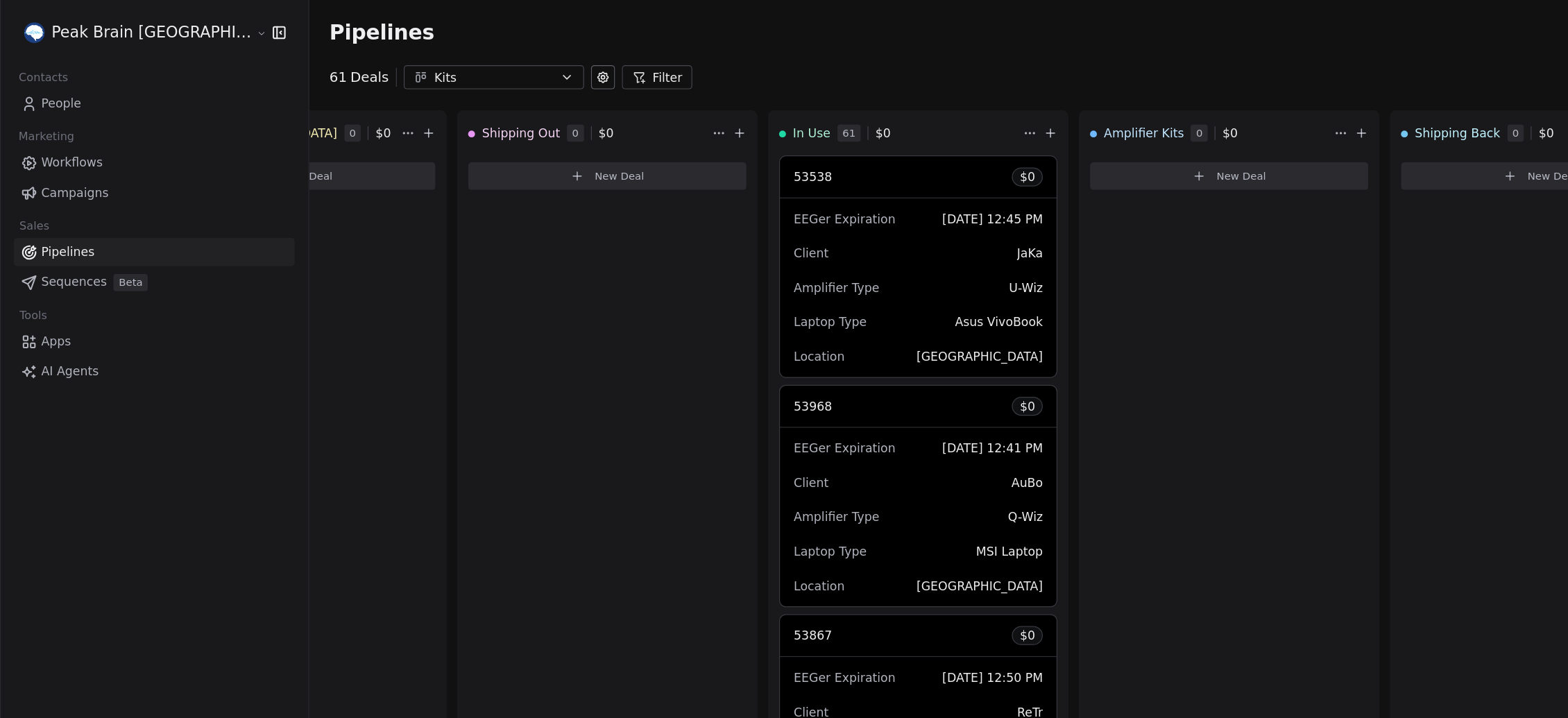
click at [373, 55] on div "Kits" at bounding box center [398, 62] width 96 height 15
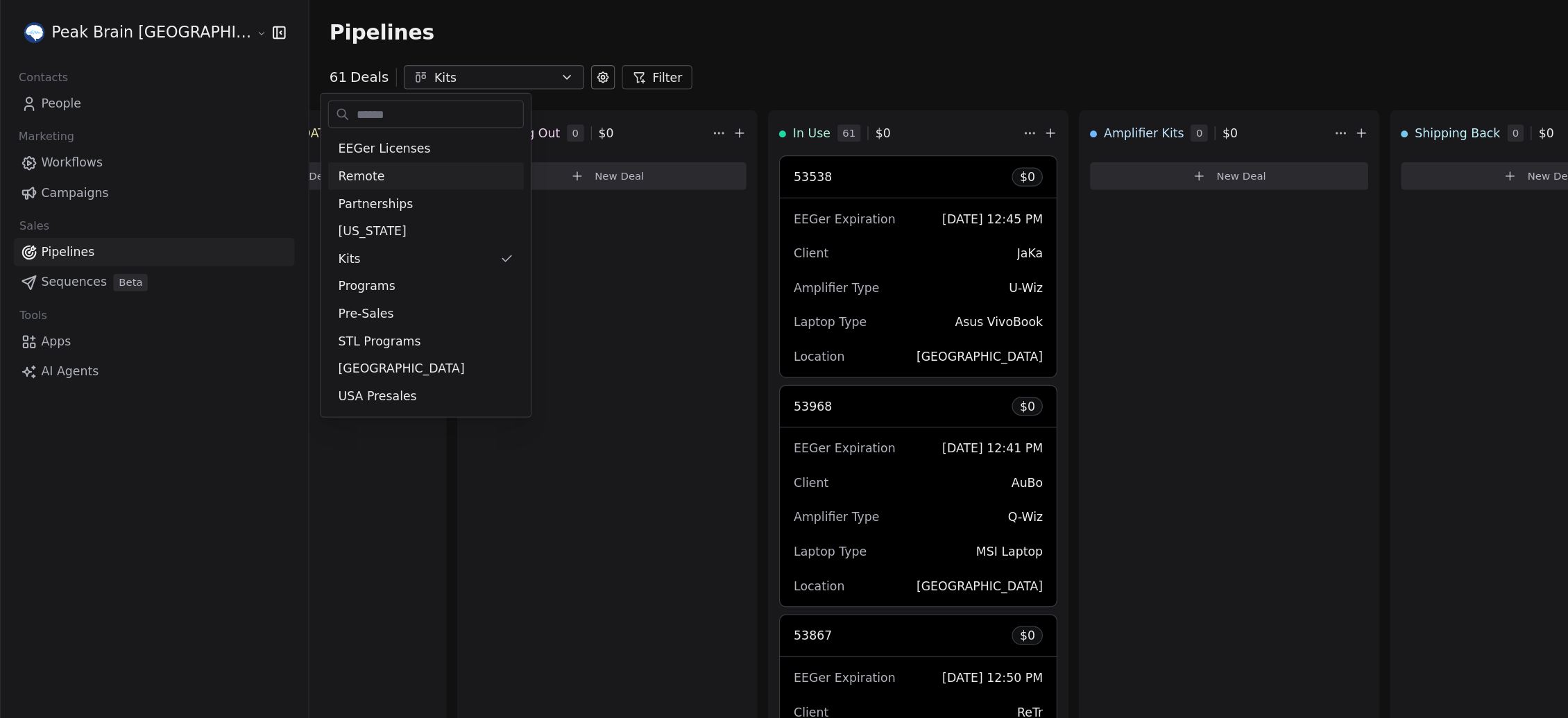
click at [523, 252] on html "Peak Brain [GEOGRAPHIC_DATA] Contacts People Marketing Workflows Campaigns Sale…" at bounding box center [784, 359] width 1568 height 718
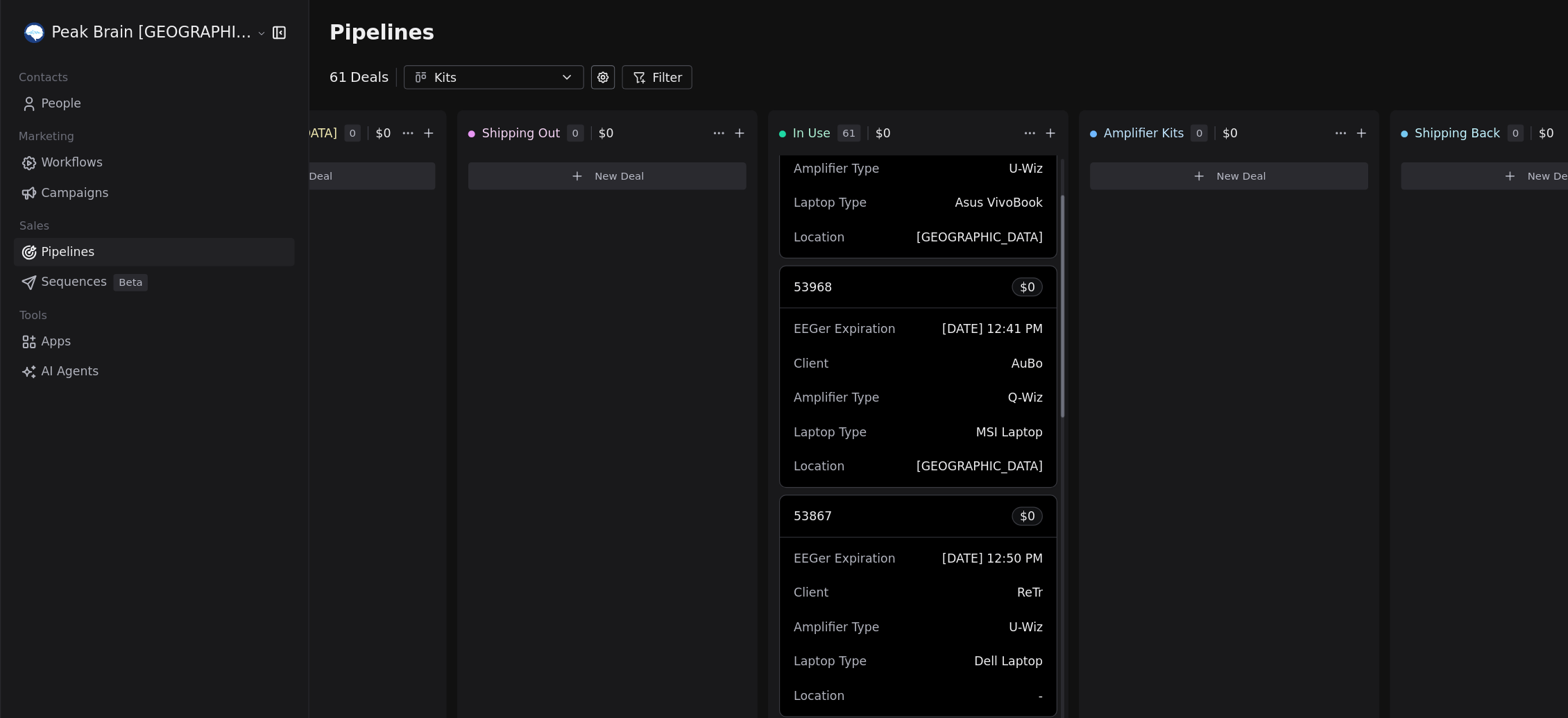
scroll to position [0, 0]
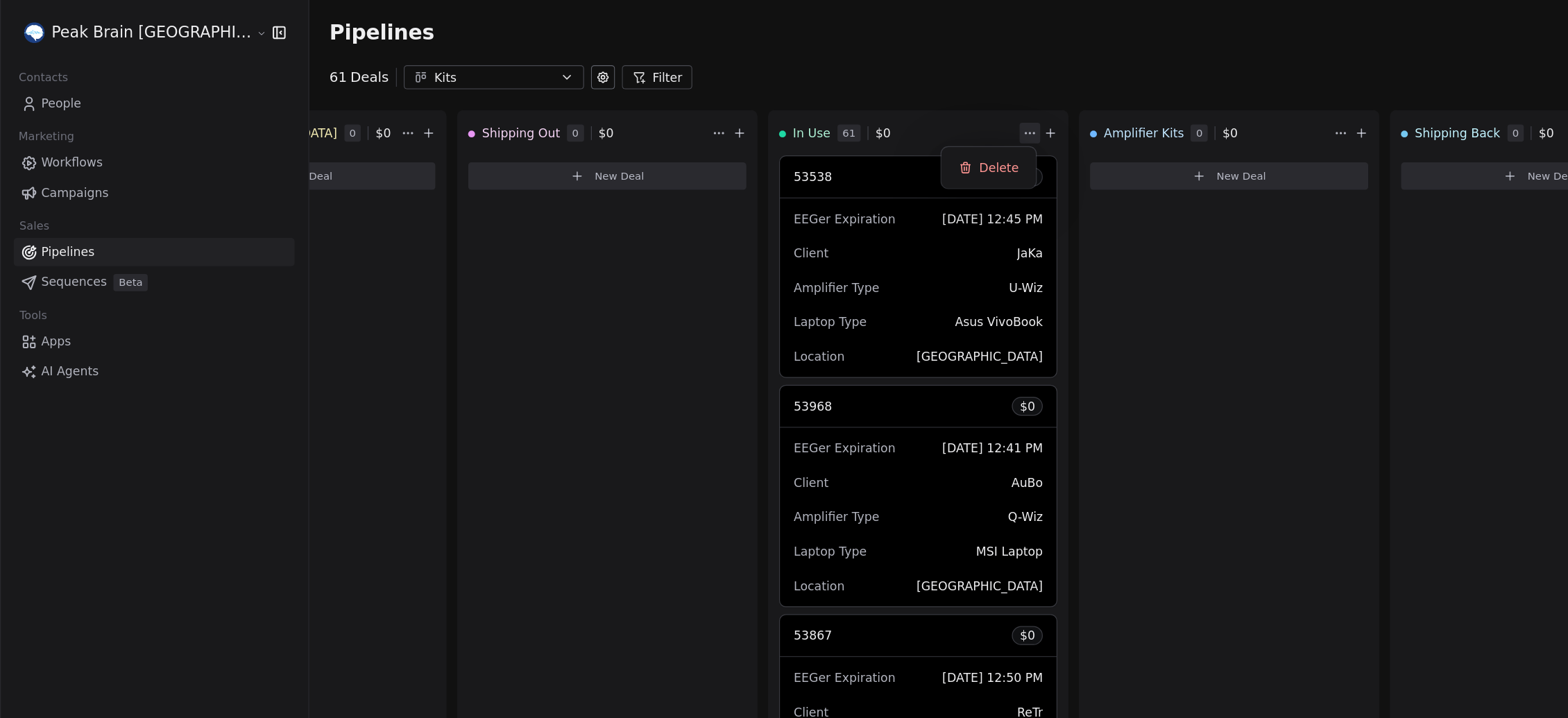
click at [760, 107] on html "Peak Brain [GEOGRAPHIC_DATA] Contacts People Marketing Workflows Campaigns Sale…" at bounding box center [784, 359] width 1568 height 718
click at [999, 63] on html "Peak Brain [GEOGRAPHIC_DATA] Contacts People Marketing Workflows Campaigns Sale…" at bounding box center [784, 359] width 1568 height 718
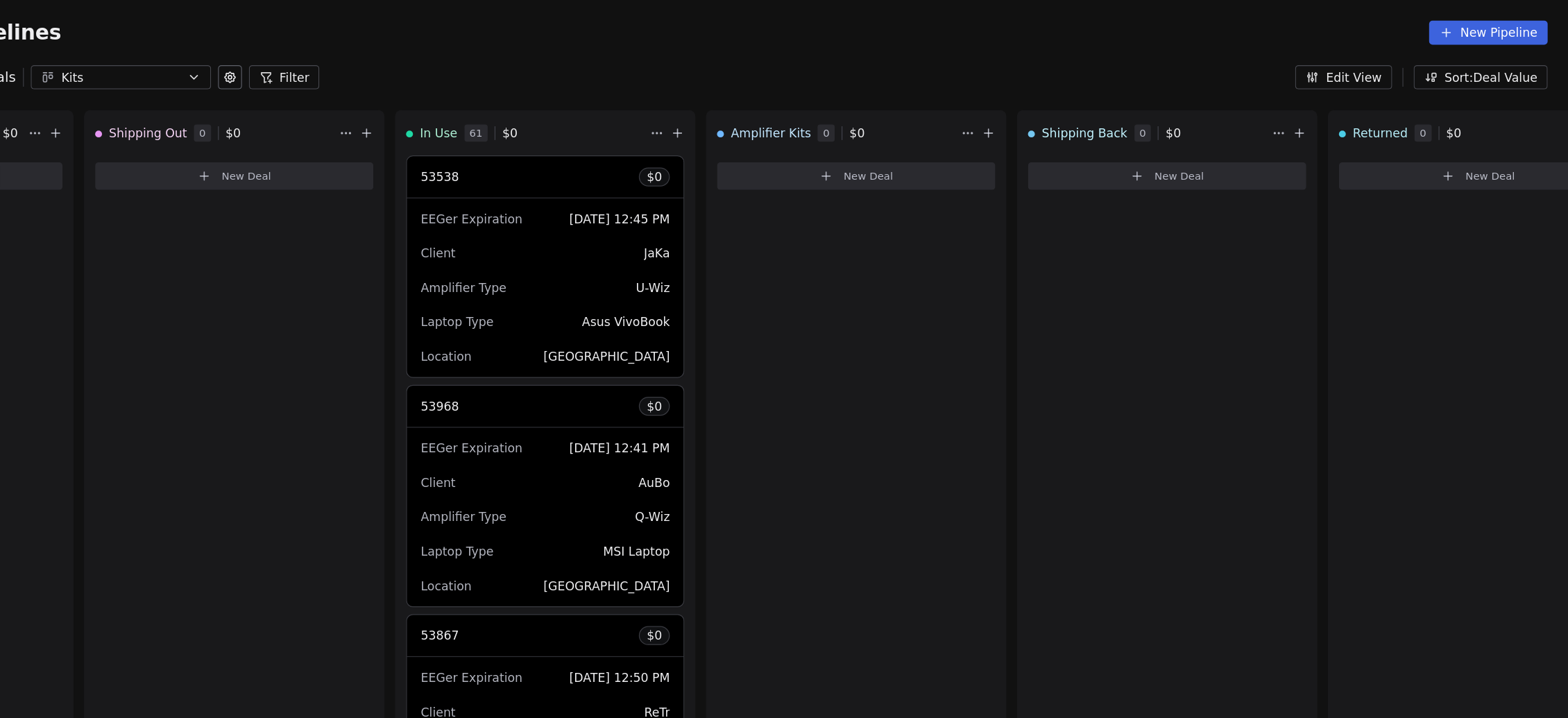
click at [1167, 61] on button "Sort: Deal Value" at bounding box center [1496, 62] width 108 height 19
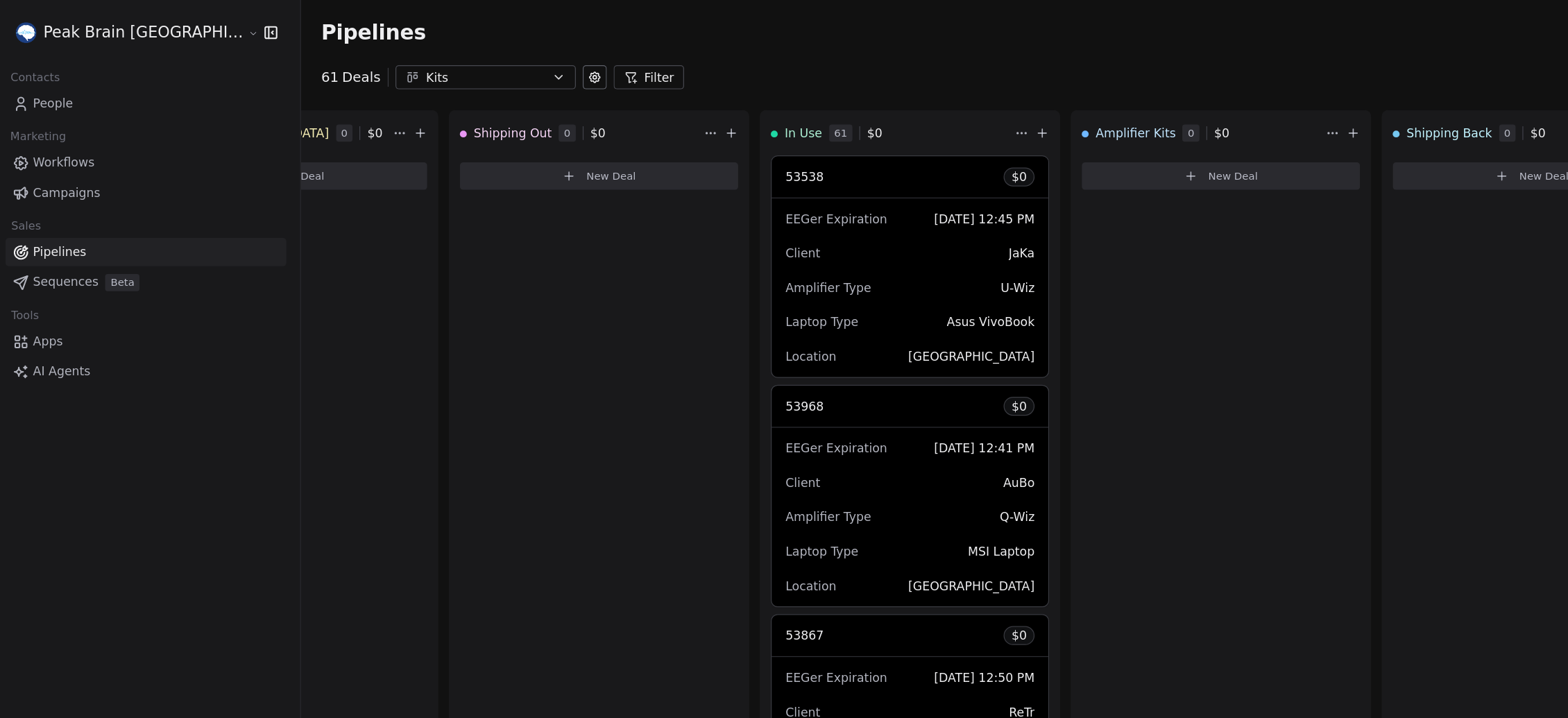
click at [1167, 61] on html "Peak Brain [GEOGRAPHIC_DATA] Contacts People Marketing Workflows Campaigns Sale…" at bounding box center [784, 359] width 1568 height 718
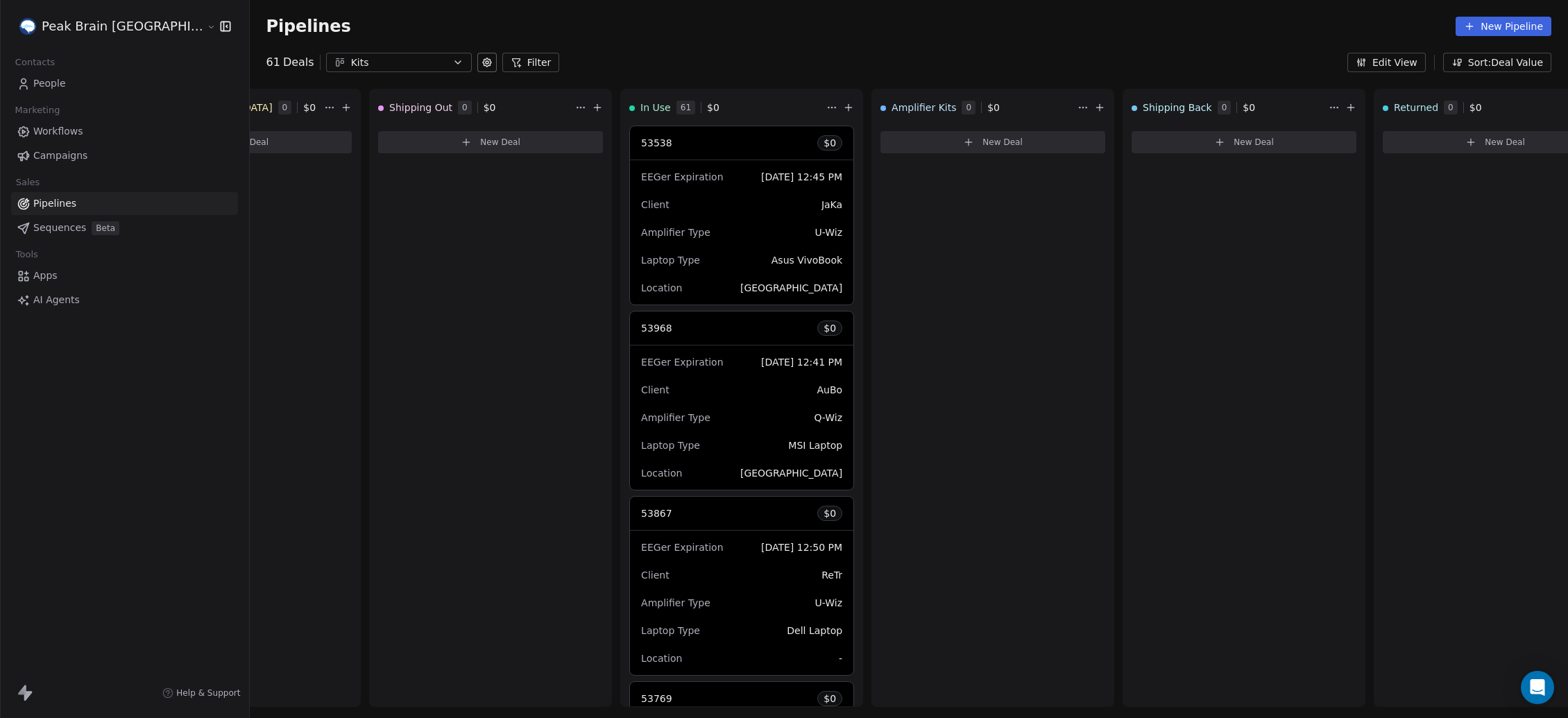
click at [1167, 60] on button "Sort: Deal Value" at bounding box center [1496, 62] width 108 height 19
click at [1167, 156] on span "Expected Close Date" at bounding box center [1503, 159] width 101 height 15
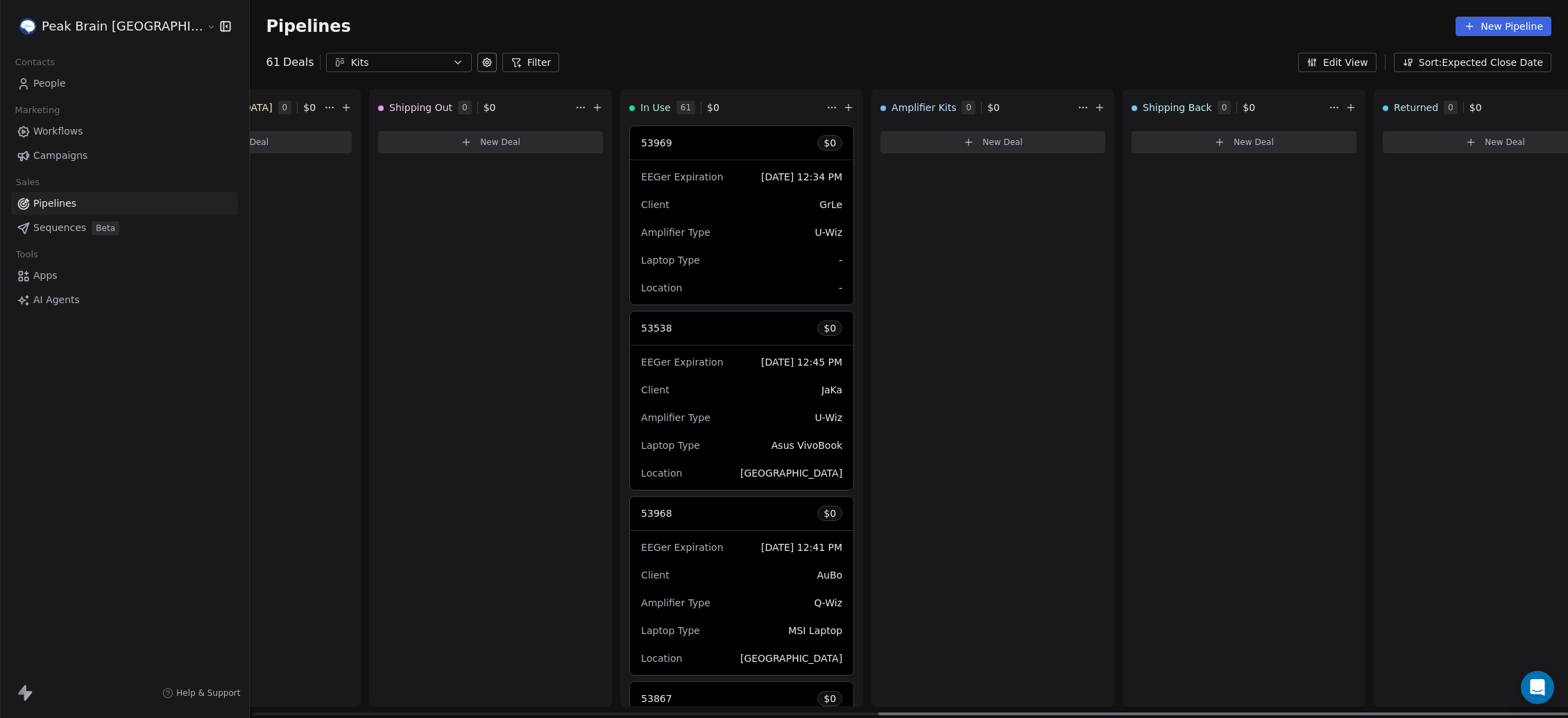
click at [699, 214] on div "Client GrLe" at bounding box center [741, 205] width 201 height 22
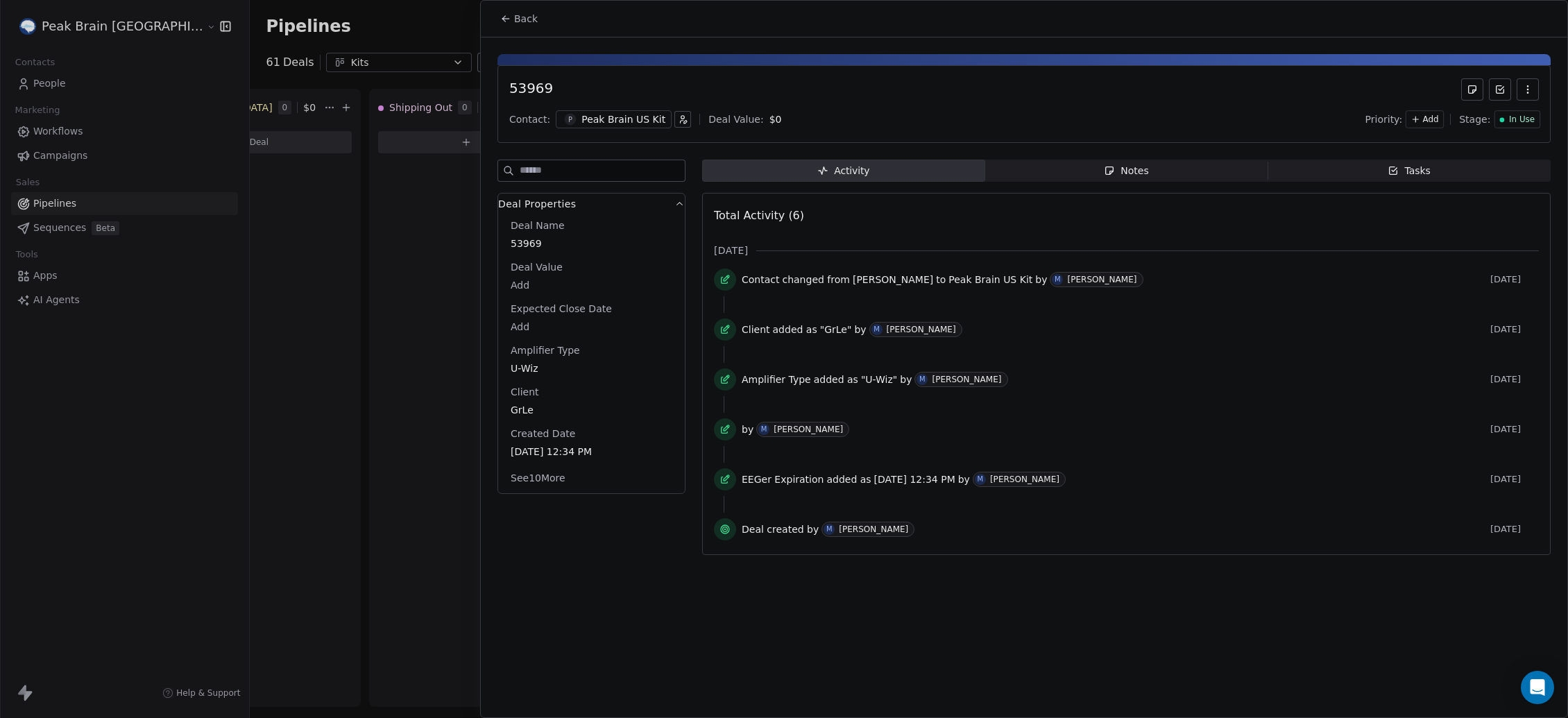
click at [439, 304] on div at bounding box center [784, 359] width 1568 height 718
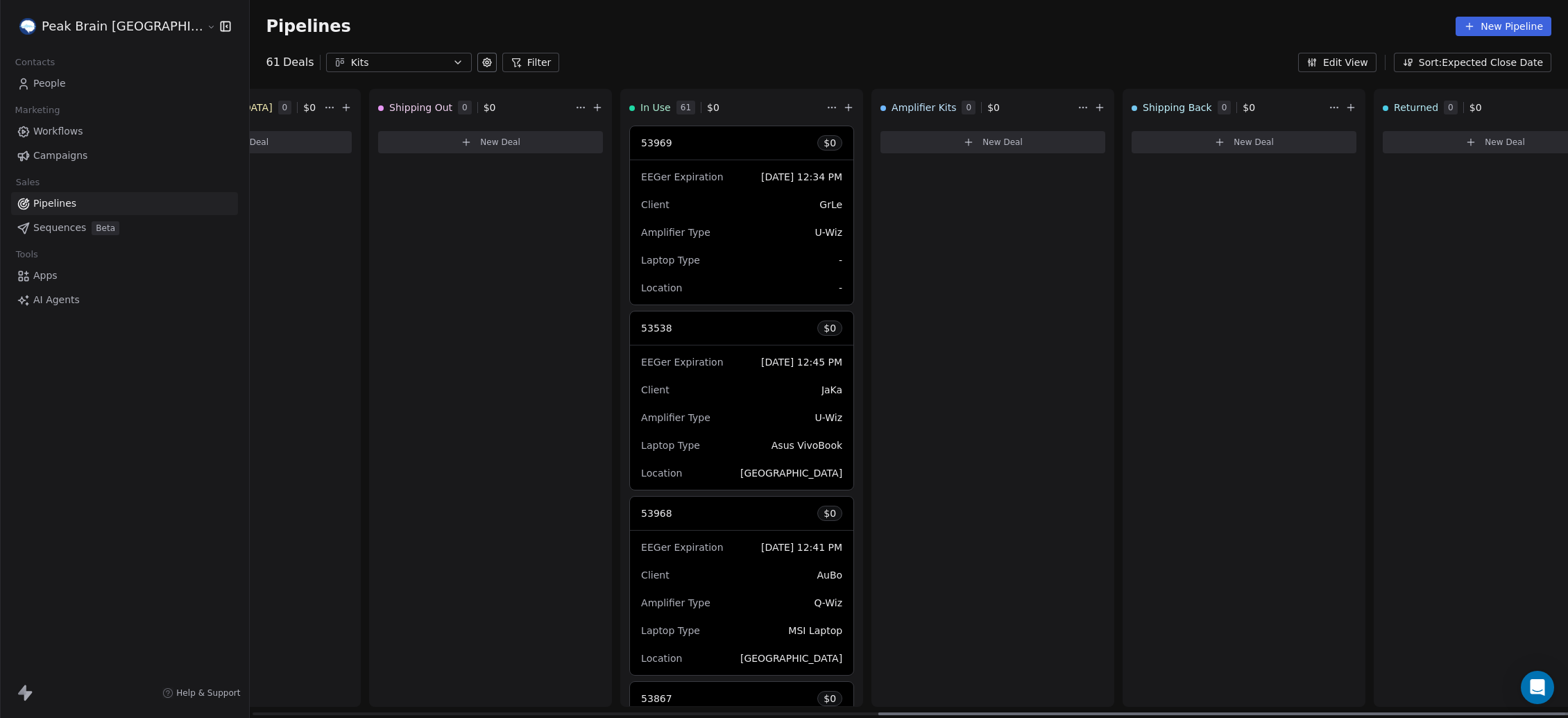
click at [682, 224] on div "Amplifier Type U-Wiz" at bounding box center [741, 232] width 201 height 22
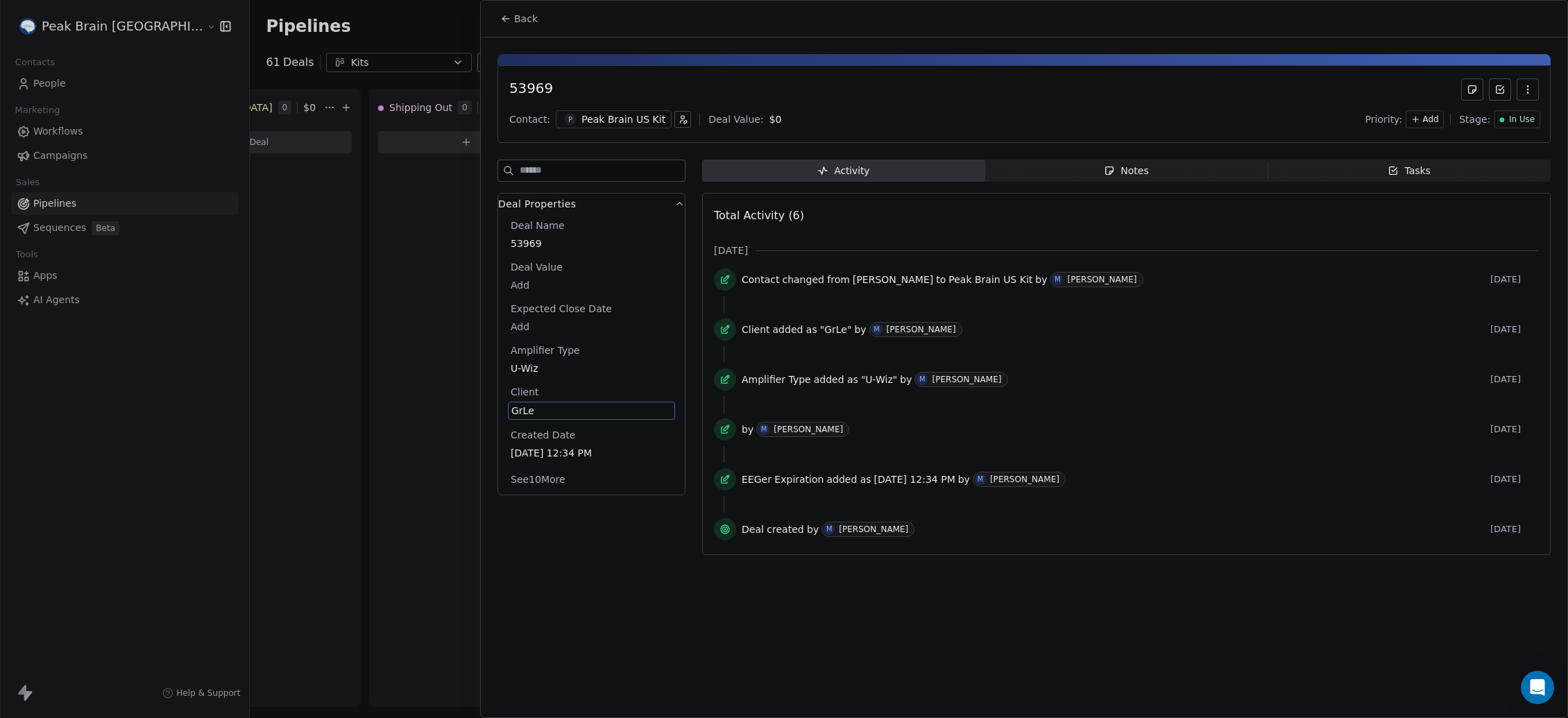
click at [519, 410] on span "GrLe" at bounding box center [591, 410] width 160 height 14
click at [701, 149] on div "53969 Contact: P Peak Brain US Kit Deal Value: $ 0 Priority: Add Stage: In Use …" at bounding box center [1024, 300] width 1087 height 526
click at [460, 288] on div at bounding box center [784, 359] width 1568 height 718
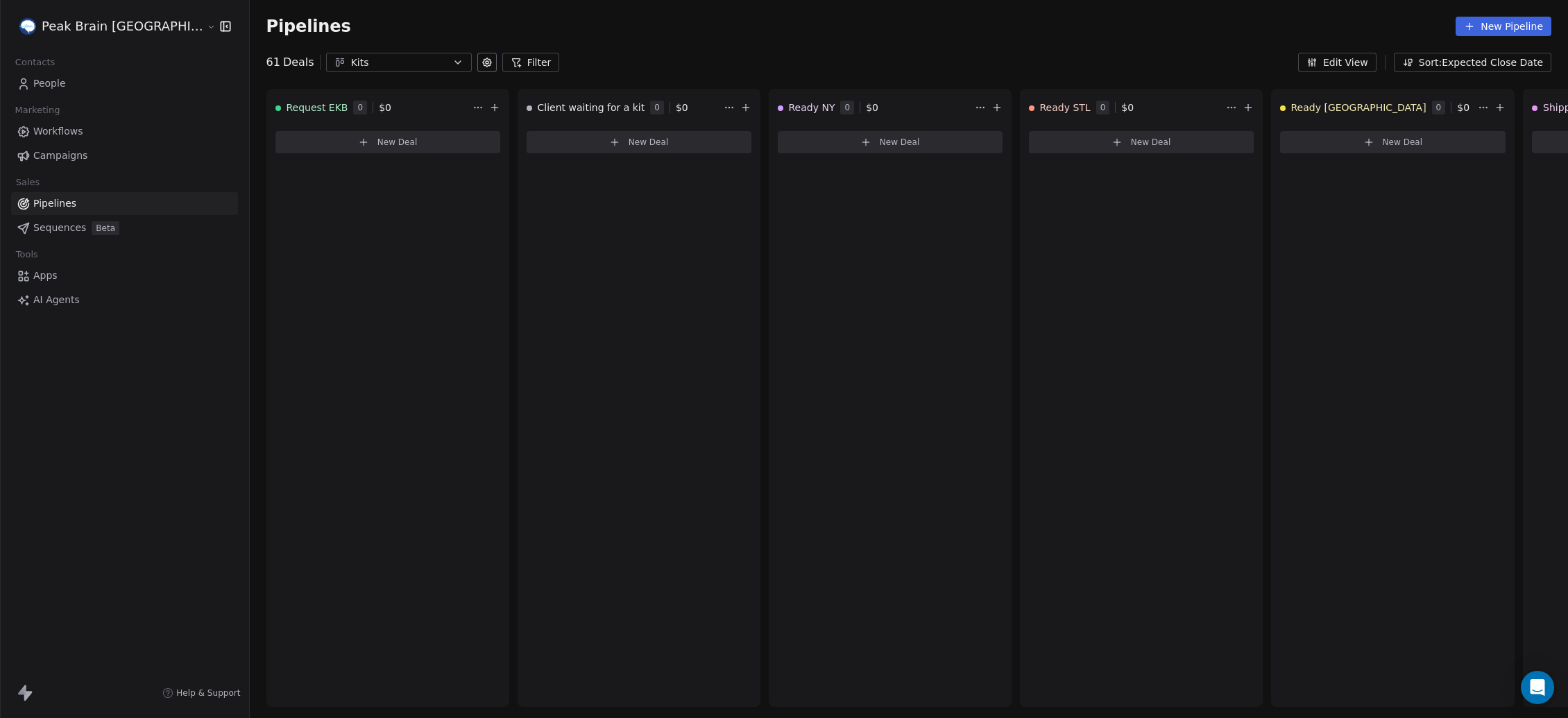
click at [333, 76] on div "Pipelines New Pipeline 61 Deals Kits Filter Edit View Sort: Expected Close Date…" at bounding box center [909, 359] width 1318 height 718
click at [351, 61] on div "Kits" at bounding box center [398, 62] width 96 height 15
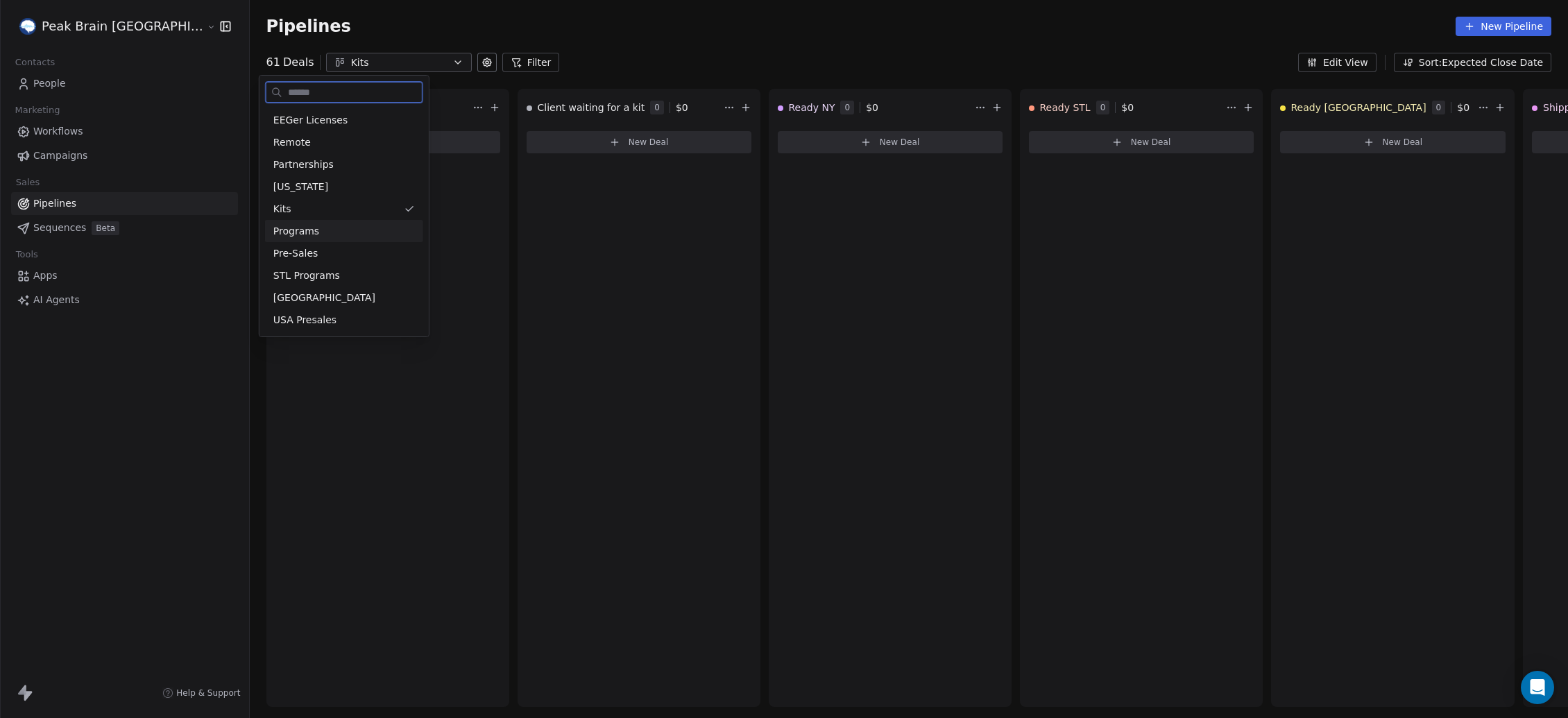
click at [321, 227] on div "Programs" at bounding box center [344, 231] width 142 height 15
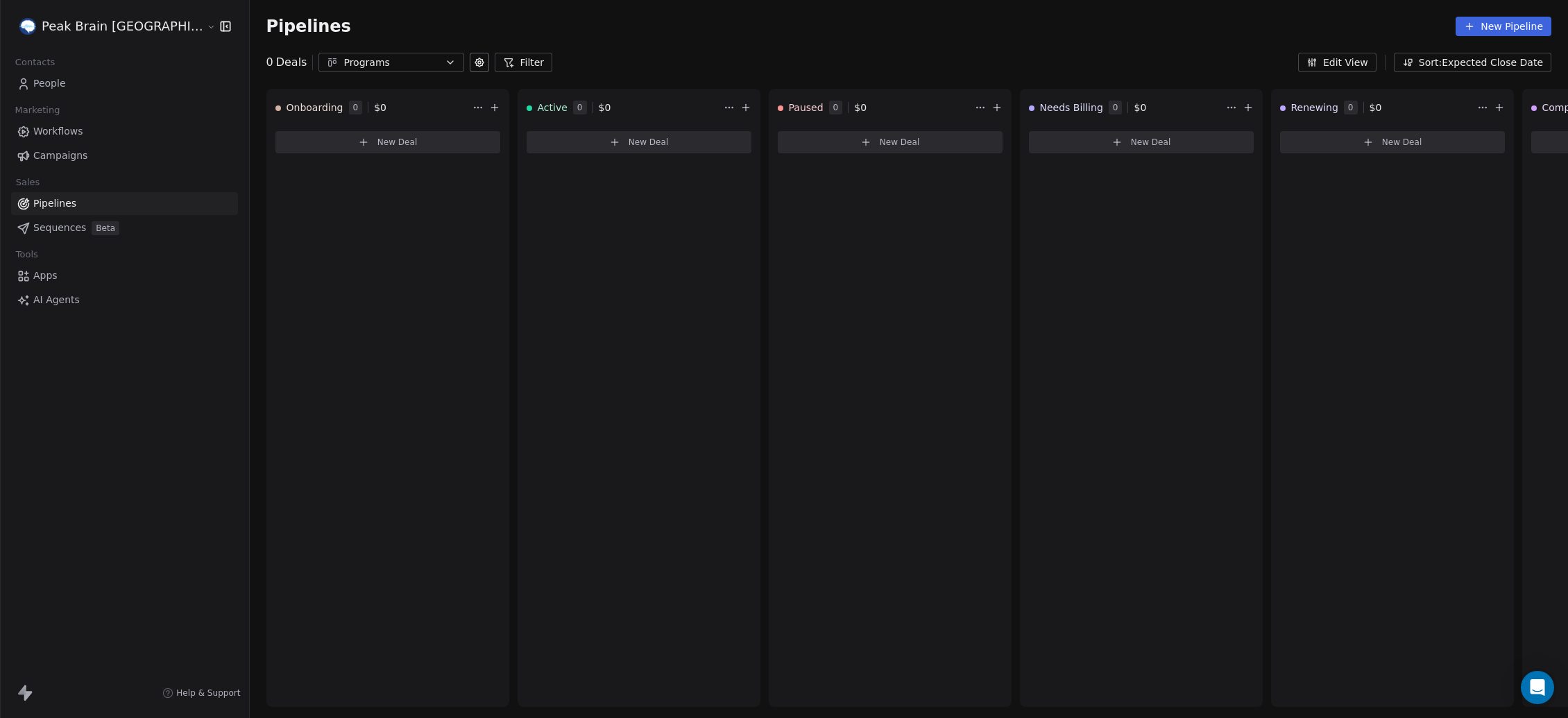
click at [352, 53] on button "Programs" at bounding box center [391, 62] width 146 height 19
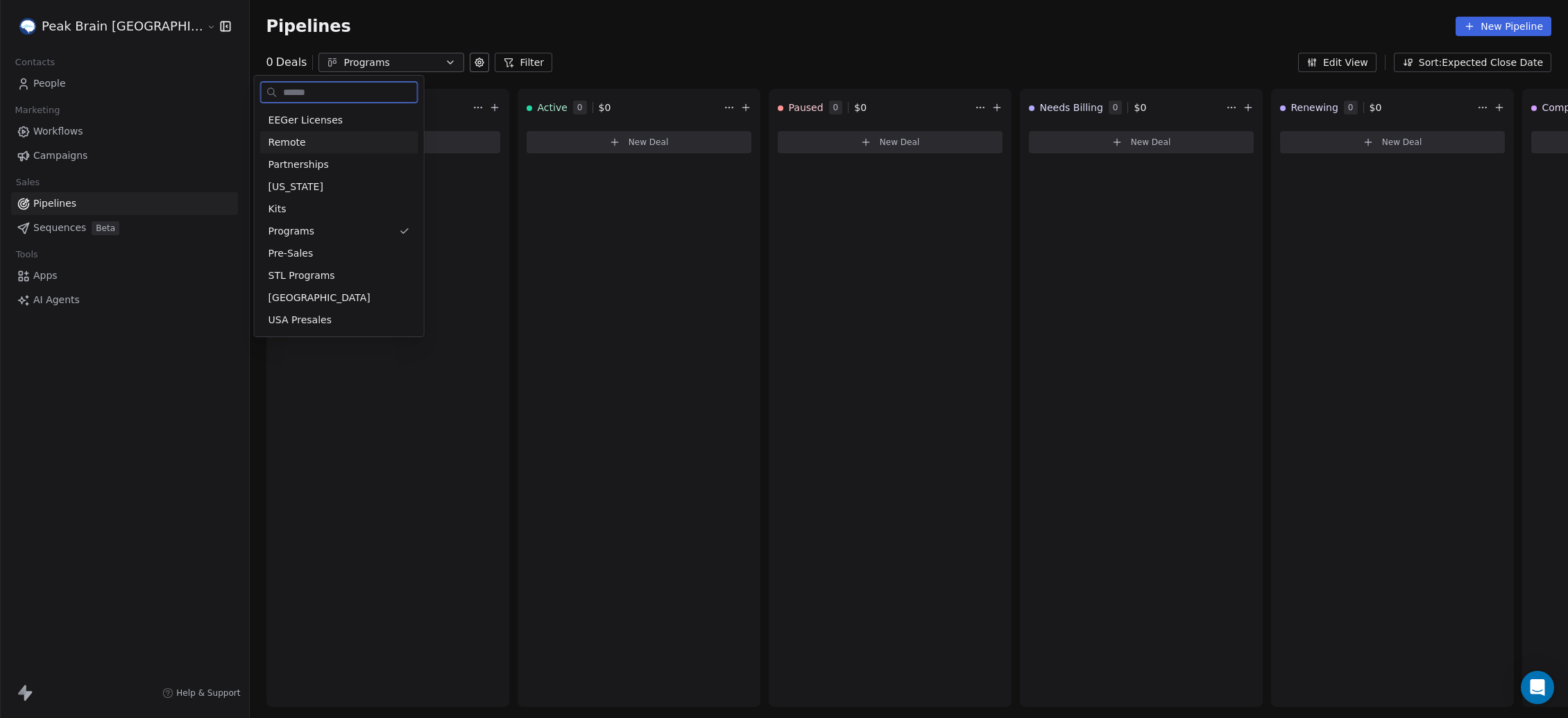
click at [307, 143] on div "Remote" at bounding box center [340, 143] width 142 height 15
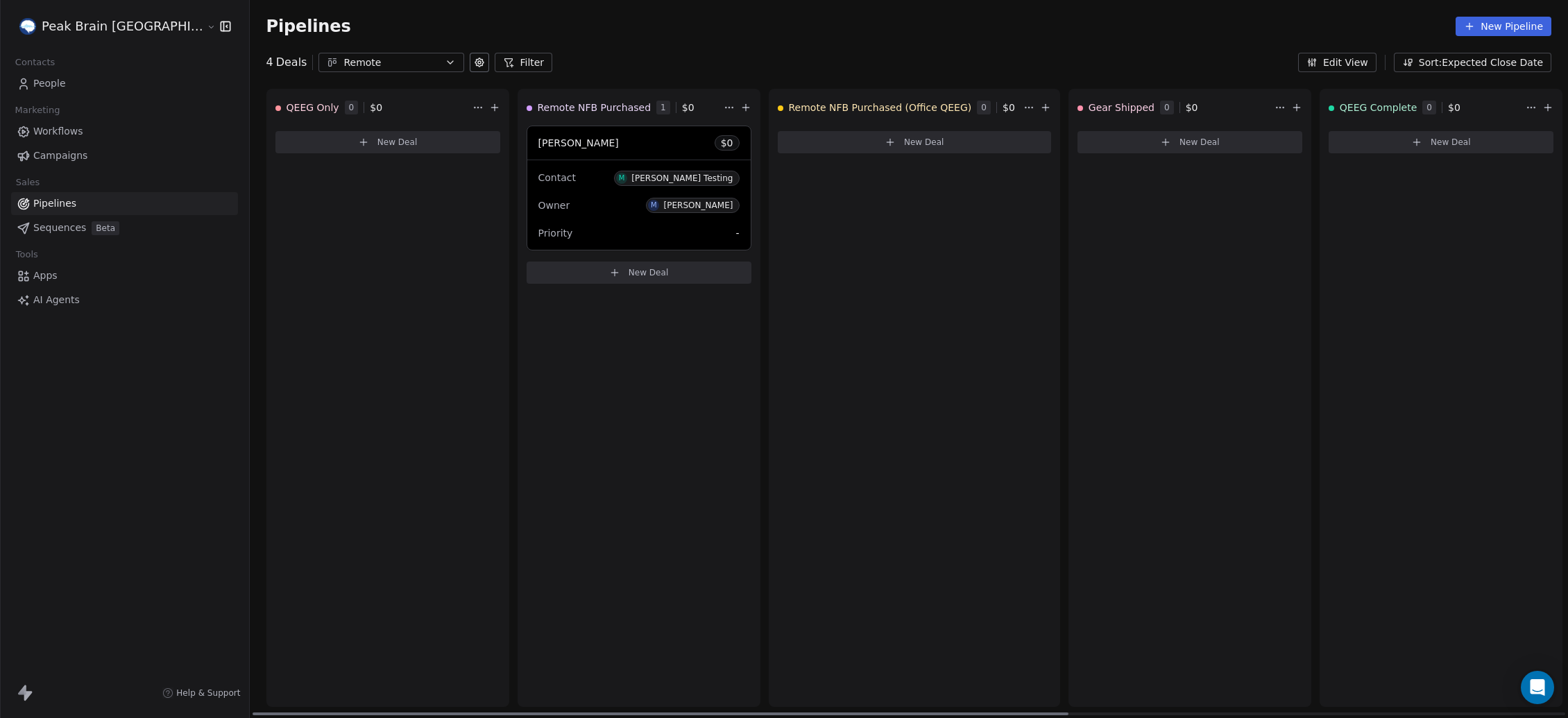
click at [542, 196] on div "Owner M [PERSON_NAME]" at bounding box center [638, 206] width 201 height 22
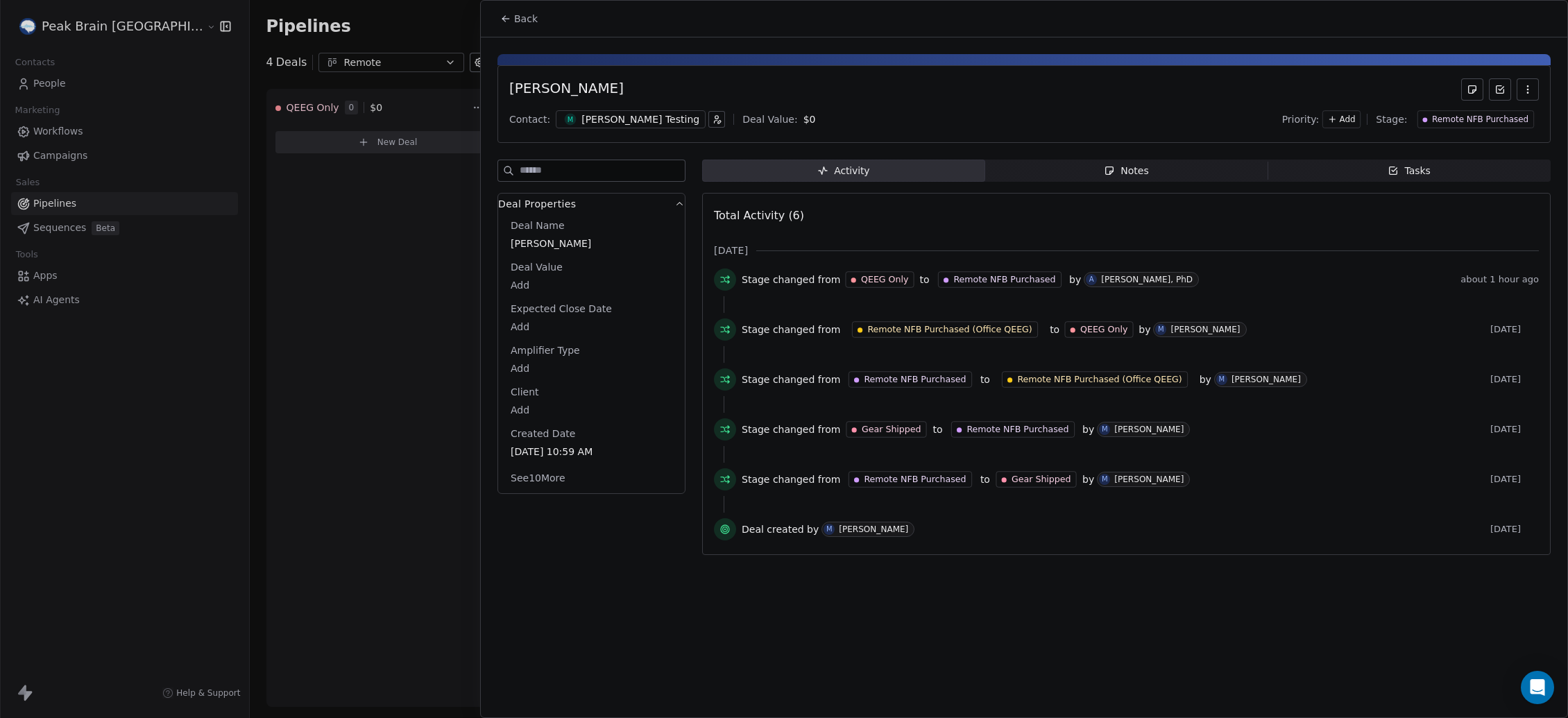
click at [400, 242] on div at bounding box center [784, 359] width 1568 height 718
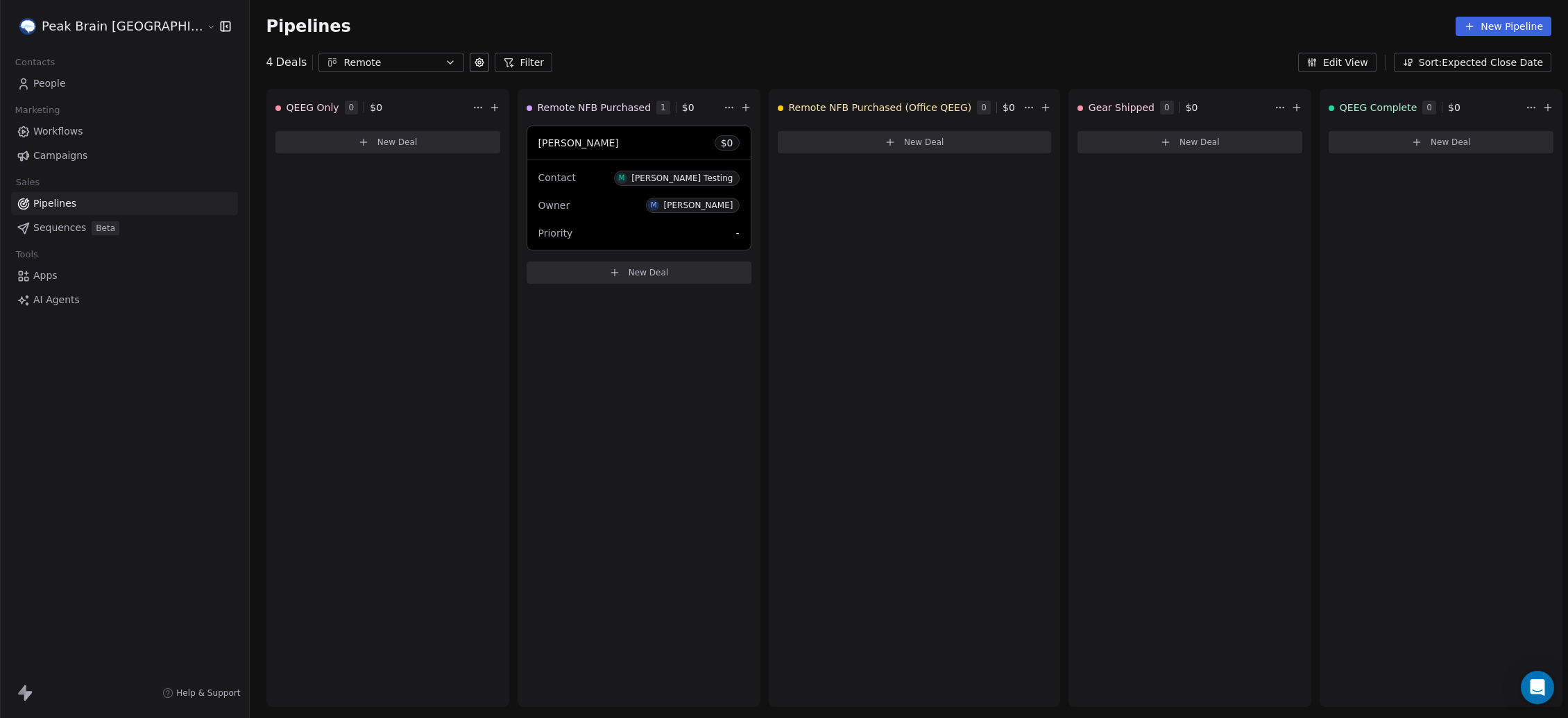
click at [375, 65] on button "Remote" at bounding box center [391, 62] width 146 height 19
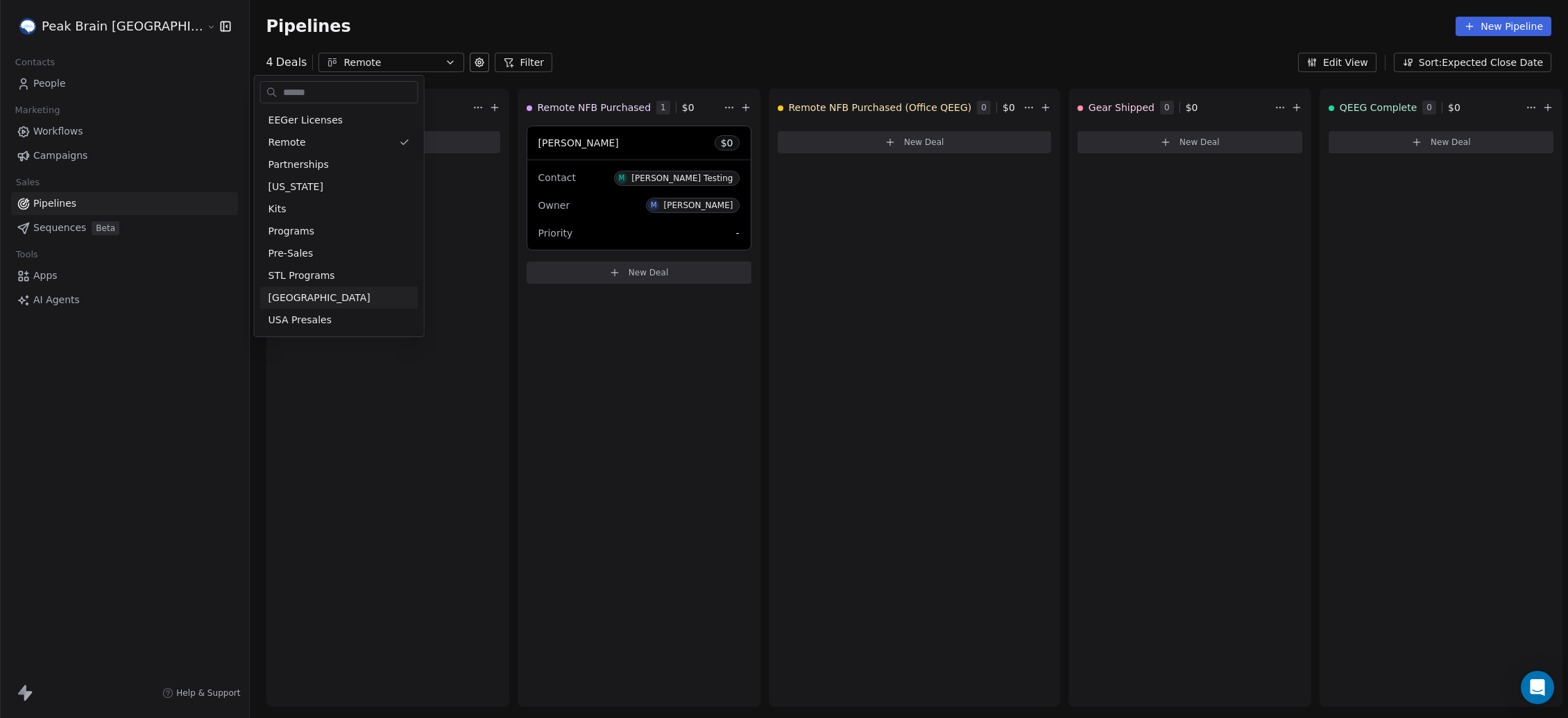
click at [544, 204] on html "Peak Brain [GEOGRAPHIC_DATA] Contacts People Marketing Workflows Campaigns Sale…" at bounding box center [784, 359] width 1568 height 718
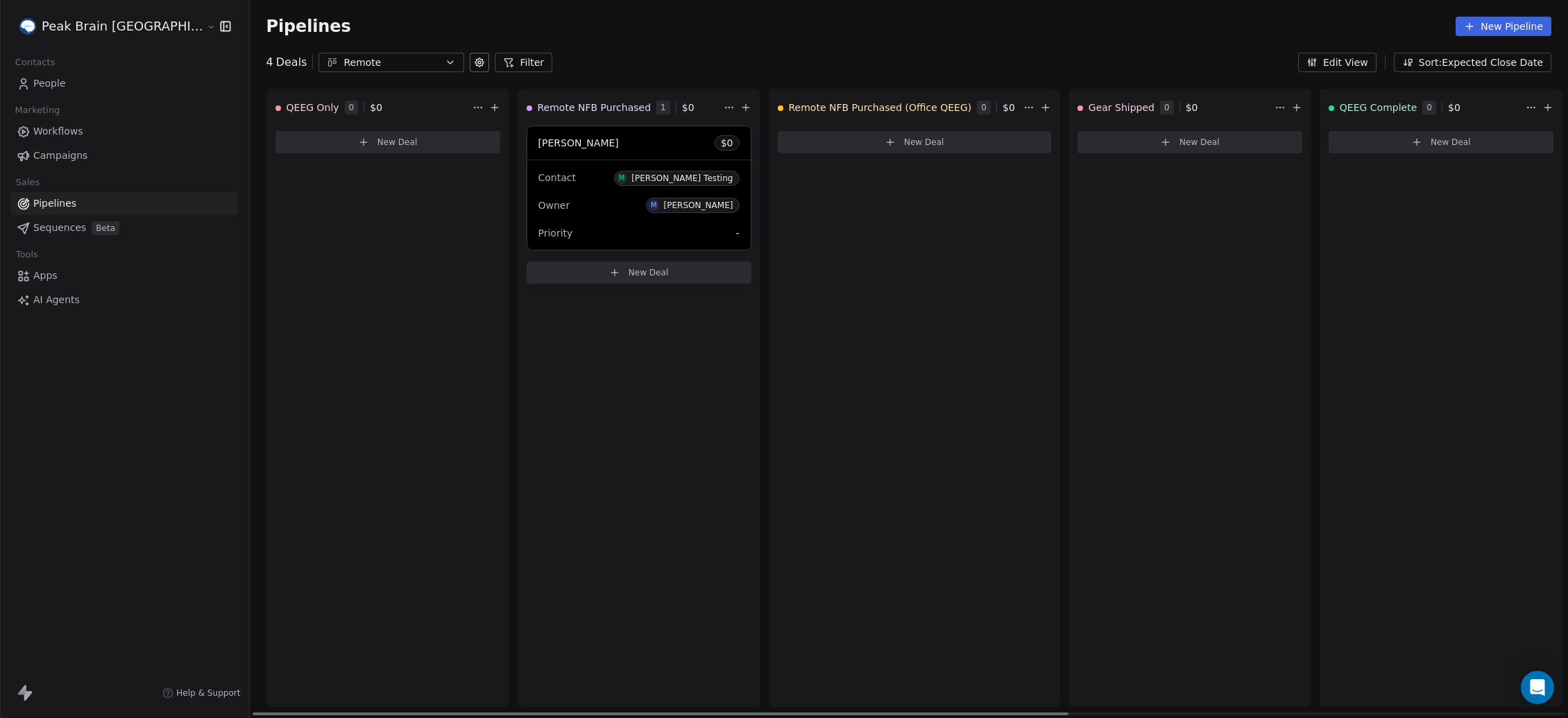
click at [530, 188] on div "Contact M [PERSON_NAME] Testing Owner M [PERSON_NAME] Priority -" at bounding box center [638, 205] width 224 height 90
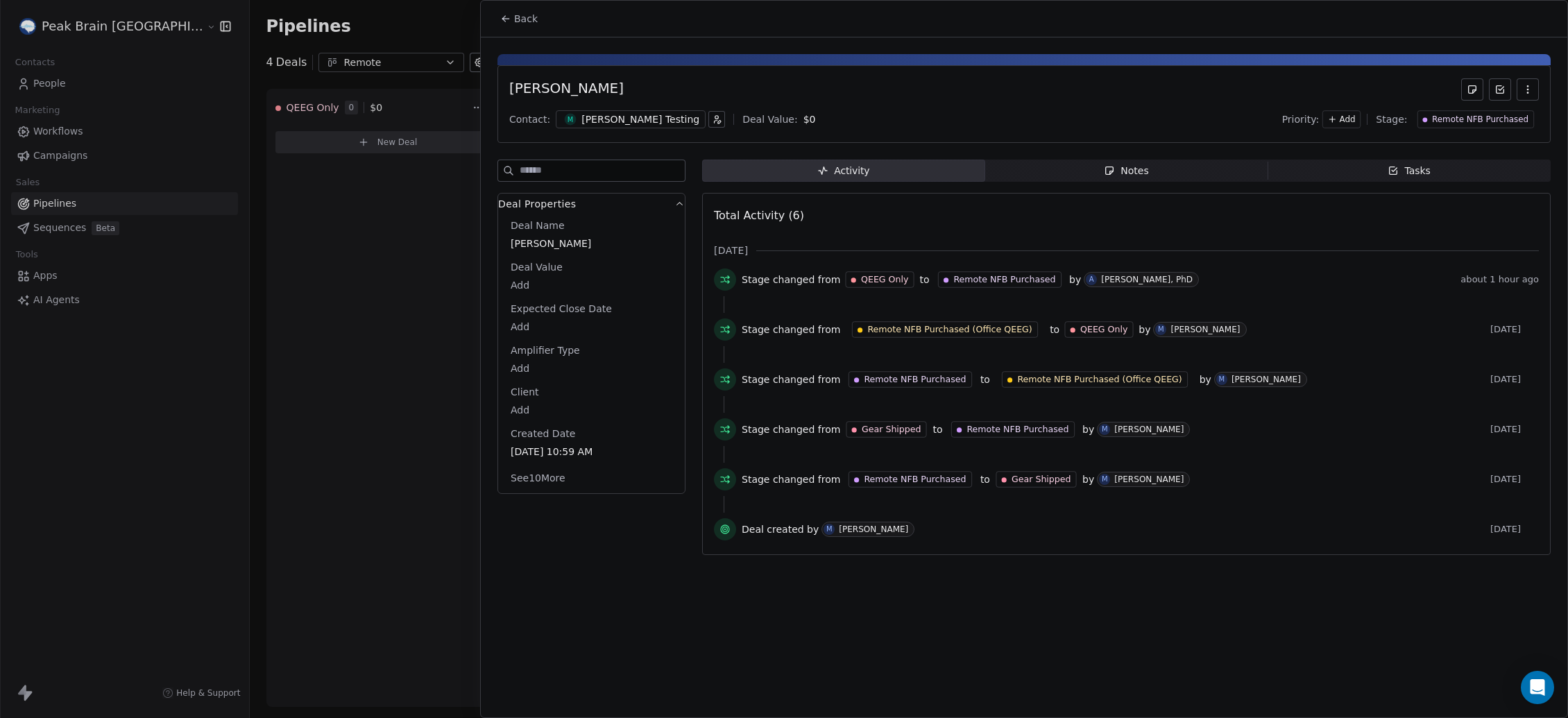
click at [618, 116] on div "[PERSON_NAME] Testing" at bounding box center [640, 119] width 118 height 14
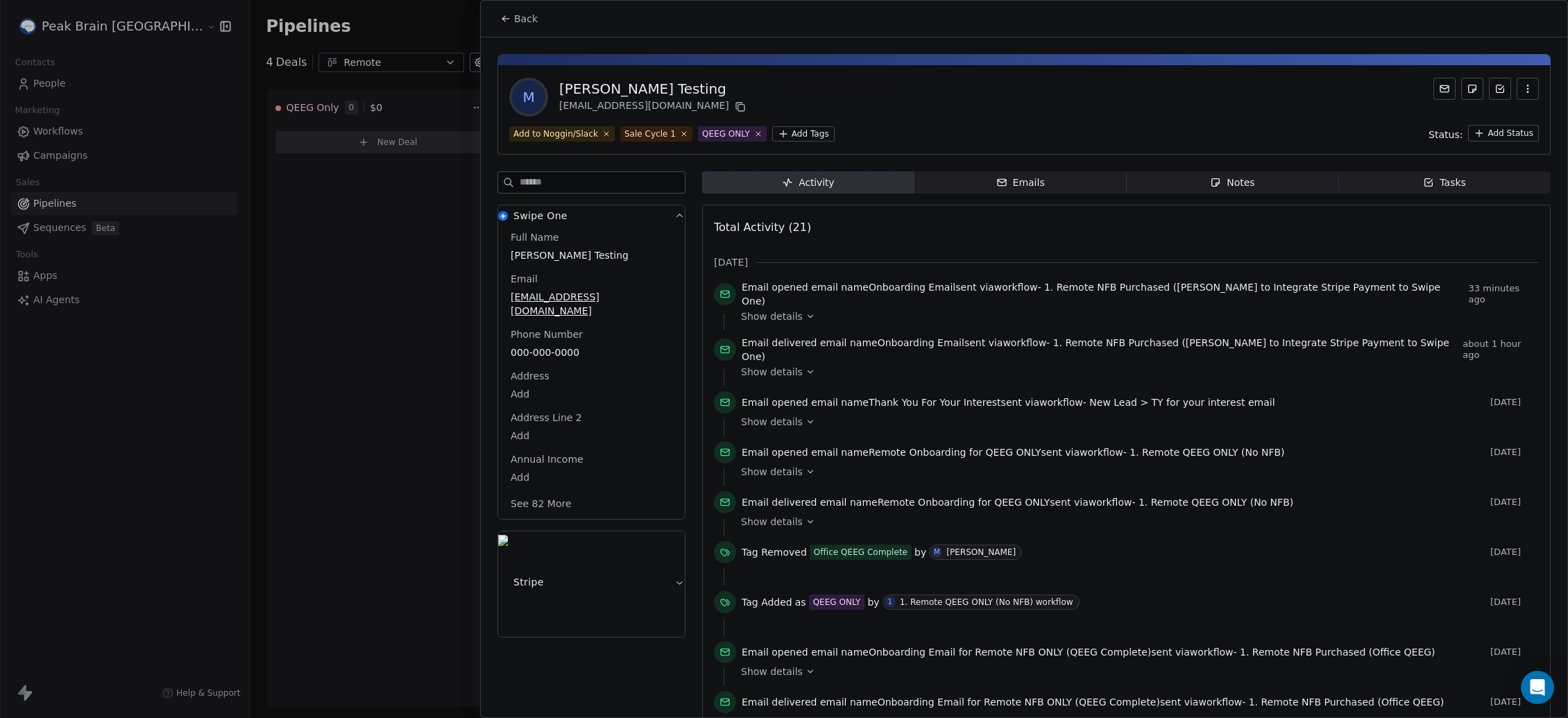
click at [385, 367] on div at bounding box center [784, 359] width 1568 height 718
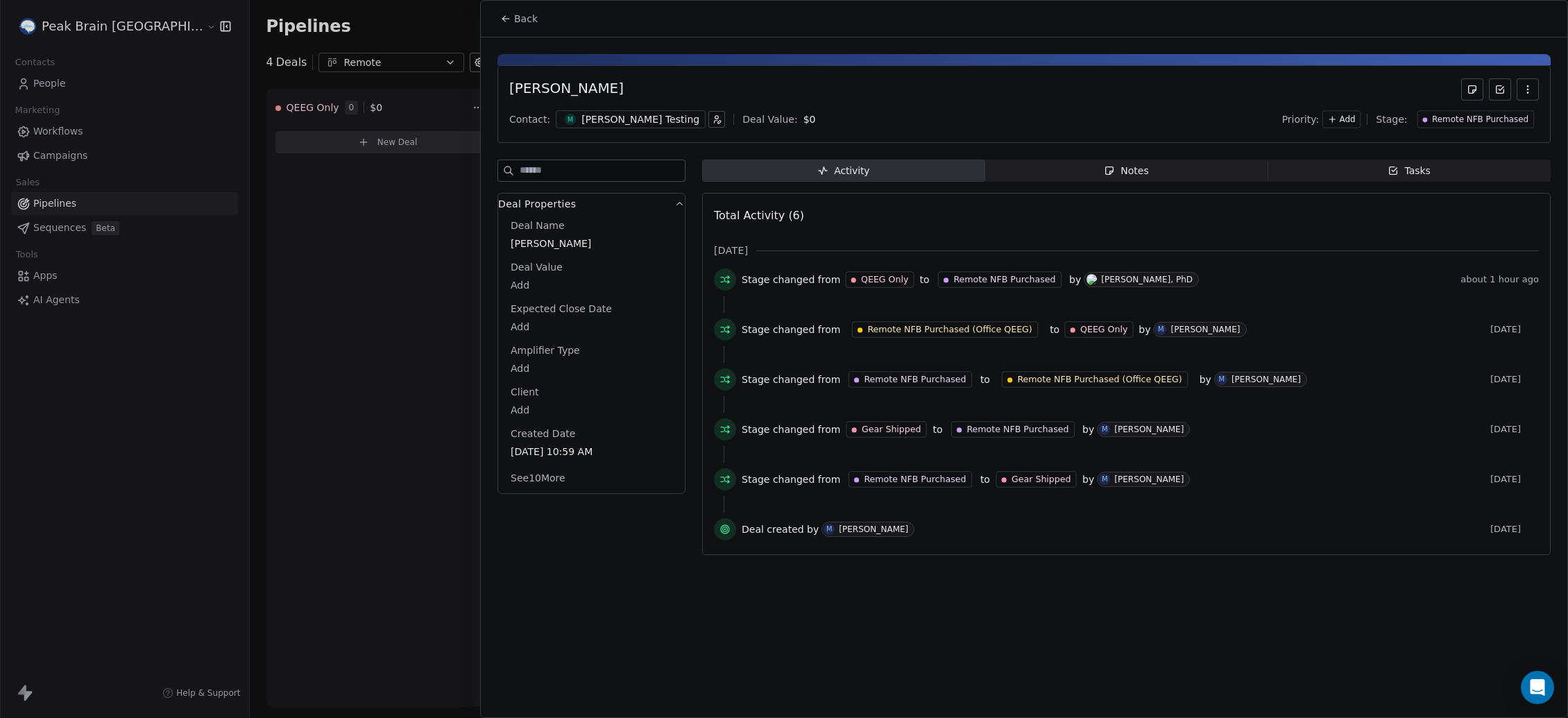
click at [456, 387] on div at bounding box center [784, 359] width 1568 height 718
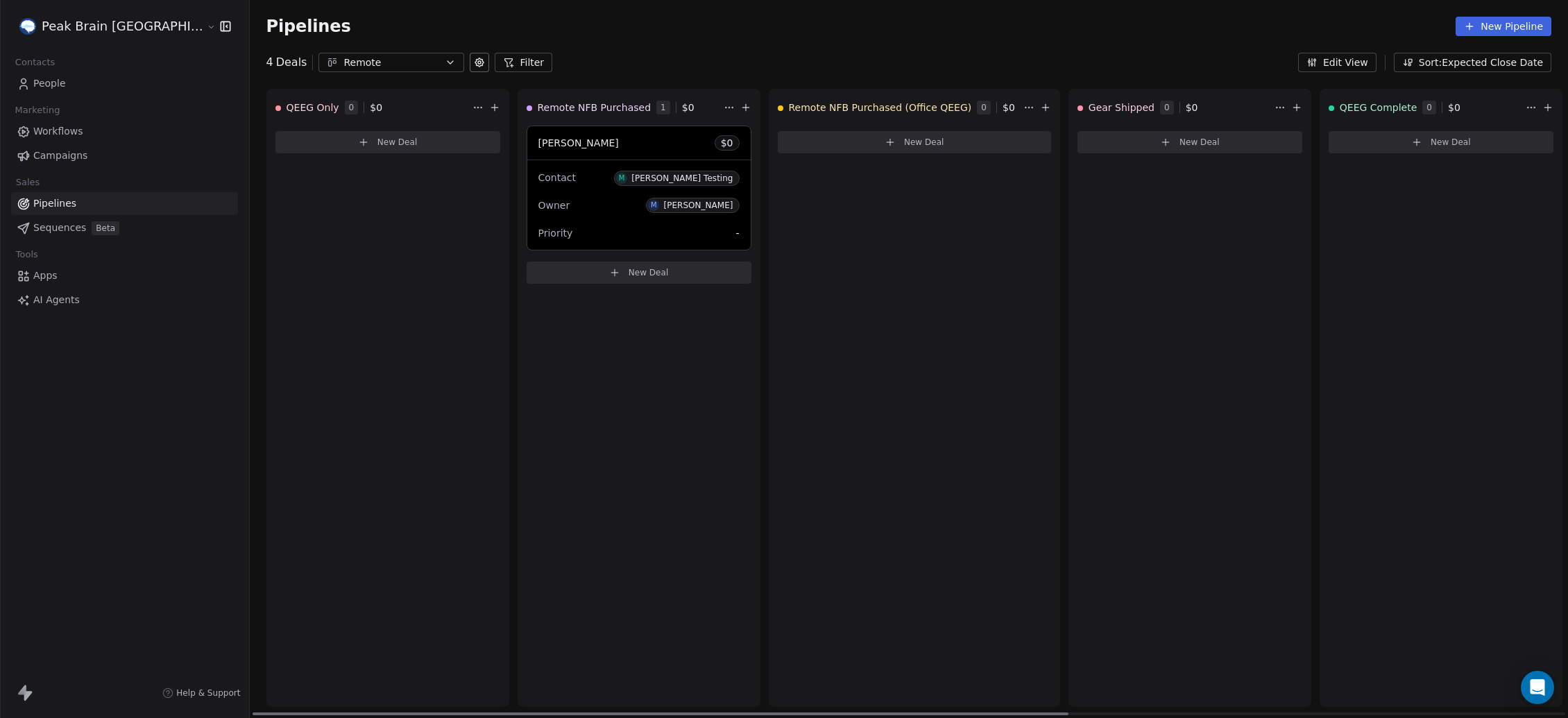
click at [583, 140] on div "[PERSON_NAME] Test $ 0" at bounding box center [638, 143] width 224 height 34
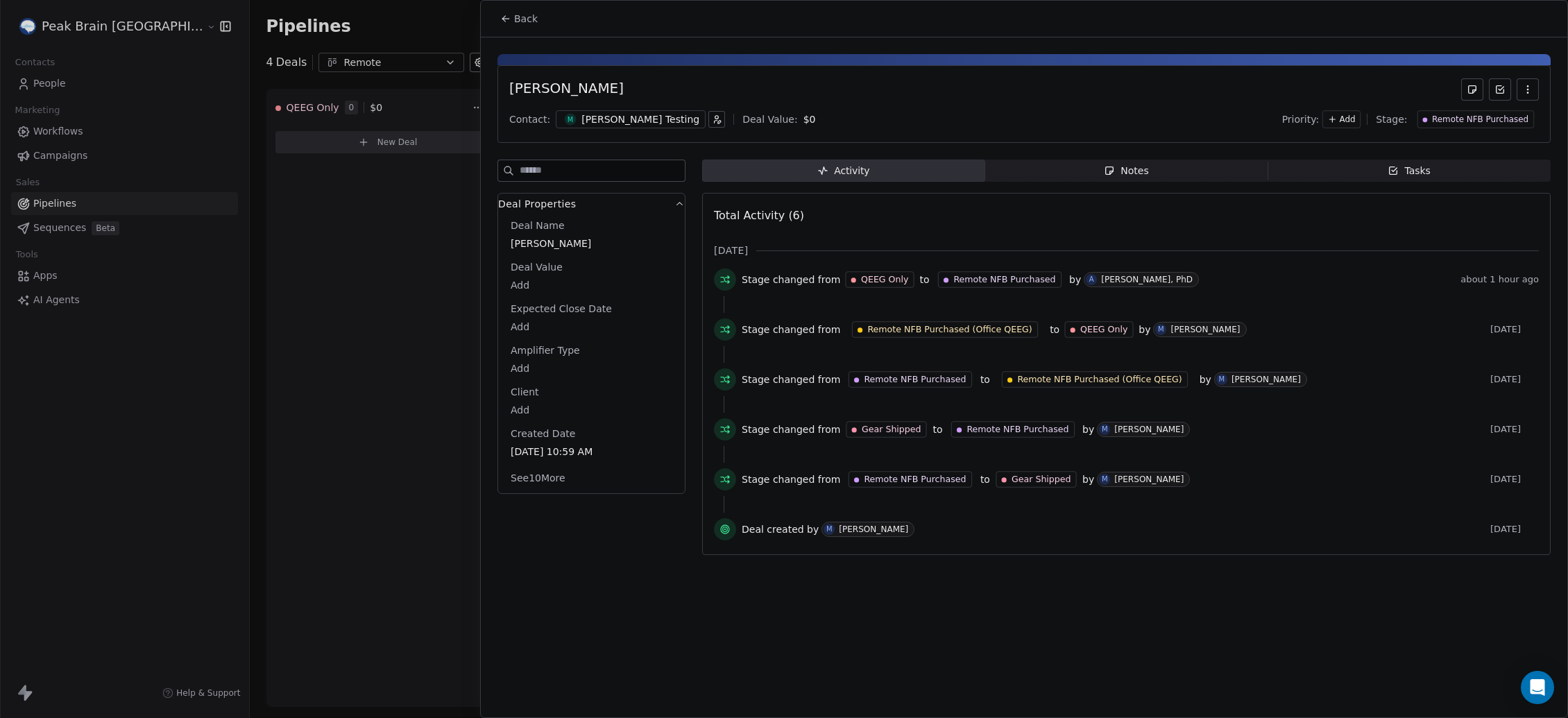
click at [1167, 216] on div "Total Activity (6)" at bounding box center [1126, 216] width 825 height 28
click at [1167, 191] on div "Activity Activity Notes Notes Tasks Tasks Total Activity (6) [DATE] Stage chang…" at bounding box center [1127, 361] width 848 height 403
click at [1167, 172] on span "Tasks Tasks" at bounding box center [1409, 171] width 283 height 22
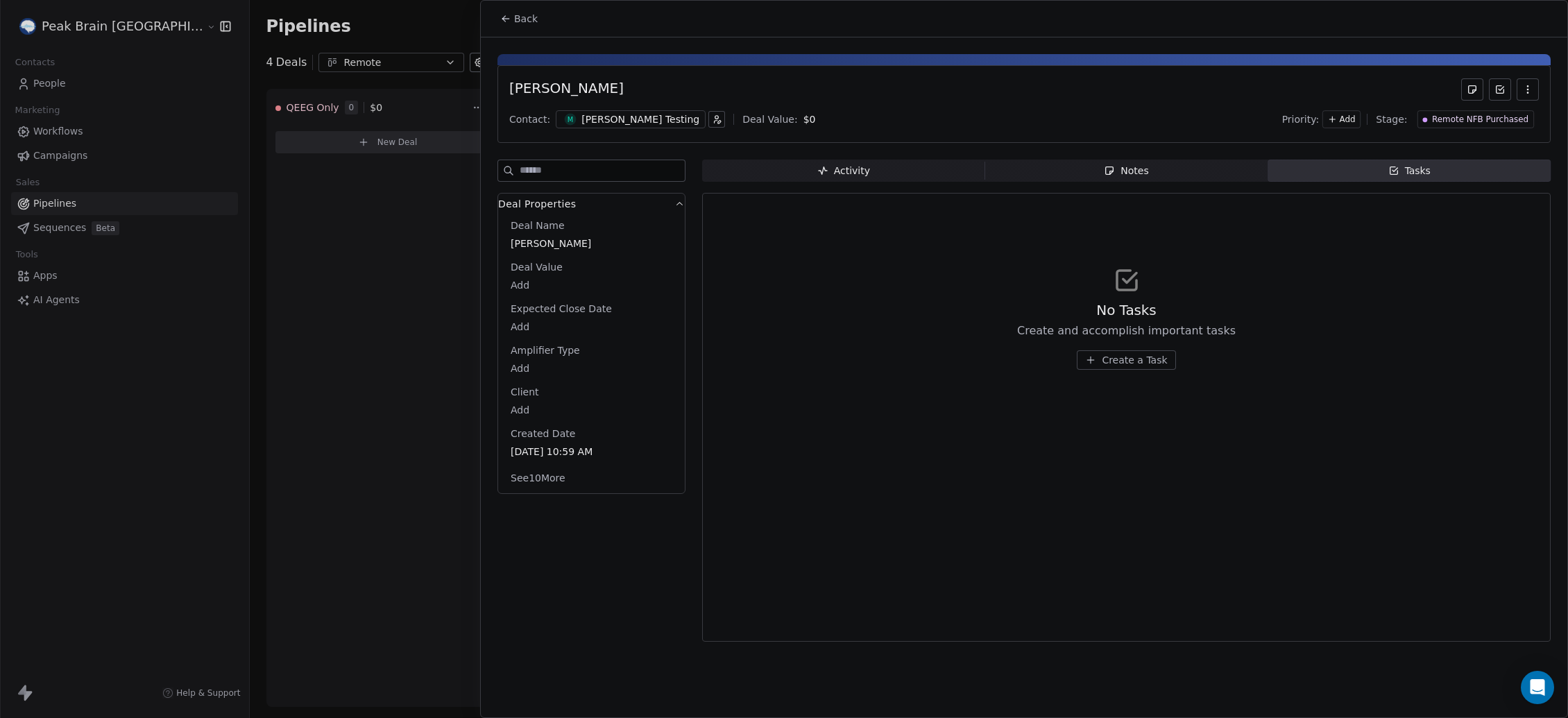
click at [773, 174] on span "Activity Activity" at bounding box center [844, 171] width 283 height 22
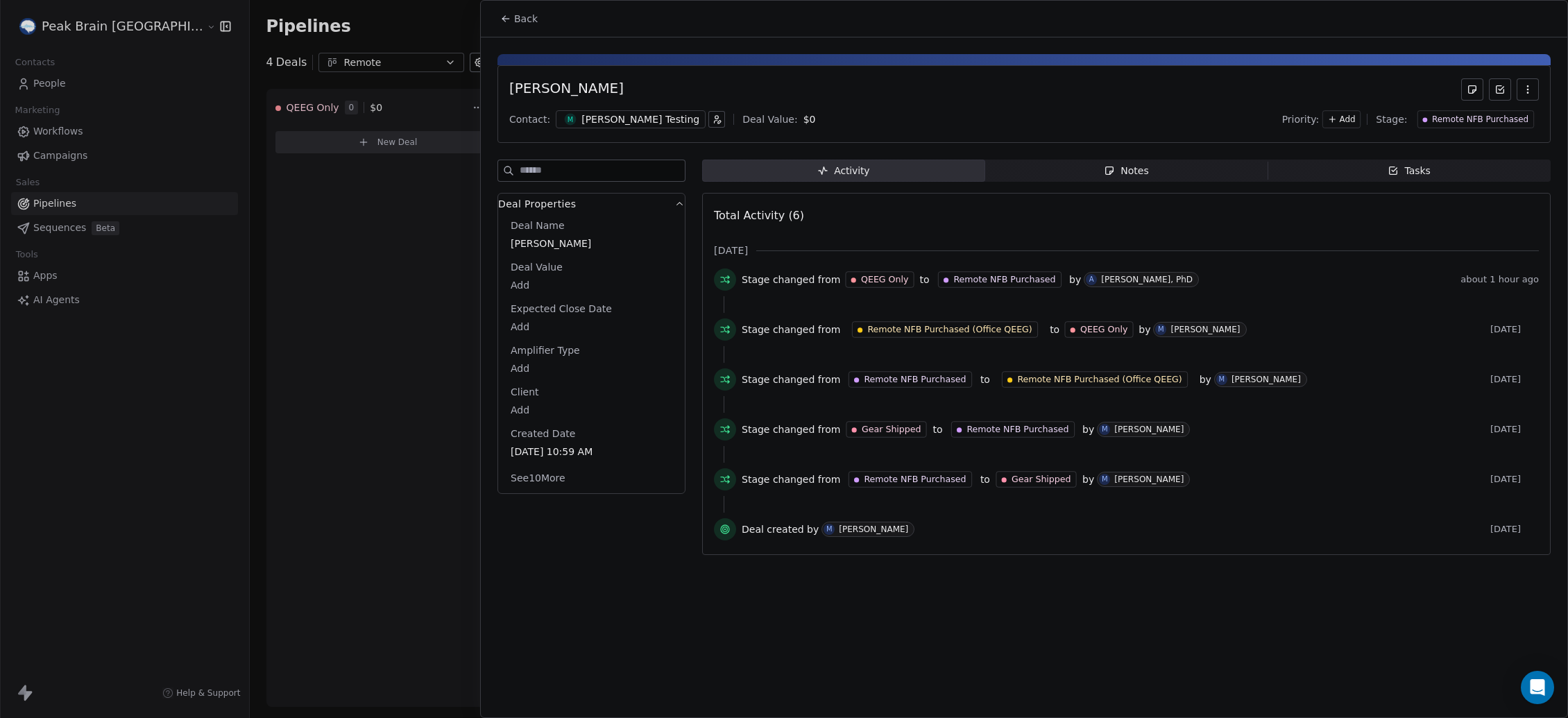
click at [613, 118] on div "[PERSON_NAME] Testing" at bounding box center [640, 119] width 118 height 14
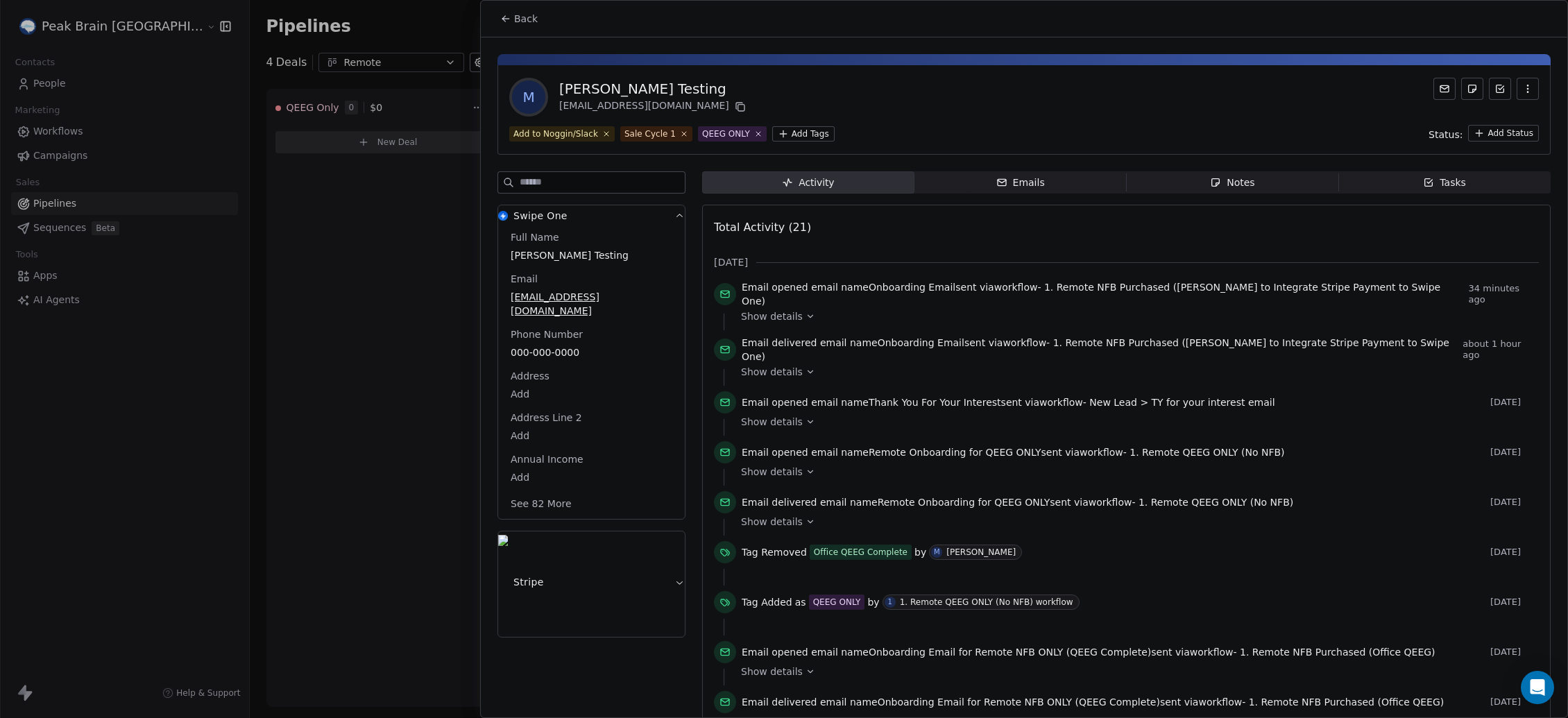
click at [1008, 178] on div "Emails" at bounding box center [1020, 182] width 48 height 15
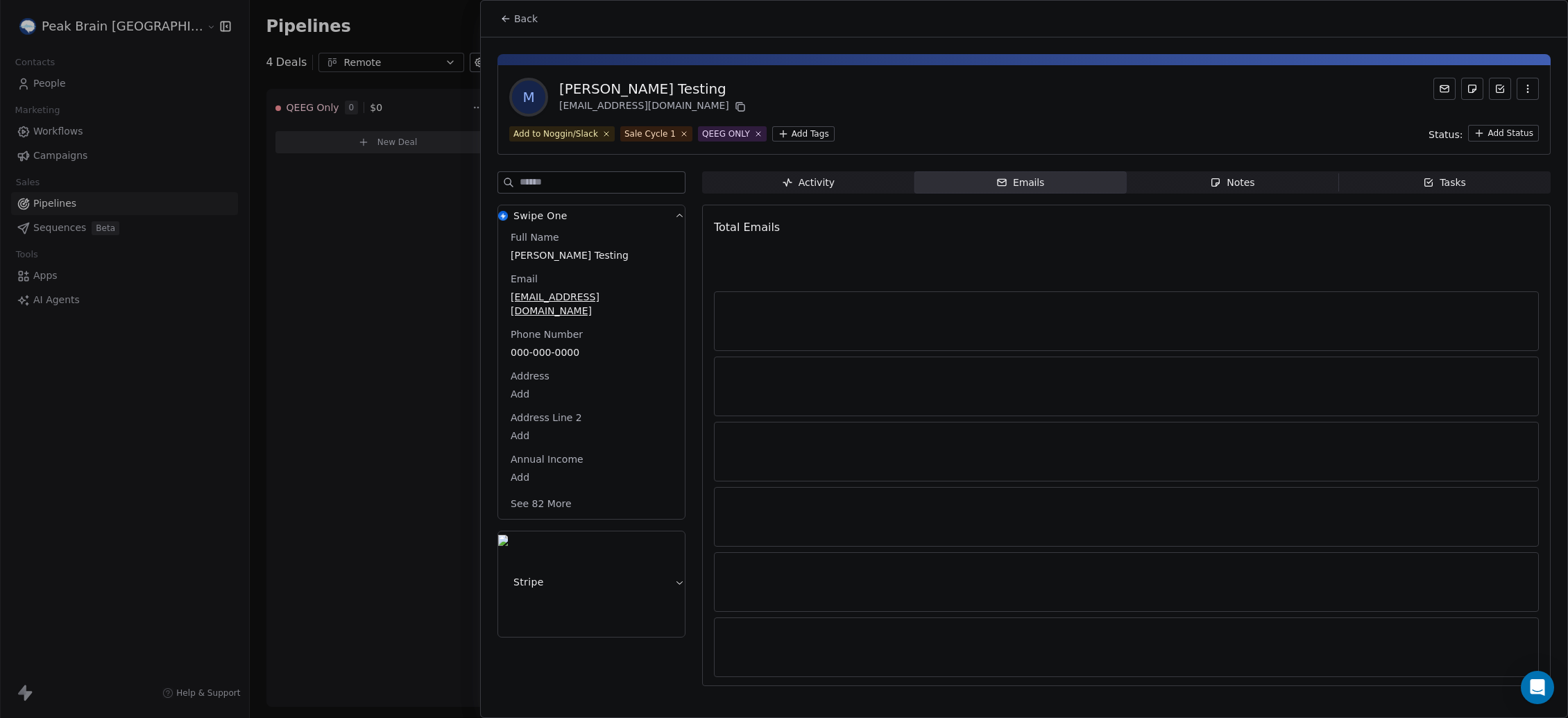
click at [1167, 182] on div "Notes" at bounding box center [1231, 182] width 44 height 15
click at [1167, 182] on span "Tasks Tasks" at bounding box center [1444, 182] width 213 height 22
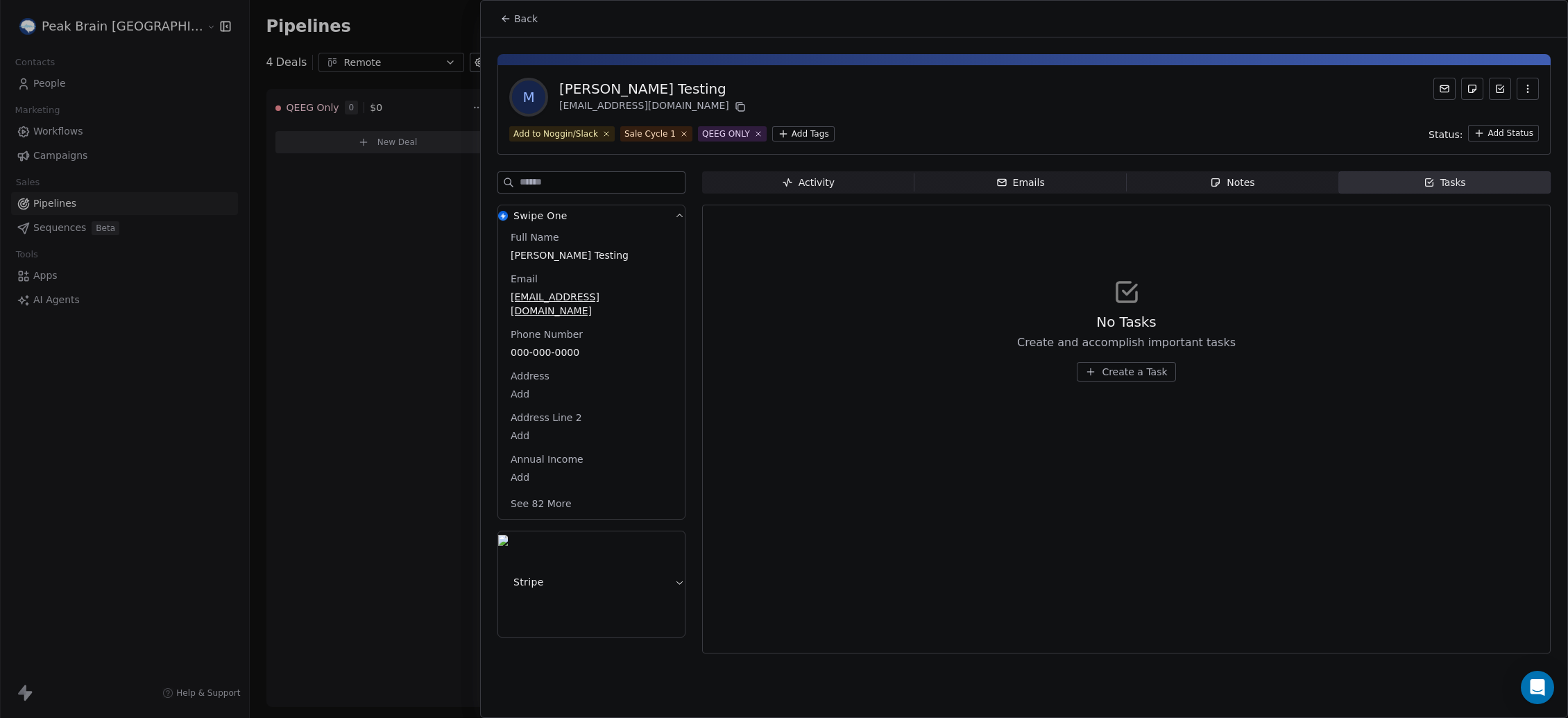
click at [784, 179] on icon "button" at bounding box center [787, 182] width 11 height 11
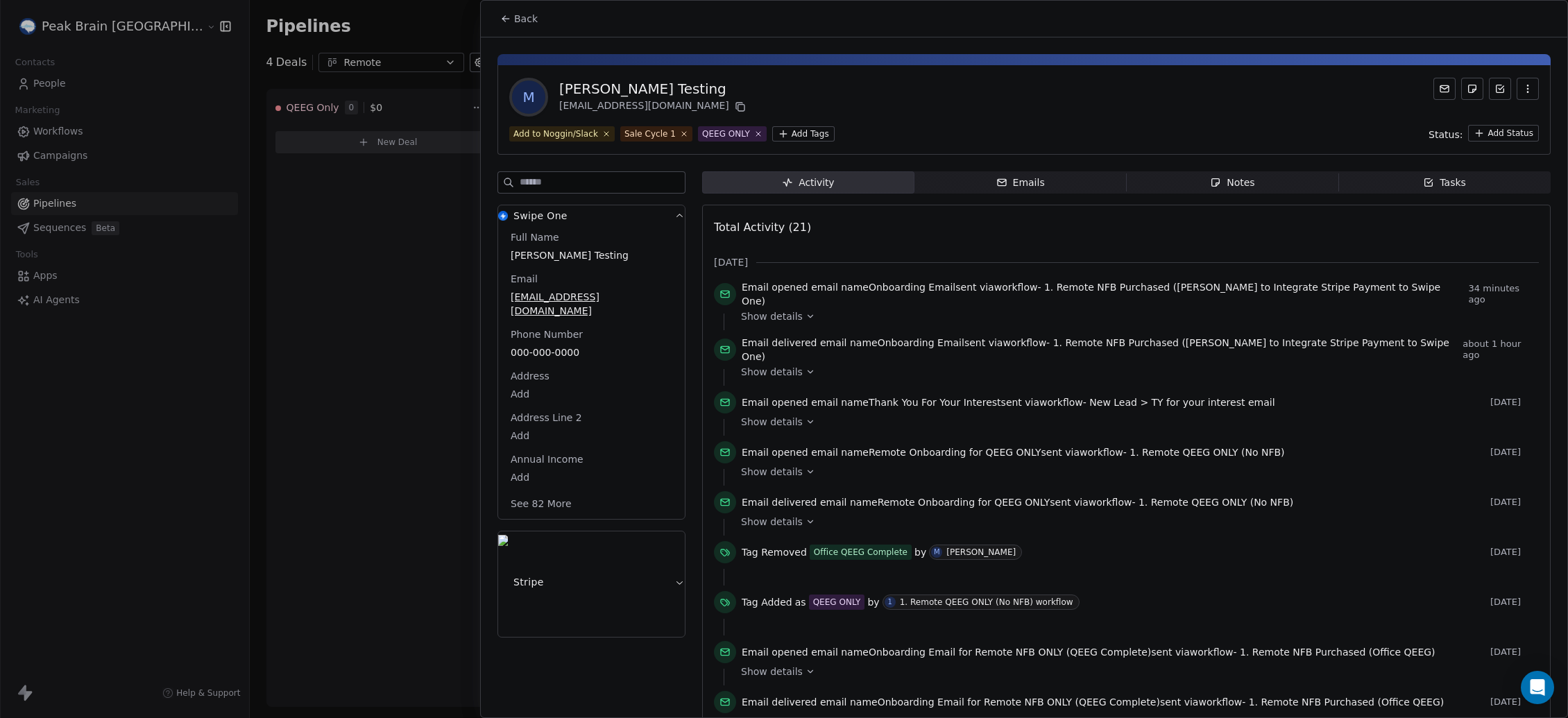
click at [344, 318] on div at bounding box center [784, 359] width 1568 height 718
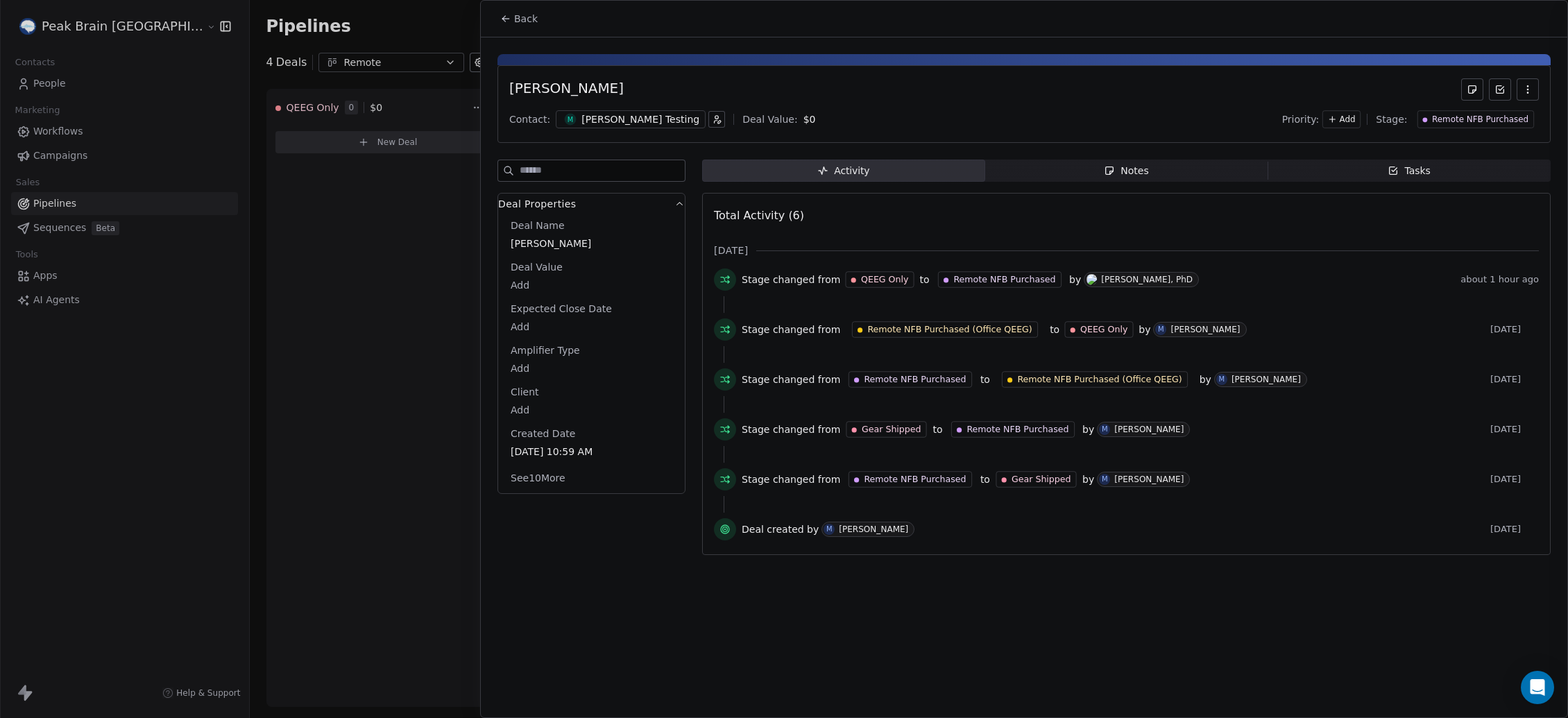
click at [359, 319] on div at bounding box center [784, 359] width 1568 height 718
click at [383, 355] on div at bounding box center [784, 359] width 1568 height 718
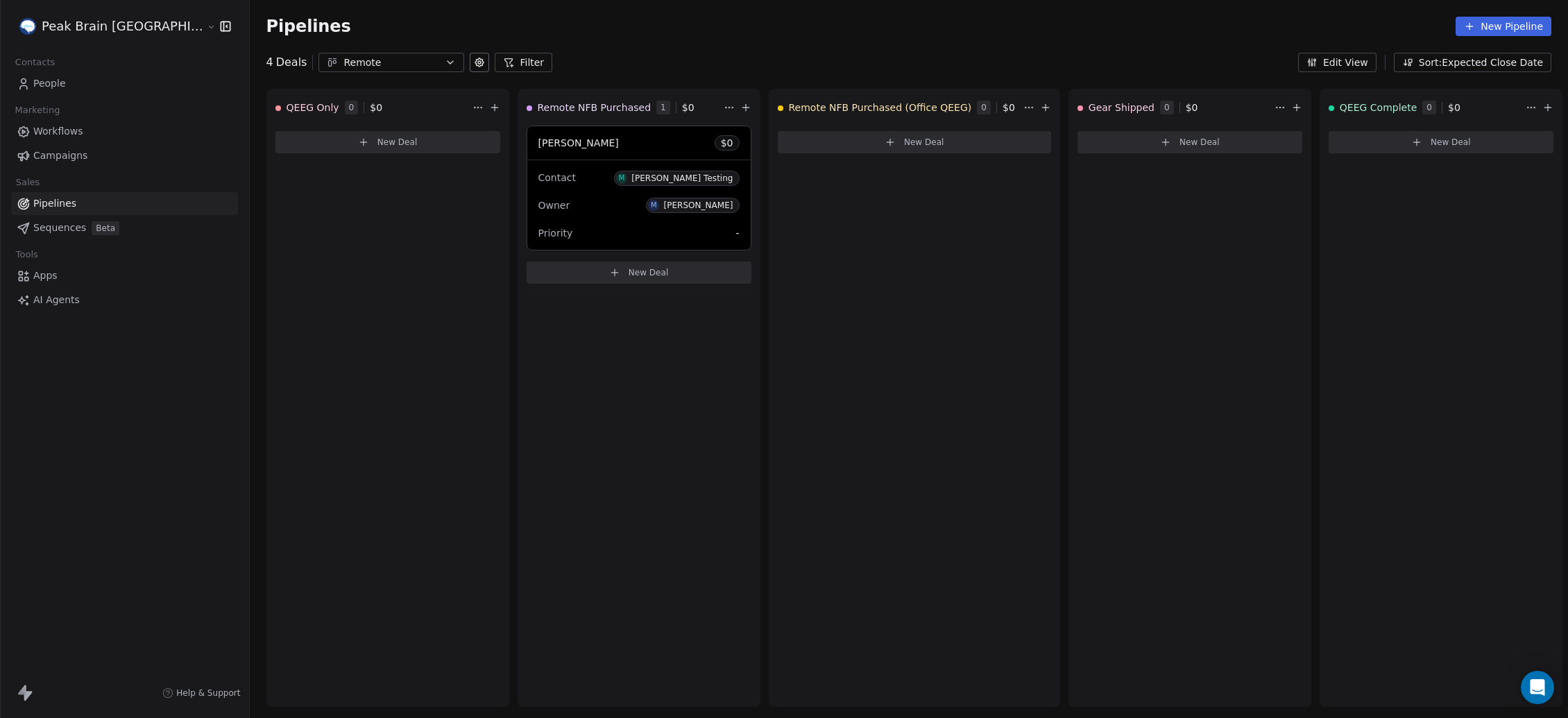
click at [123, 200] on link "Pipelines" at bounding box center [124, 203] width 227 height 22
click at [526, 116] on div "Remote NFB Purchased 1 $ 0" at bounding box center [623, 108] width 194 height 36
click at [614, 146] on div "[PERSON_NAME] Test $ 0" at bounding box center [638, 143] width 224 height 34
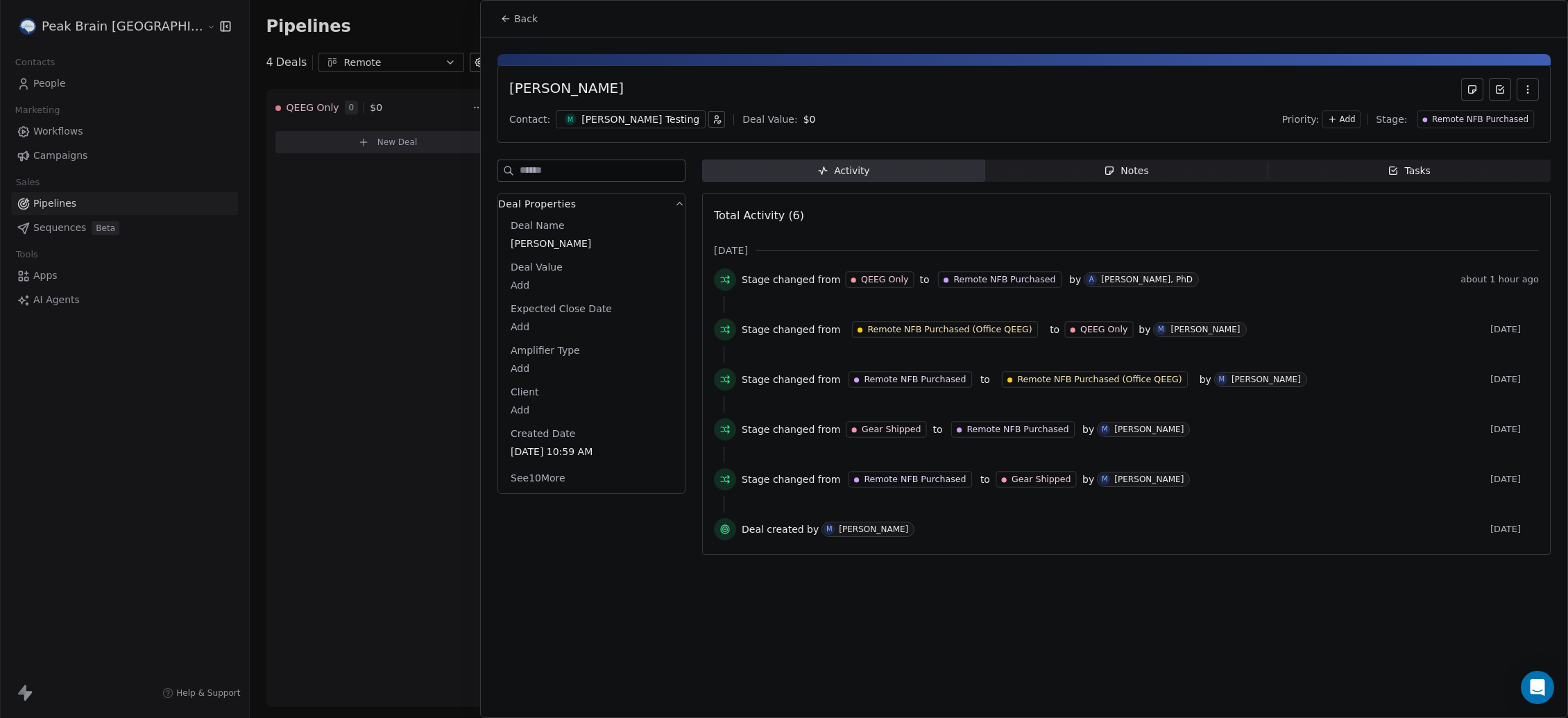
click at [631, 119] on div "[PERSON_NAME] Testing" at bounding box center [640, 119] width 118 height 14
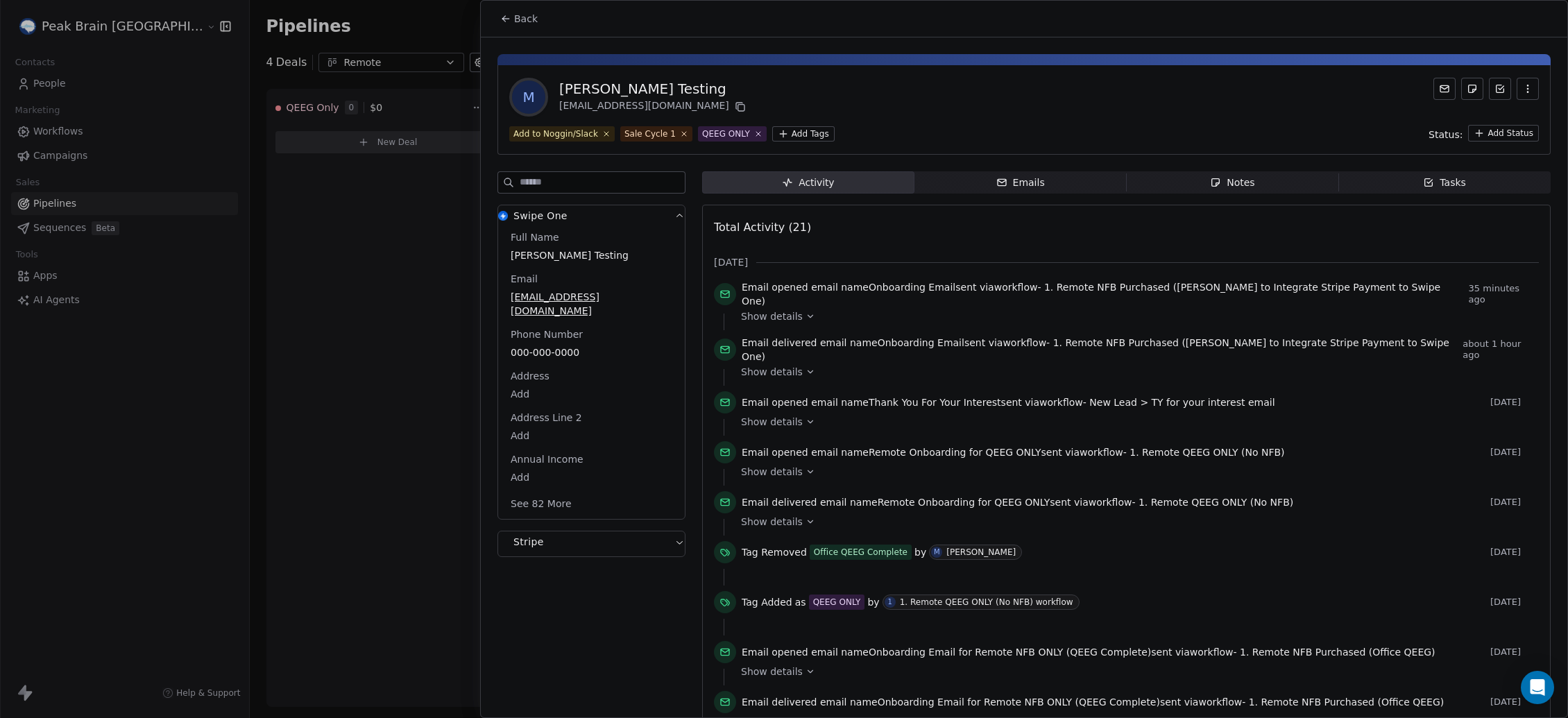
click at [505, 15] on icon at bounding box center [505, 18] width 11 height 11
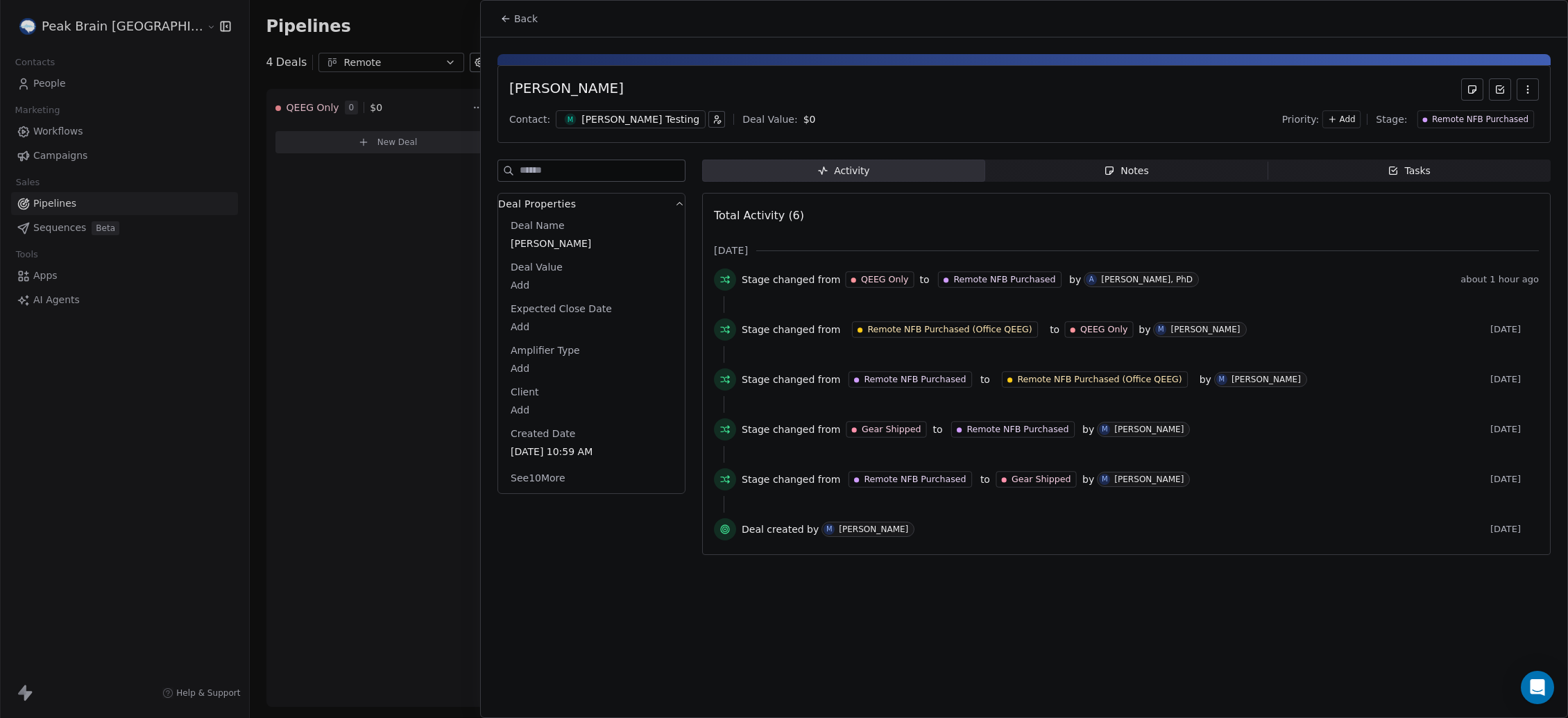
click at [329, 309] on div at bounding box center [784, 359] width 1568 height 718
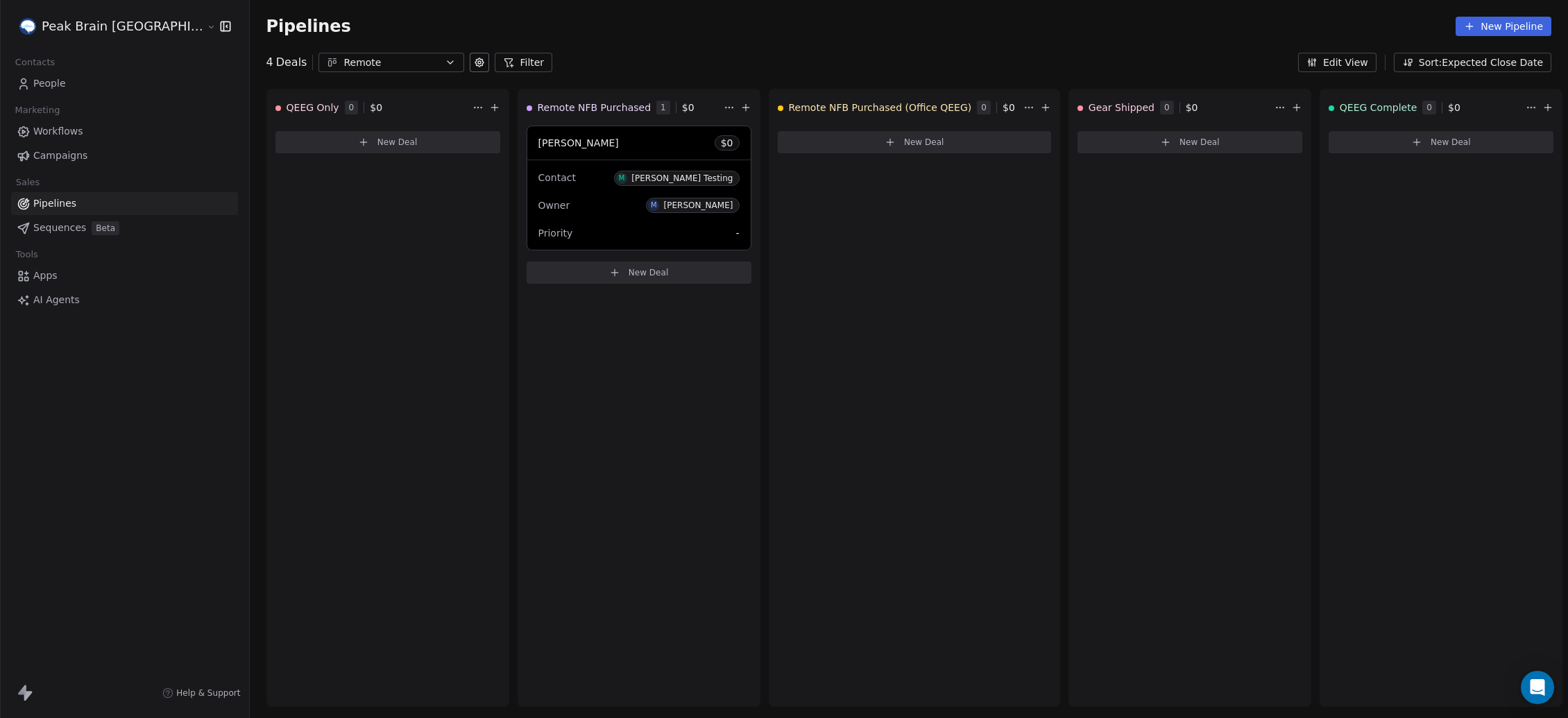
click at [58, 200] on span "Pipelines" at bounding box center [55, 203] width 43 height 15
click at [319, 53] on button "Remote" at bounding box center [391, 62] width 146 height 19
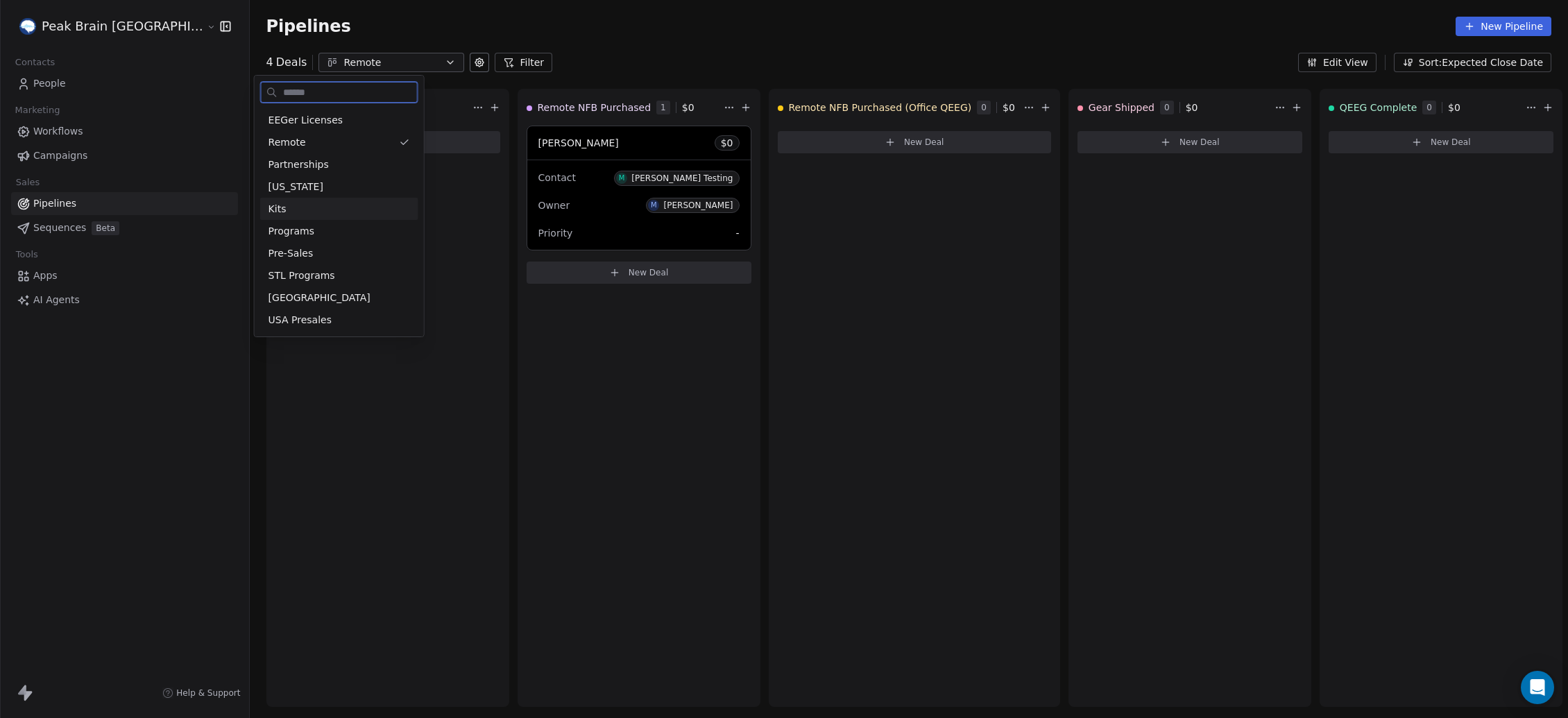
click at [290, 204] on div "Kits" at bounding box center [340, 209] width 142 height 15
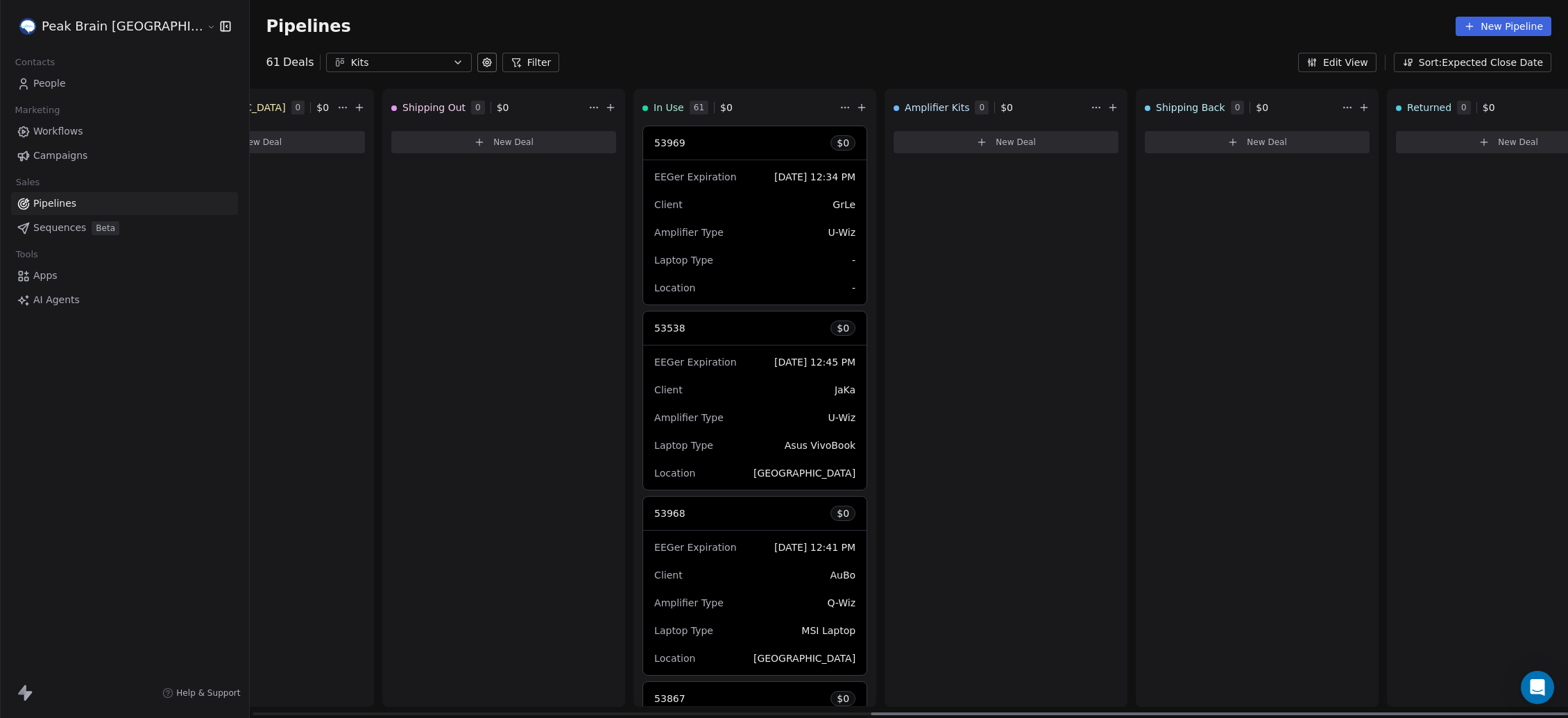
scroll to position [0, 1140]
click at [709, 206] on div "Client GrLe" at bounding box center [754, 205] width 201 height 22
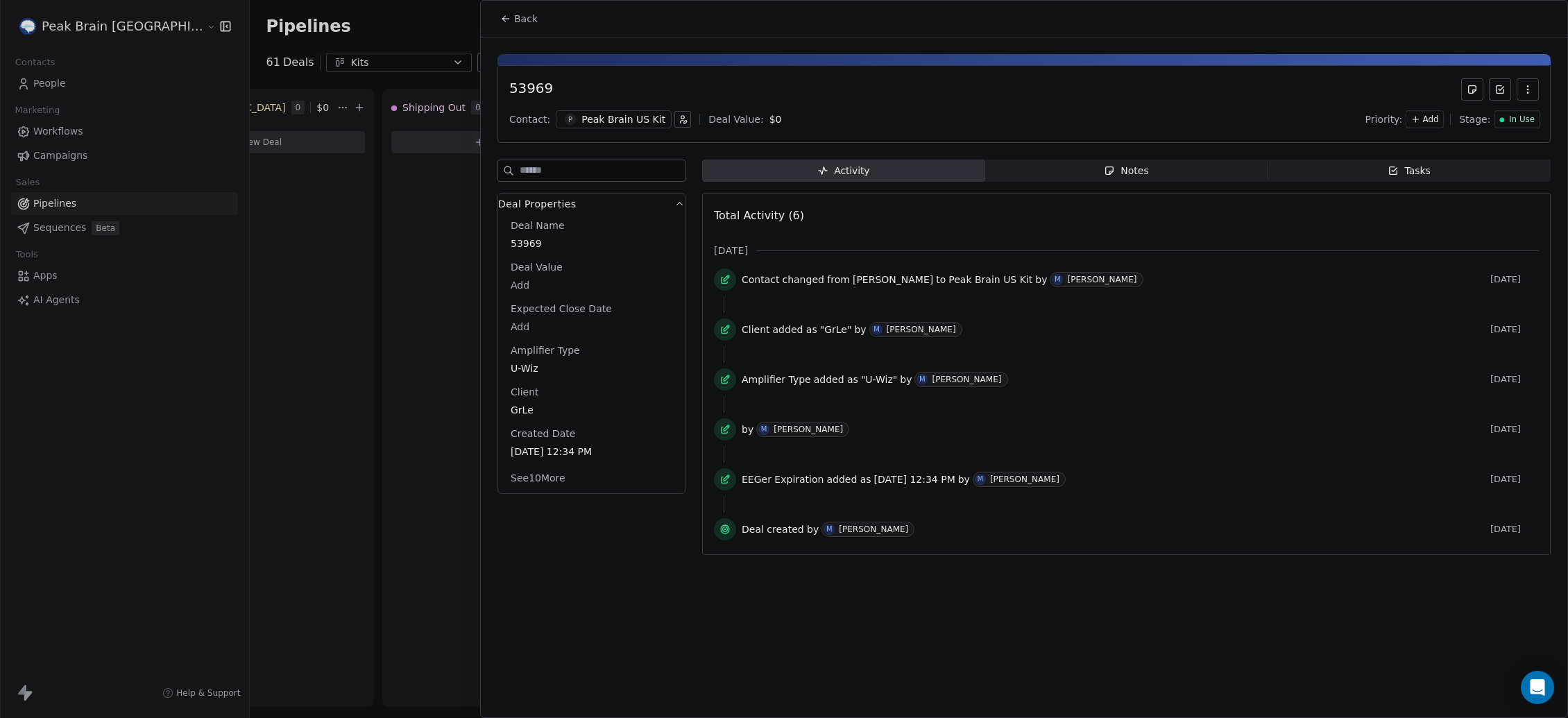
click at [445, 316] on div at bounding box center [784, 359] width 1568 height 718
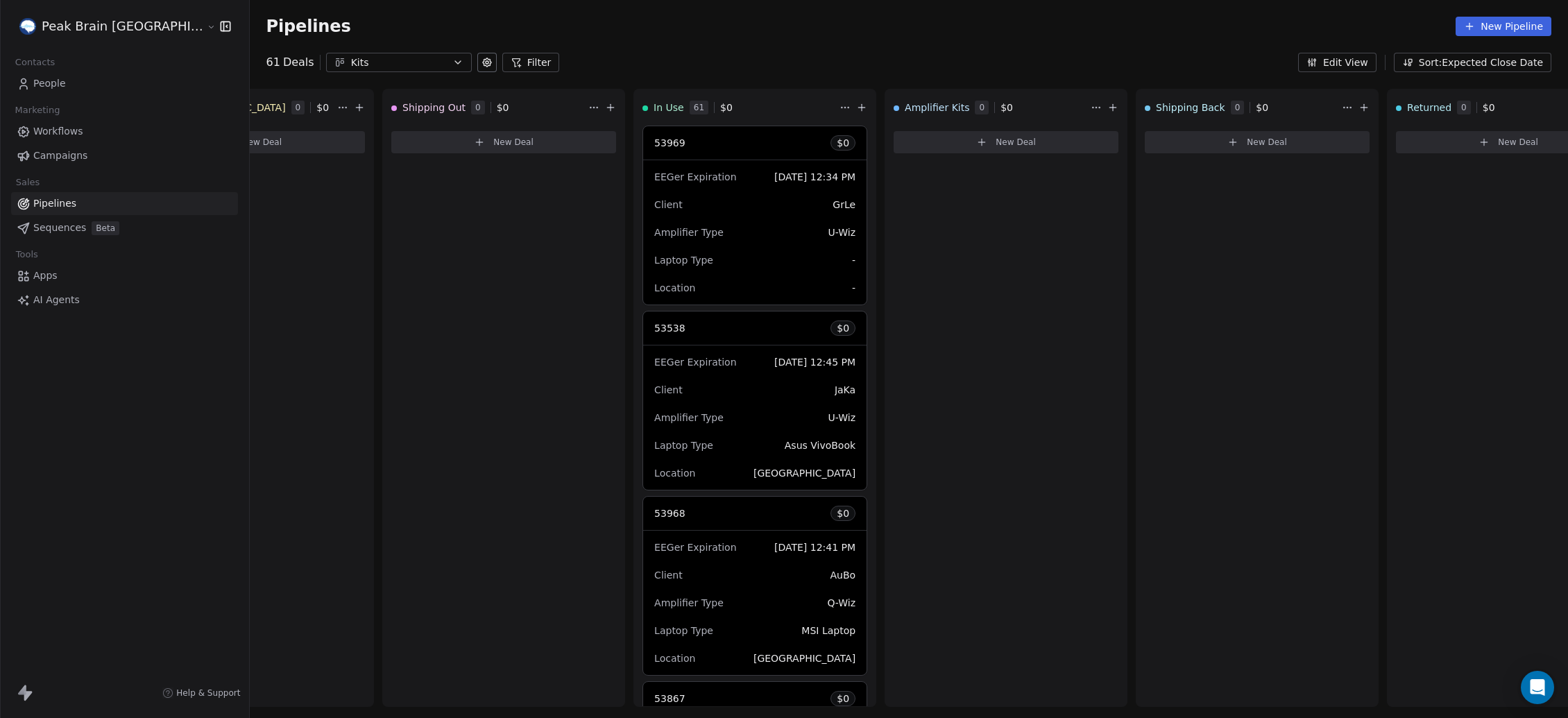
click at [124, 19] on html "Peak Brain [GEOGRAPHIC_DATA] Contacts People Marketing Workflows Campaigns Sale…" at bounding box center [784, 359] width 1568 height 718
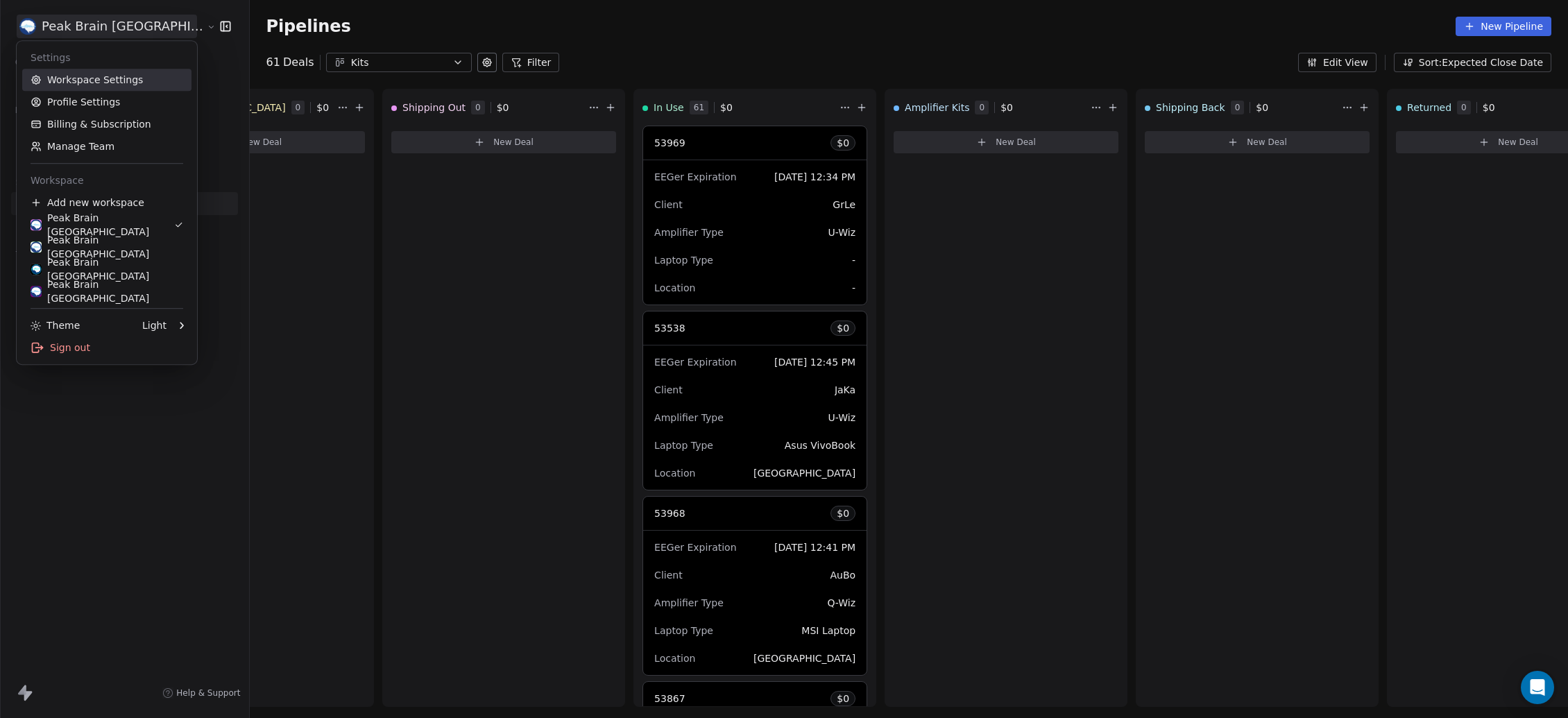
click at [76, 82] on link "Workspace Settings" at bounding box center [107, 79] width 169 height 22
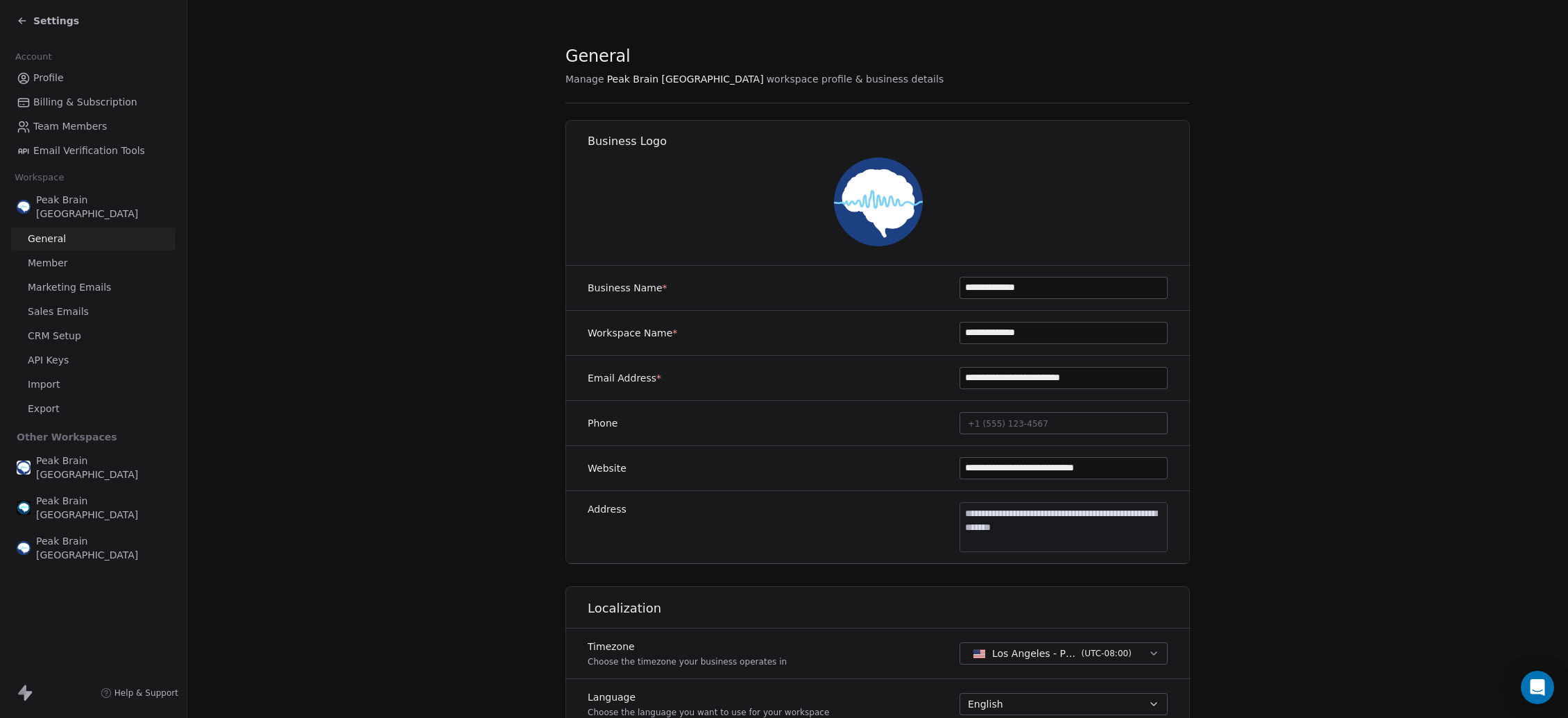
click at [49, 329] on span "CRM Setup" at bounding box center [54, 336] width 54 height 15
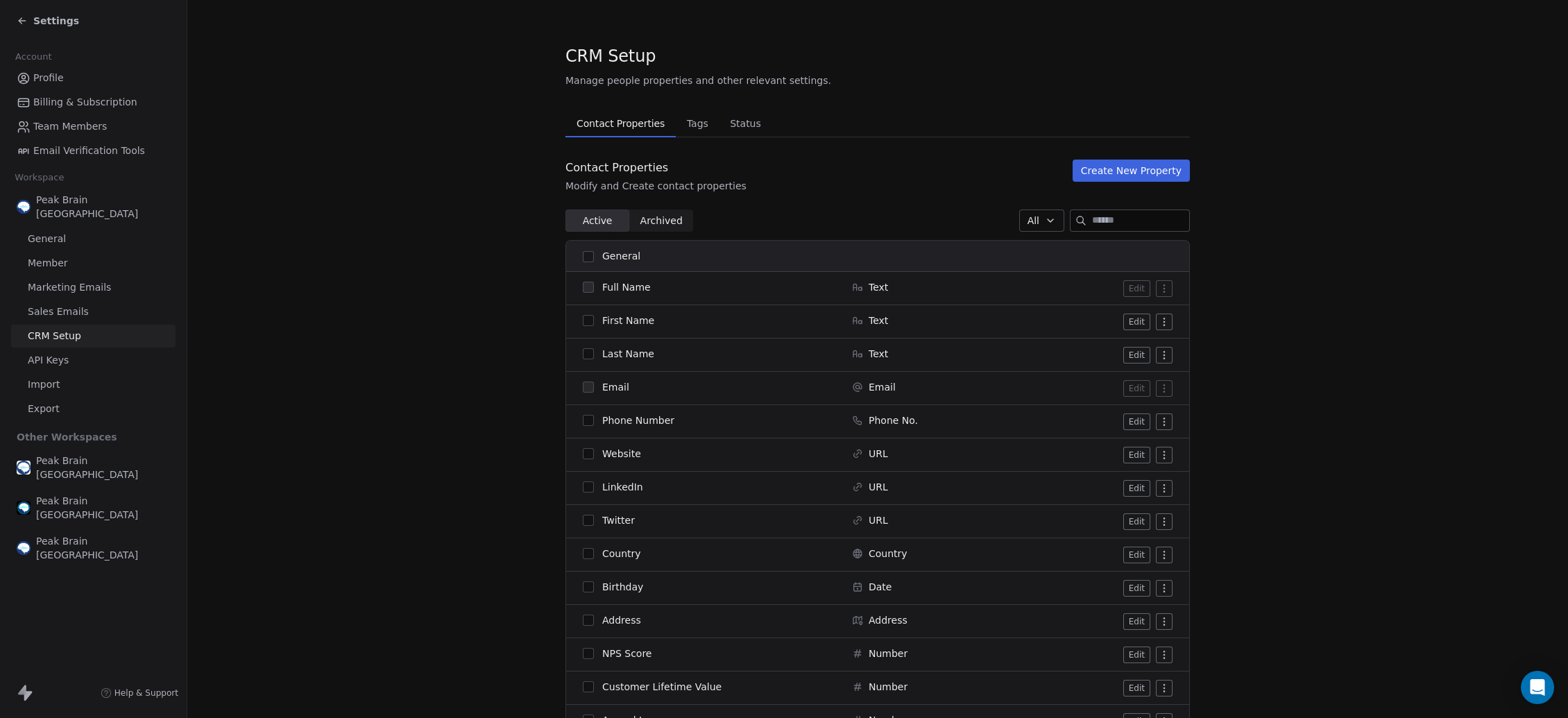
click at [736, 128] on span "Status" at bounding box center [745, 124] width 42 height 19
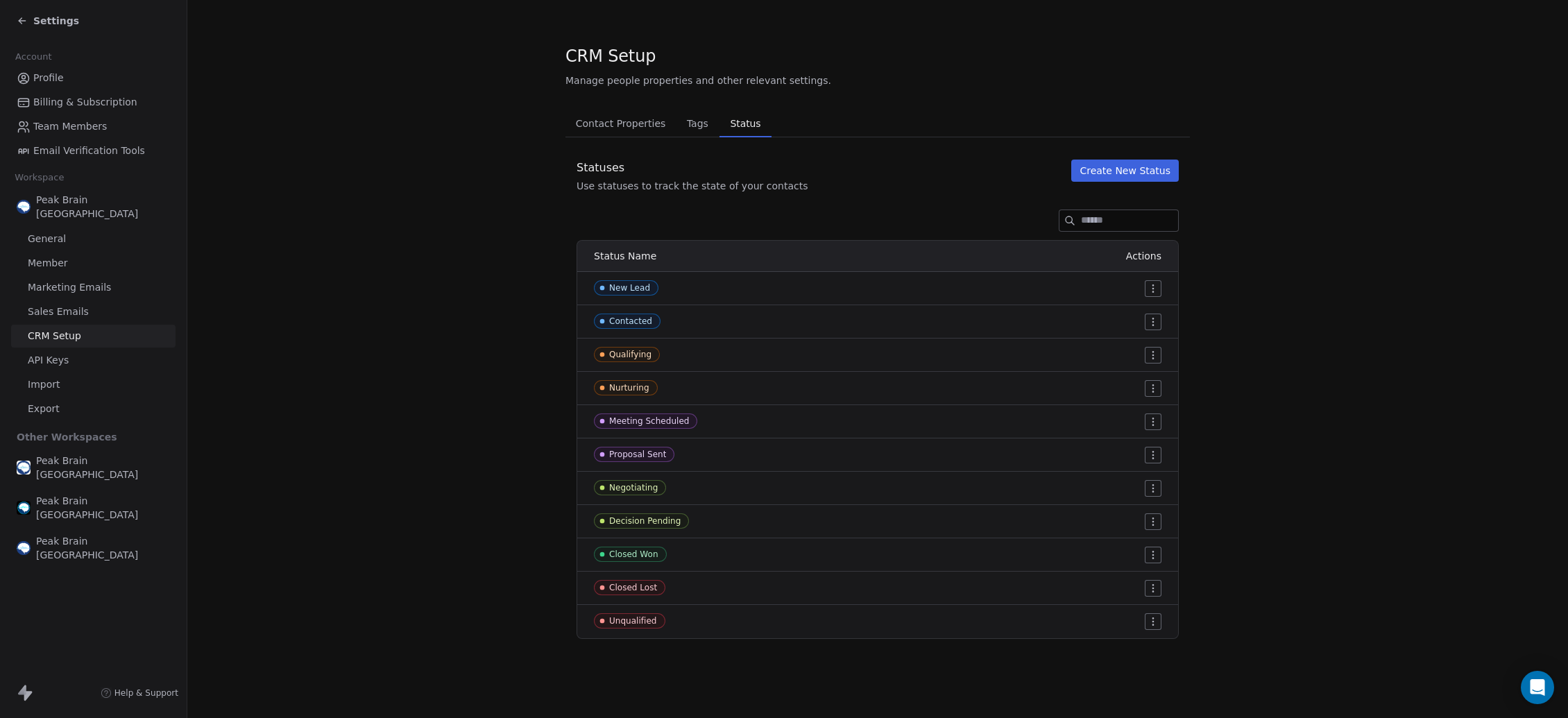
click at [685, 125] on span "Tags" at bounding box center [698, 124] width 33 height 19
click at [738, 122] on span "Status" at bounding box center [746, 124] width 41 height 19
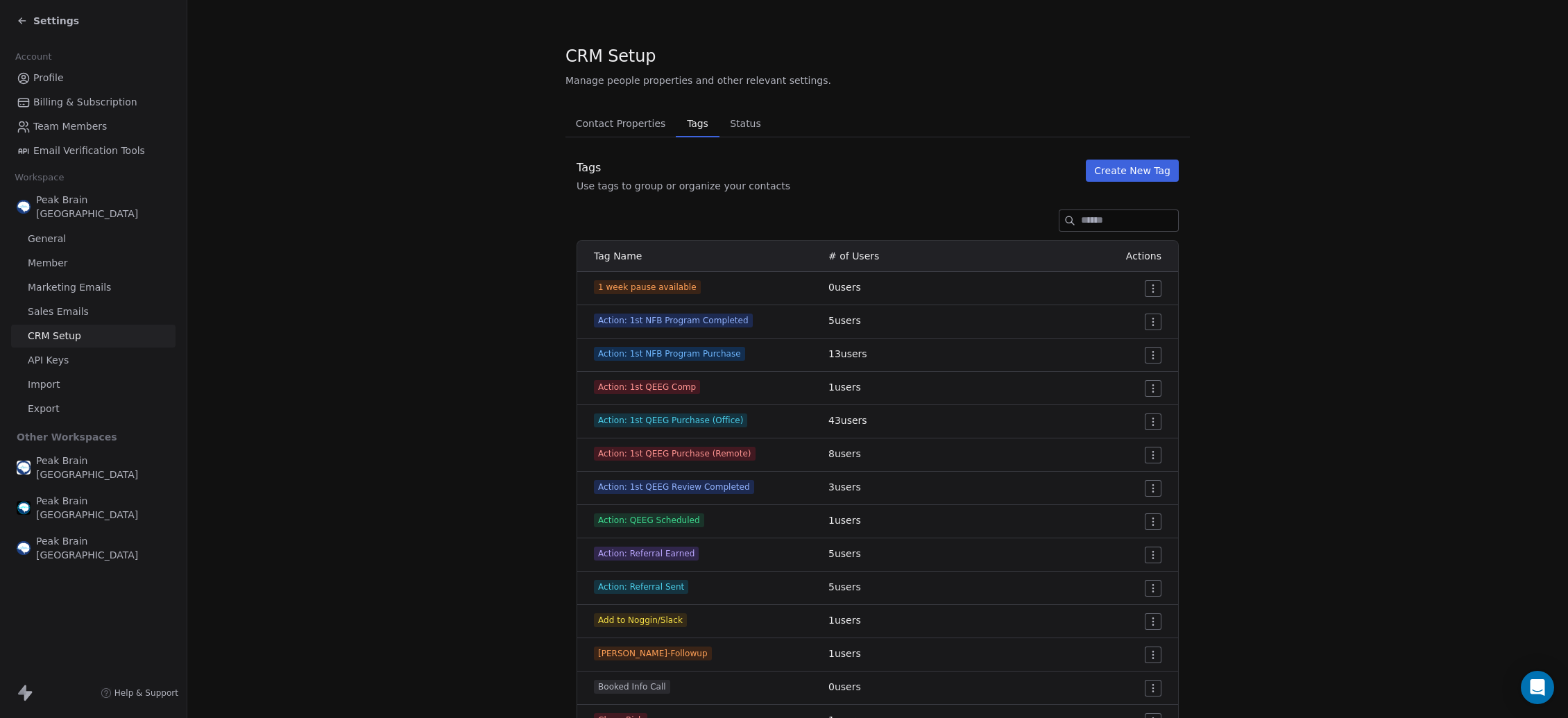
click at [688, 122] on span "Tags" at bounding box center [697, 124] width 32 height 19
click at [730, 123] on span "Status" at bounding box center [745, 124] width 42 height 19
click at [689, 123] on span "Tags" at bounding box center [697, 124] width 32 height 19
click at [601, 128] on span "Contact Properties" at bounding box center [620, 124] width 101 height 19
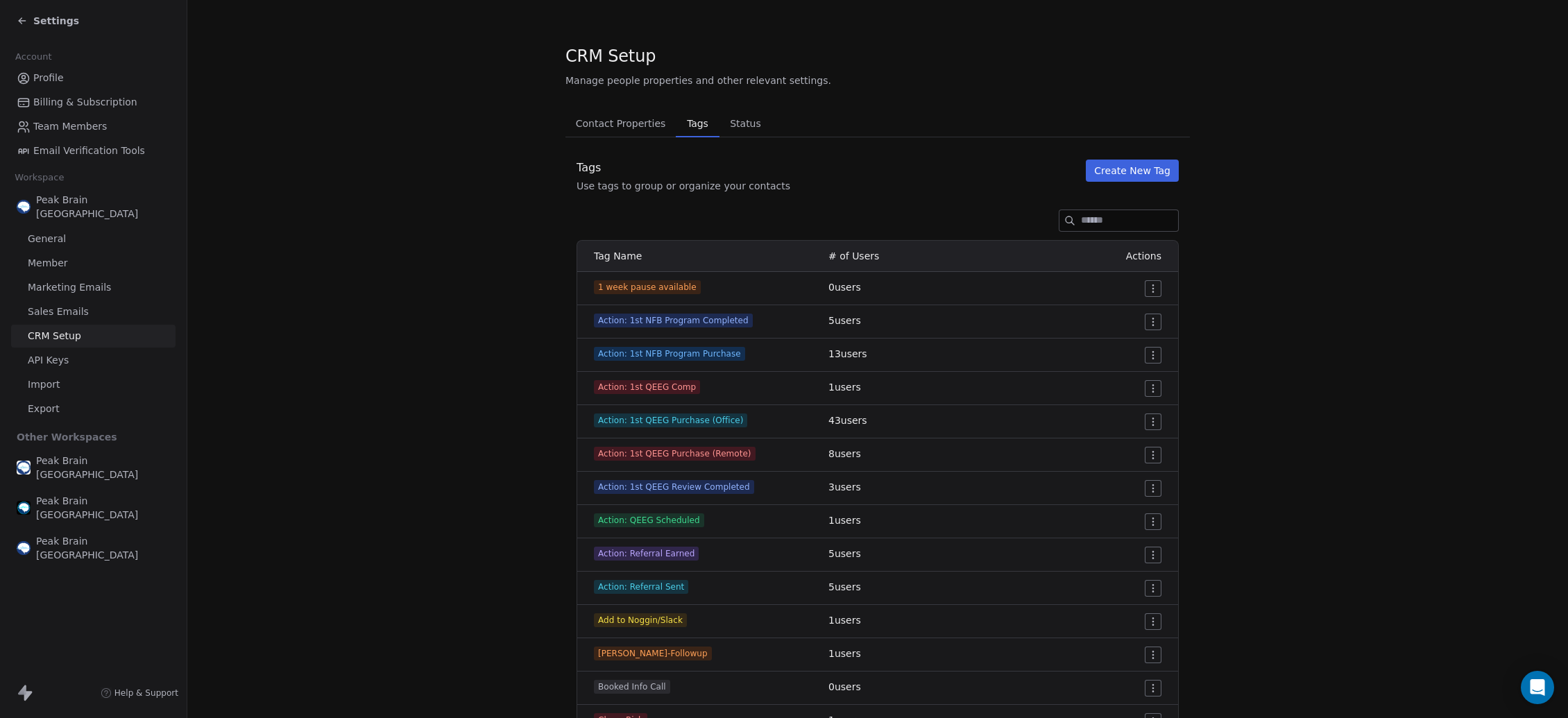
drag, startPoint x: 708, startPoint y: 130, endPoint x: 510, endPoint y: 125, distance: 198.1
click at [618, 129] on span "Contact Properties" at bounding box center [620, 124] width 101 height 19
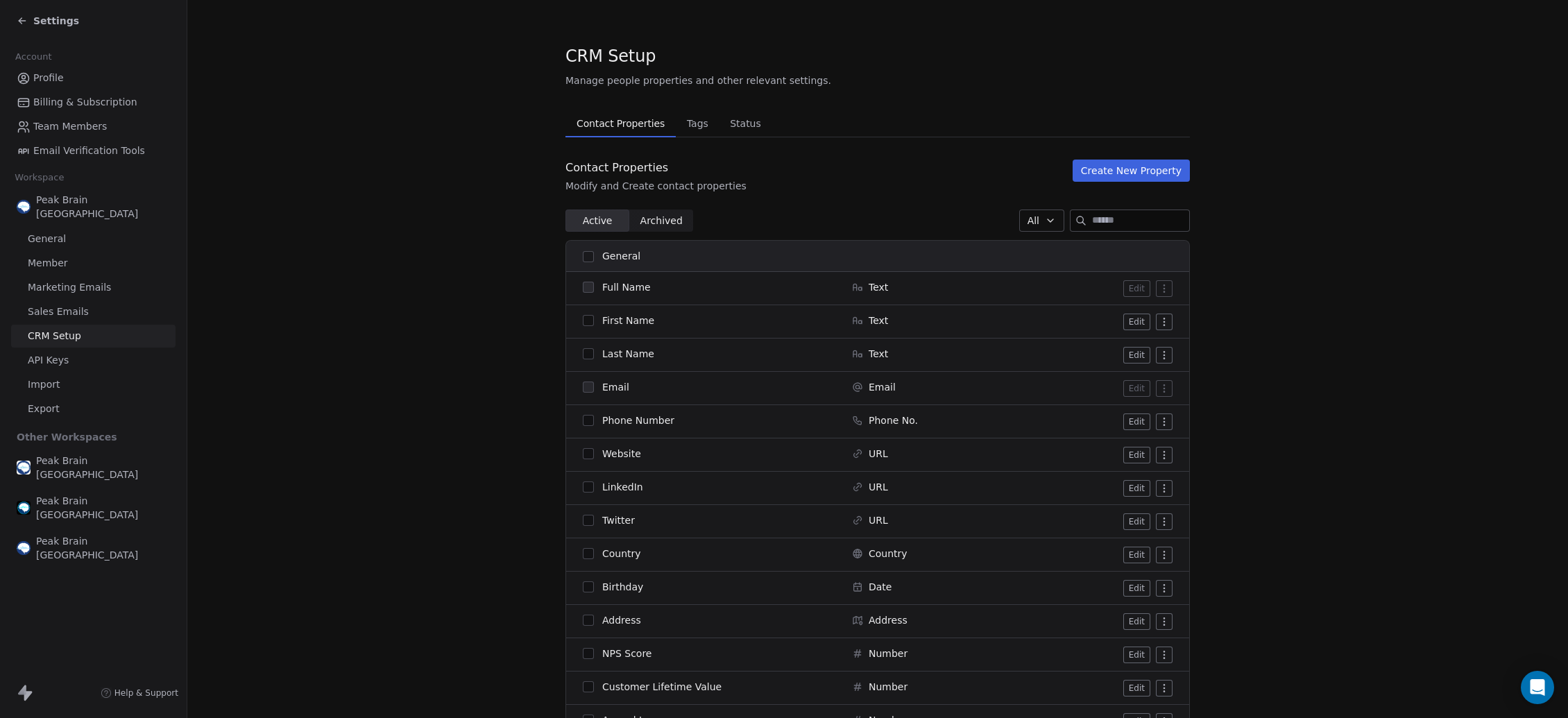
click at [57, 77] on span "Profile" at bounding box center [48, 78] width 30 height 15
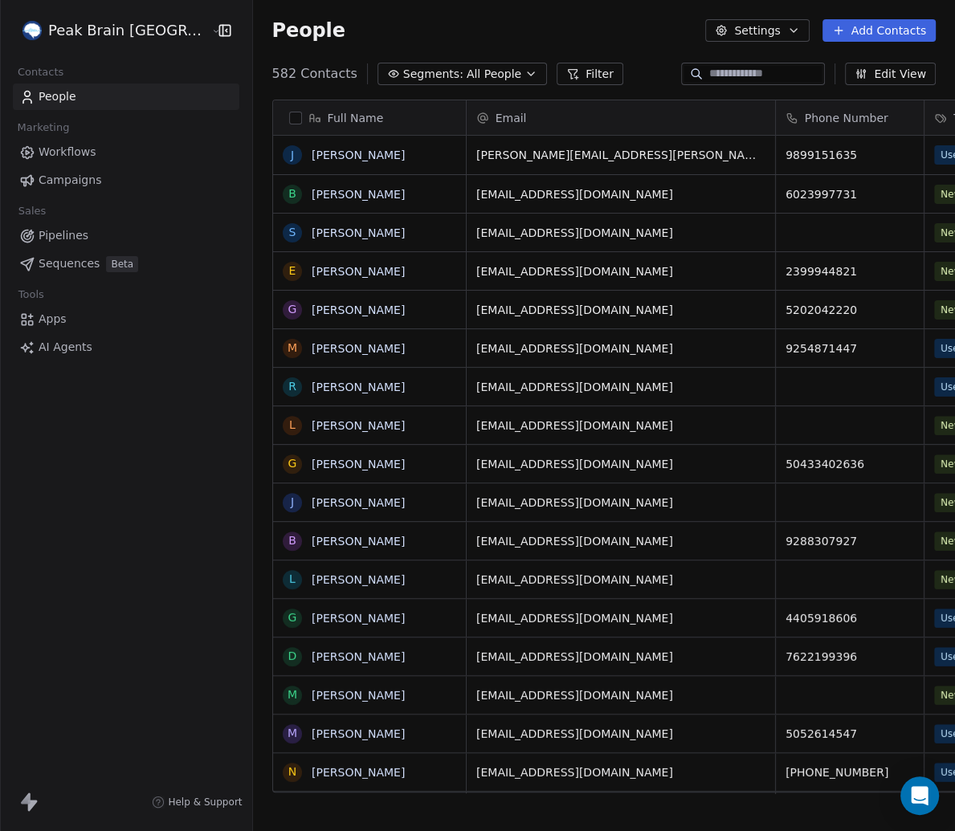
click at [169, 517] on div "Peak Brain USA Contacts People Marketing Workflows Campaigns Sales Pipelines Se…" at bounding box center [126, 415] width 252 height 831
